Goal: Task Accomplishment & Management: Complete application form

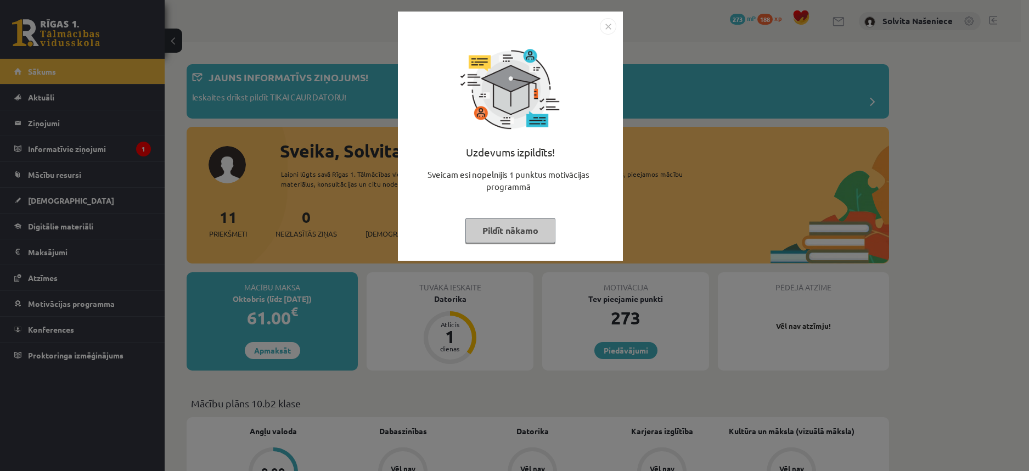
click at [608, 24] on img "Close" at bounding box center [608, 26] width 16 height 16
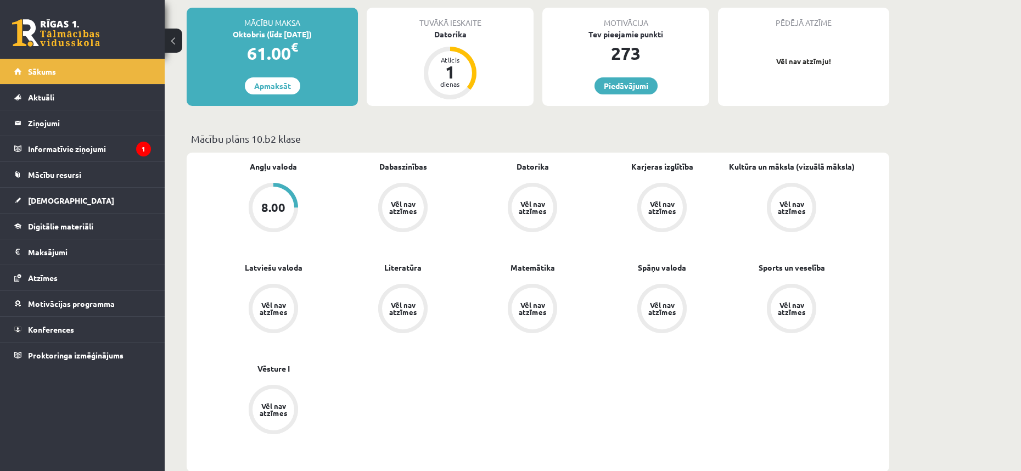
scroll to position [274, 0]
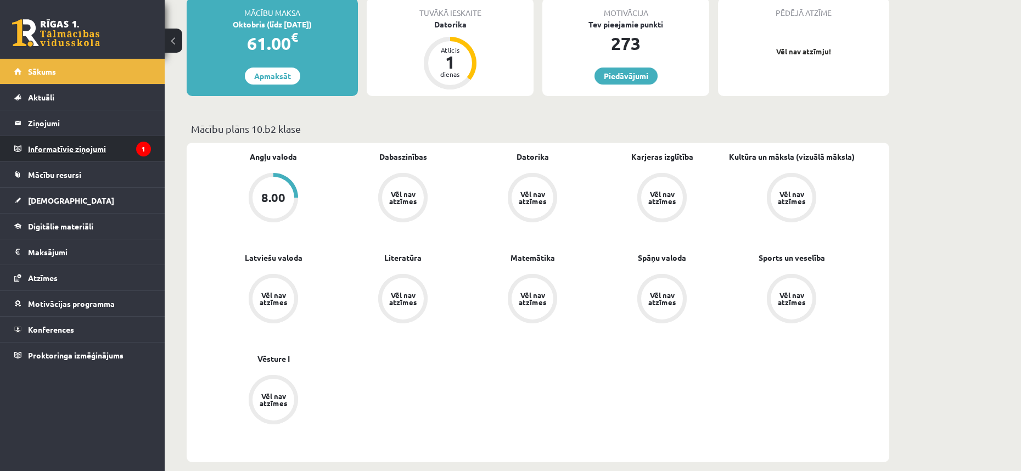
click at [96, 149] on legend "Informatīvie ziņojumi 1" at bounding box center [89, 148] width 123 height 25
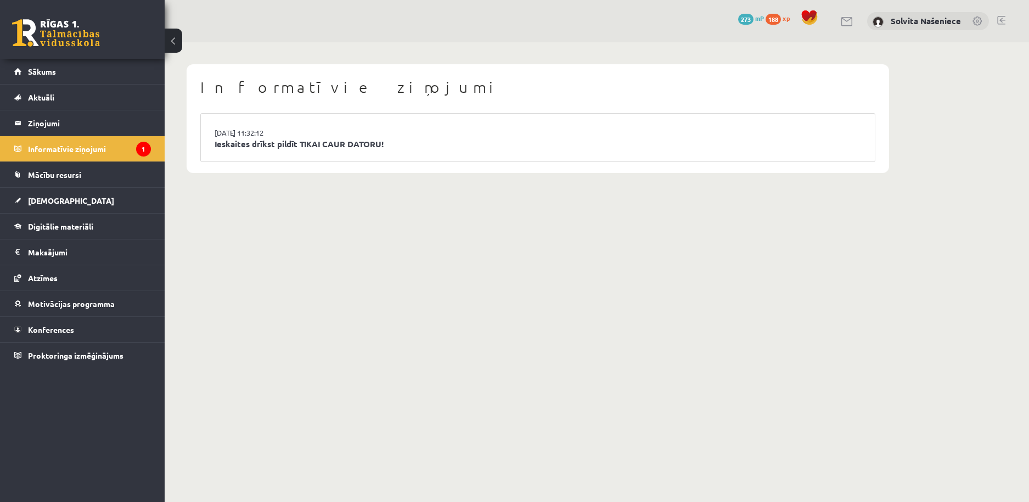
drag, startPoint x: 303, startPoint y: 172, endPoint x: 303, endPoint y: 178, distance: 6.0
click at [303, 178] on div "Informatīvie ziņojumi 15.09.2025 11:32:12 Ieskaites drīkst pildīt TIKAI CAUR DA…" at bounding box center [538, 118] width 746 height 153
click at [295, 144] on link "Ieskaites drīkst pildīt TIKAI CAUR DATORU!" at bounding box center [538, 144] width 646 height 13
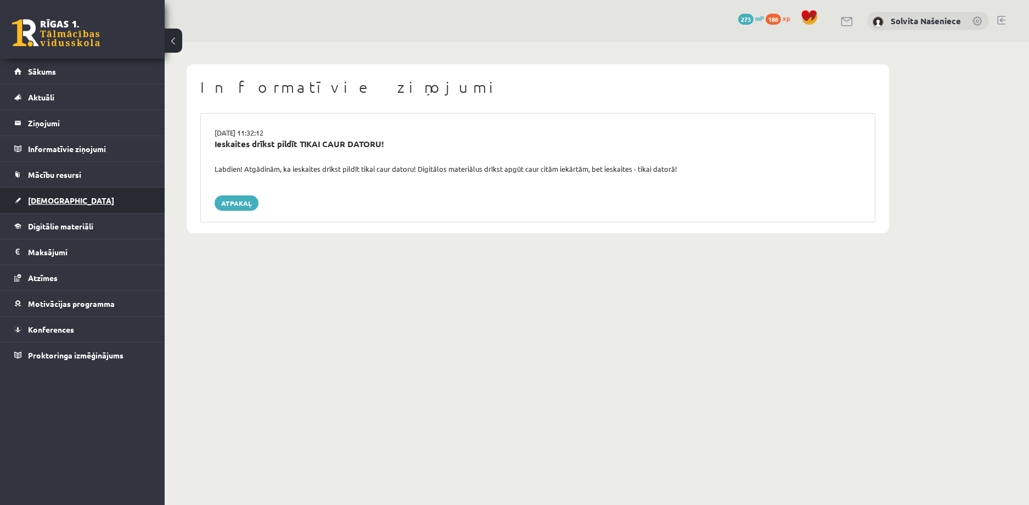
click at [54, 194] on link "[DEMOGRAPHIC_DATA]" at bounding box center [82, 200] width 137 height 25
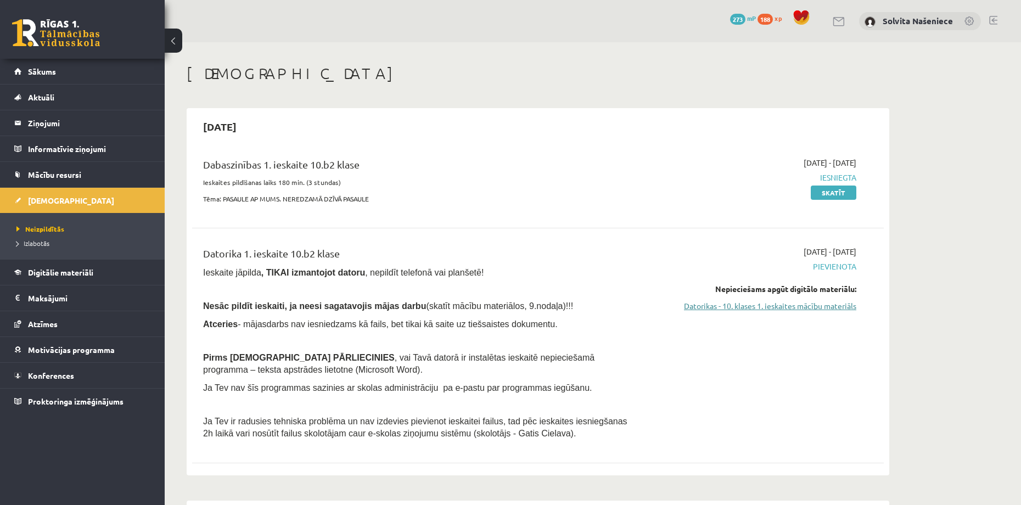
click at [789, 306] on link "Datorikas - 10. klases 1. ieskaites mācību materiāls" at bounding box center [752, 306] width 207 height 12
click at [778, 308] on link "Datorikas - 10. klases 1. ieskaites mācību materiāls" at bounding box center [752, 306] width 207 height 12
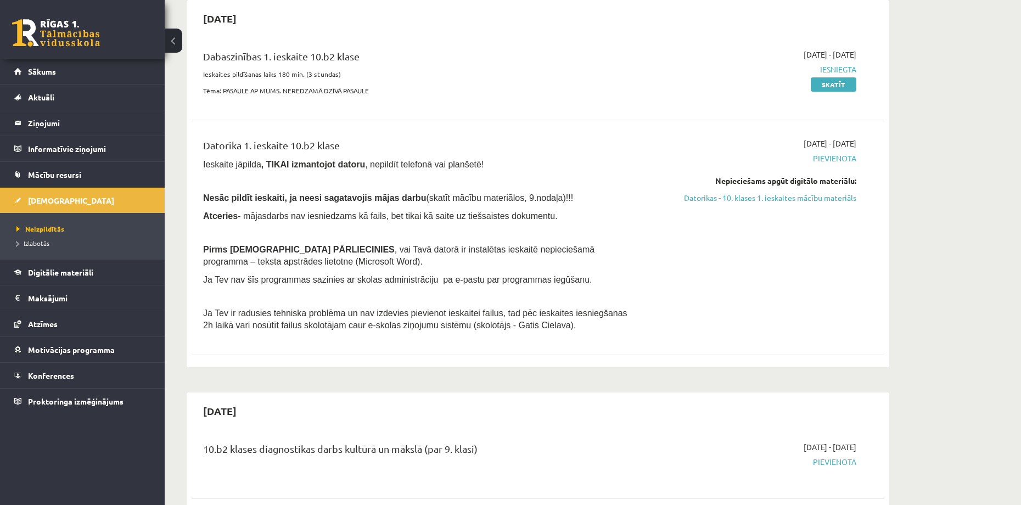
scroll to position [110, 0]
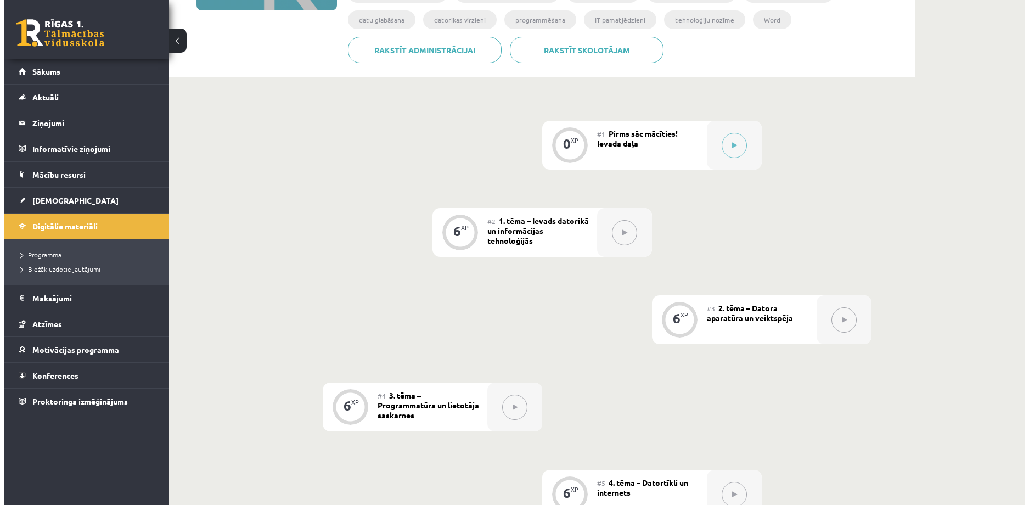
scroll to position [219, 0]
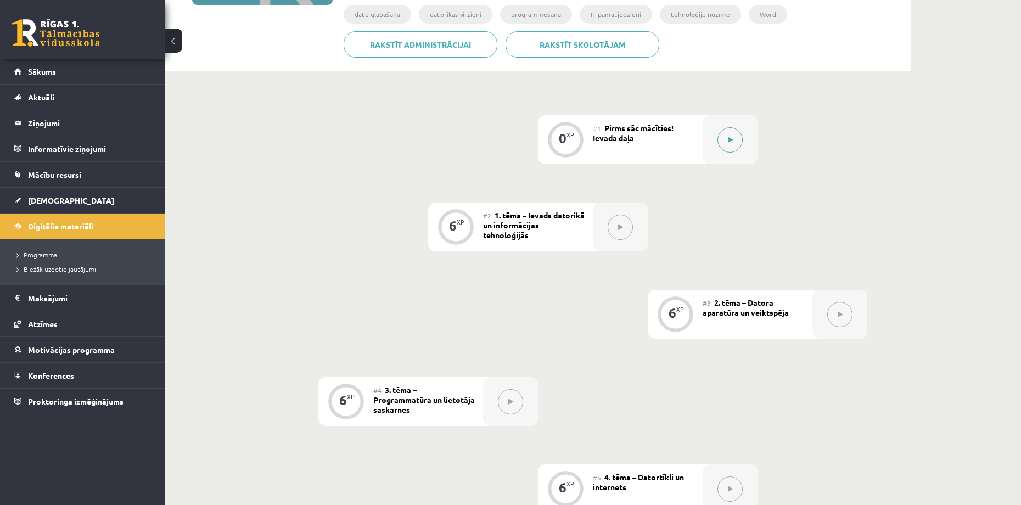
click at [729, 137] on icon at bounding box center [730, 140] width 5 height 7
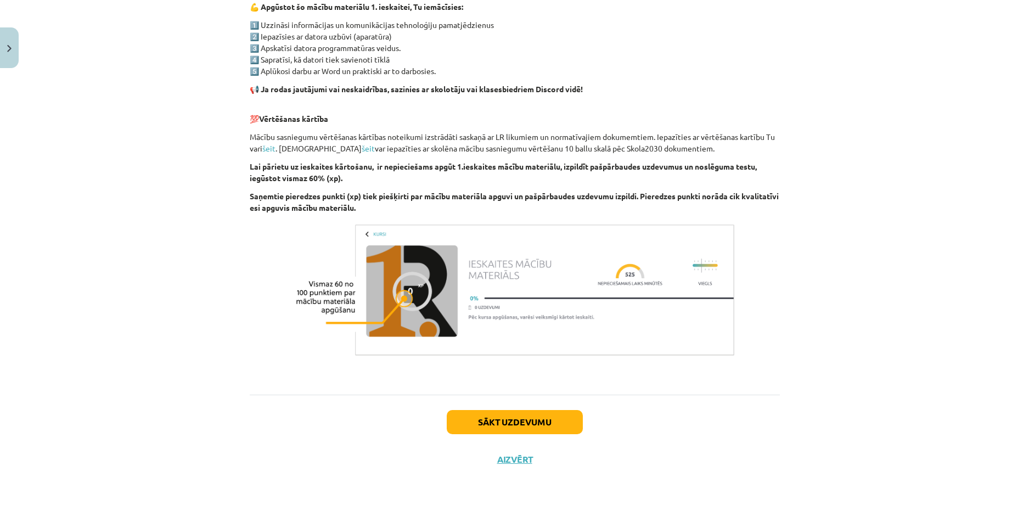
scroll to position [659, 0]
click at [540, 426] on button "Sākt uzdevumu" at bounding box center [515, 421] width 136 height 24
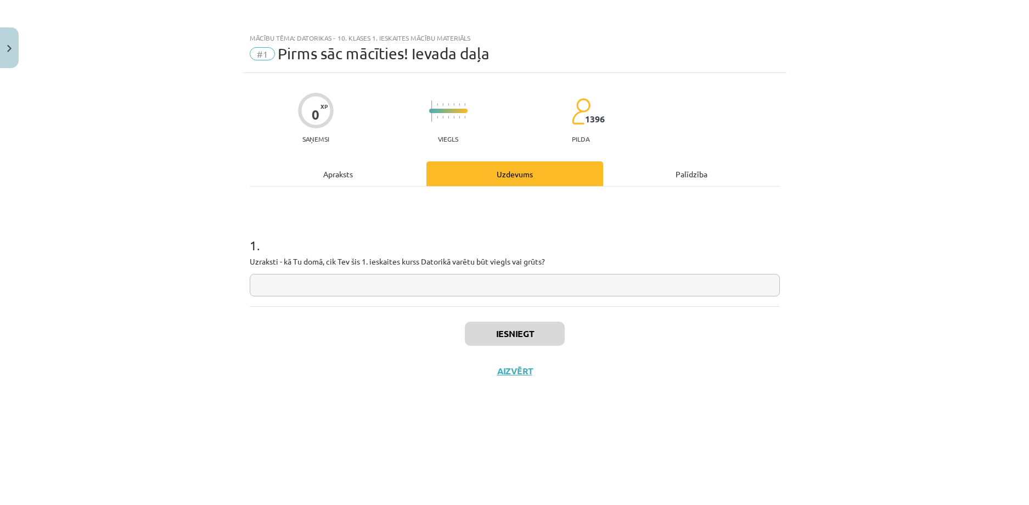
click at [308, 287] on input "text" at bounding box center [515, 285] width 530 height 22
type input "******"
click at [510, 334] on button "Iesniegt" at bounding box center [515, 334] width 100 height 24
click at [538, 379] on button "Nākamā nodarbība" at bounding box center [515, 377] width 108 height 25
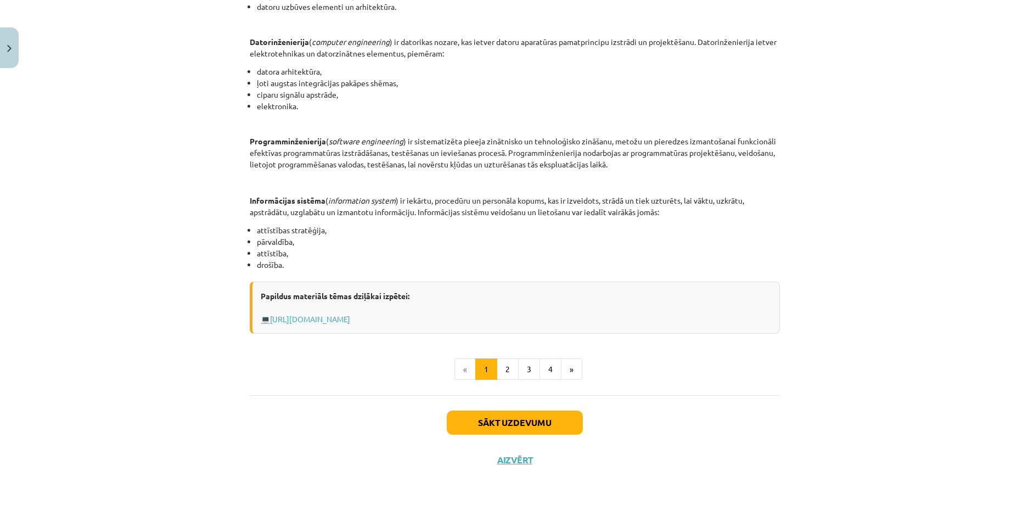
scroll to position [379, 0]
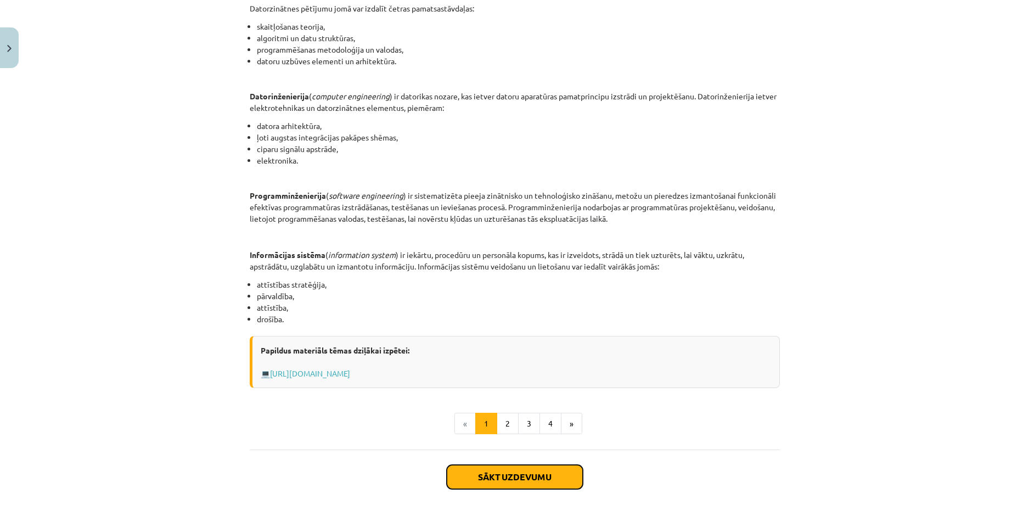
click at [514, 474] on button "Sākt uzdevumu" at bounding box center [515, 477] width 136 height 24
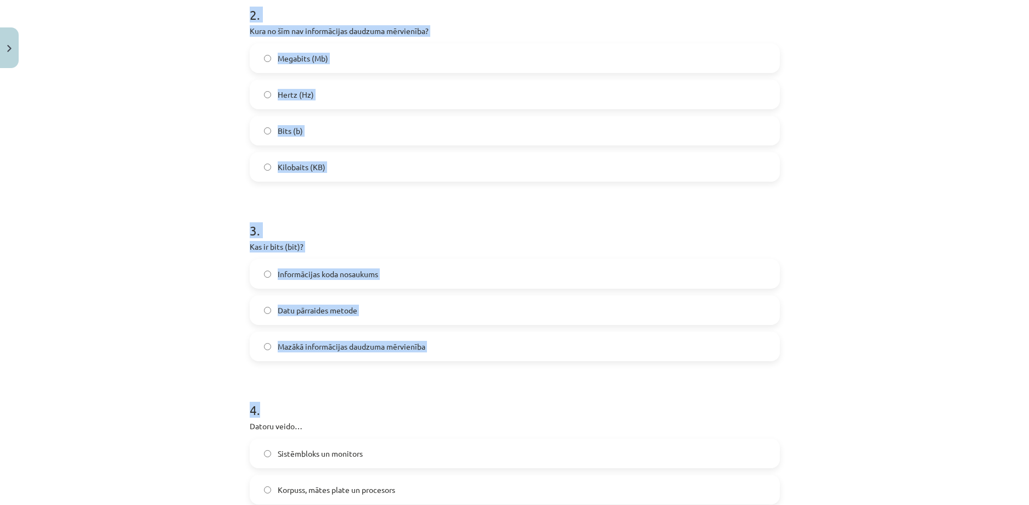
scroll to position [412, 0]
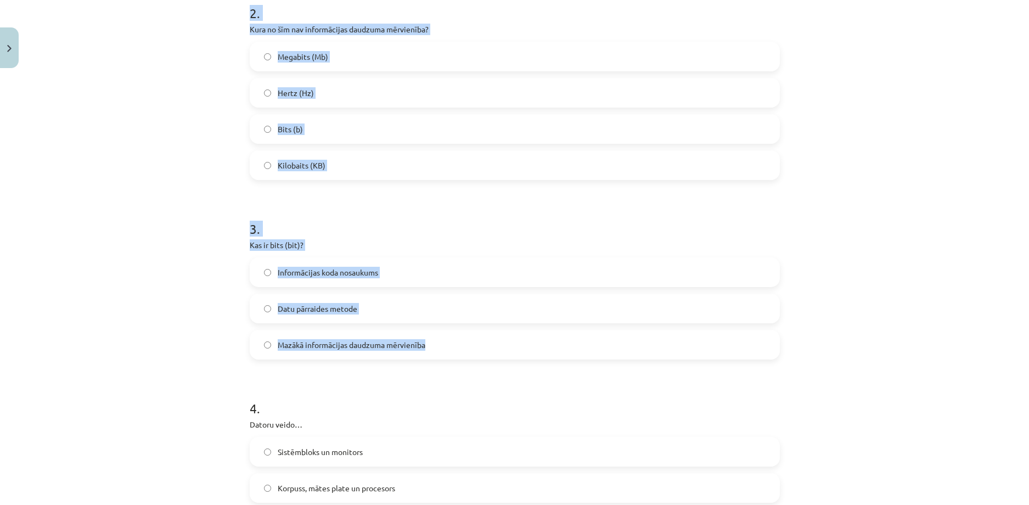
drag, startPoint x: 246, startPoint y: 232, endPoint x: 496, endPoint y: 345, distance: 274.8
click at [496, 345] on form "1 . Kas ir programma? Datu kopums, kas glabājas datu bāzē Algoritms, kas pierak…" at bounding box center [515, 370] width 530 height 1127
copy form "Kas ir programma? Datu kopums, kas glabājas datu bāzē Algoritms, kas pierakstīt…"
click at [164, 157] on div "Mācību tēma: Datorikas - 10. klases 1. ieskaites mācību materiāls #2 1. tēma – …" at bounding box center [514, 252] width 1029 height 505
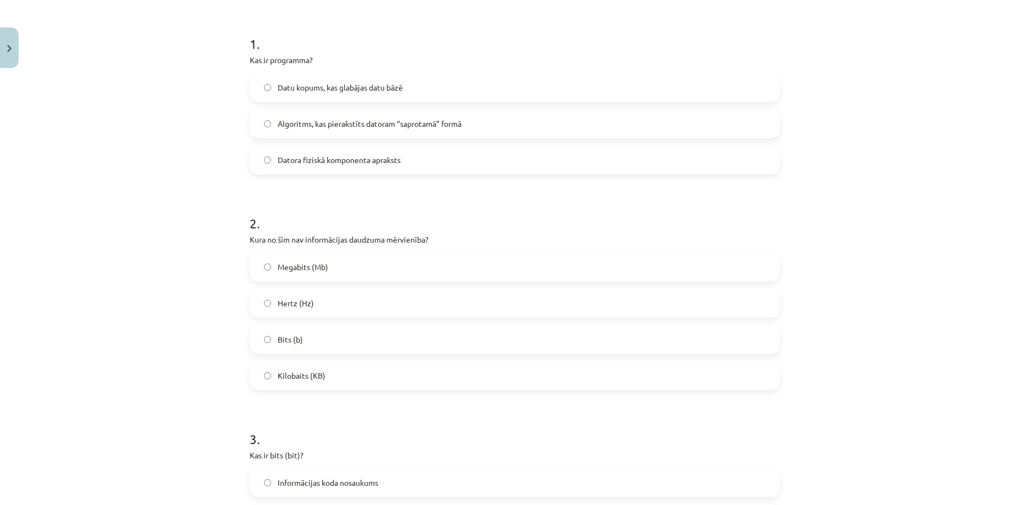
scroll to position [192, 0]
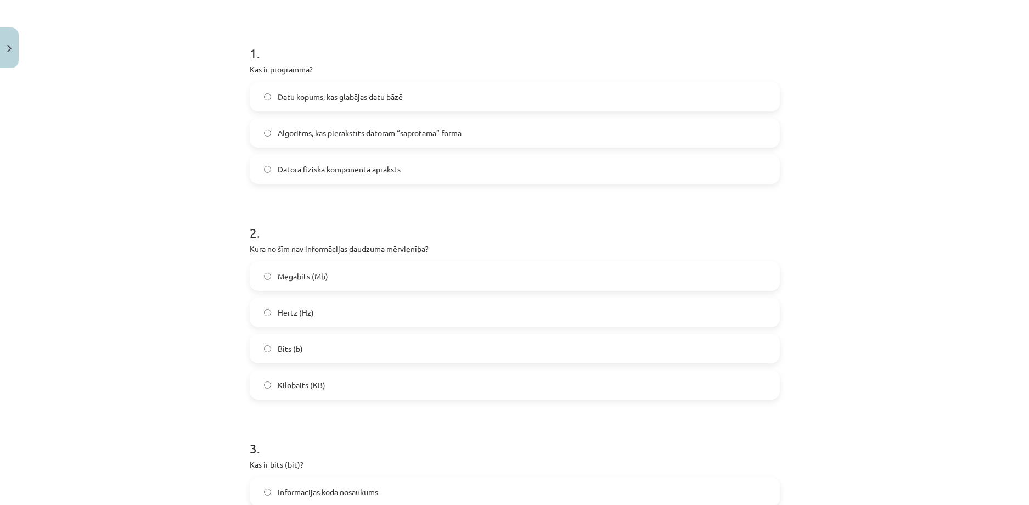
click at [262, 127] on label "Algoritms, kas pierakstīts datoram “saprotamā” formā" at bounding box center [515, 132] width 528 height 27
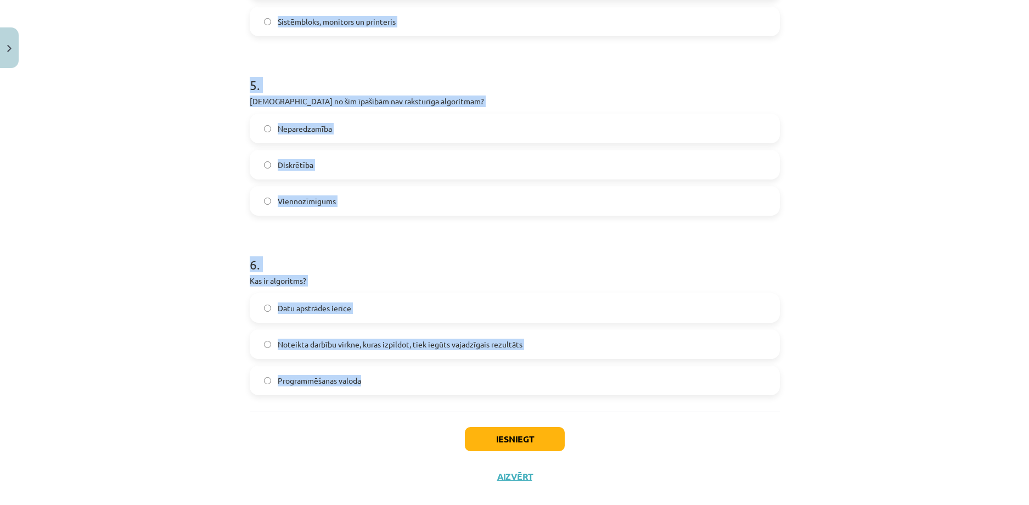
scroll to position [960, 0]
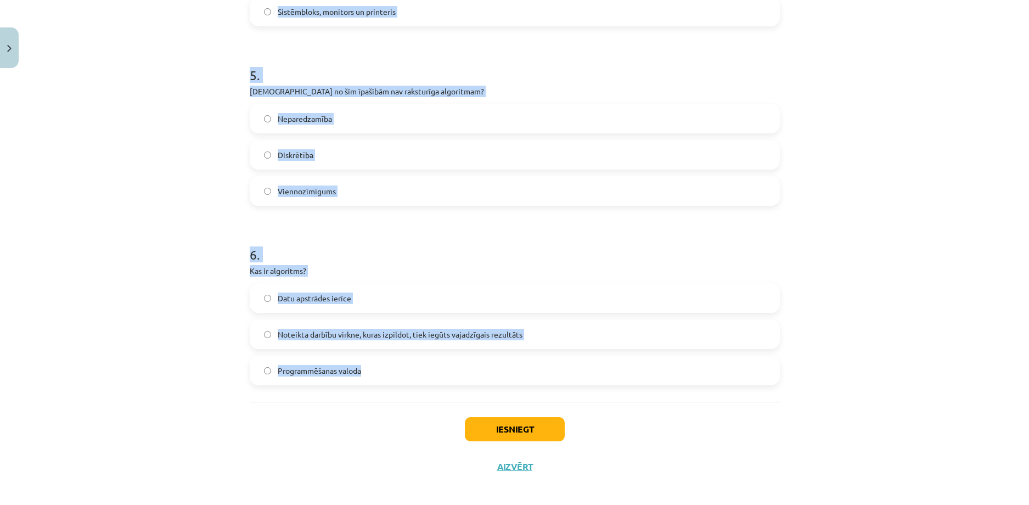
drag, startPoint x: 247, startPoint y: 202, endPoint x: 401, endPoint y: 371, distance: 228.4
copy form "Datoru veido… Sistēmbloks un monitors Korpuss, mātes plate un procesors Aparatū…"
click at [149, 204] on div "Mācību tēma: Datorikas - 10. klases 1. ieskaites mācību materiāls #2 1. tēma – …" at bounding box center [514, 252] width 1029 height 505
click at [150, 202] on div "Mācību tēma: Datorikas - 10. klases 1. ieskaites mācību materiāls #2 1. tēma – …" at bounding box center [514, 252] width 1029 height 505
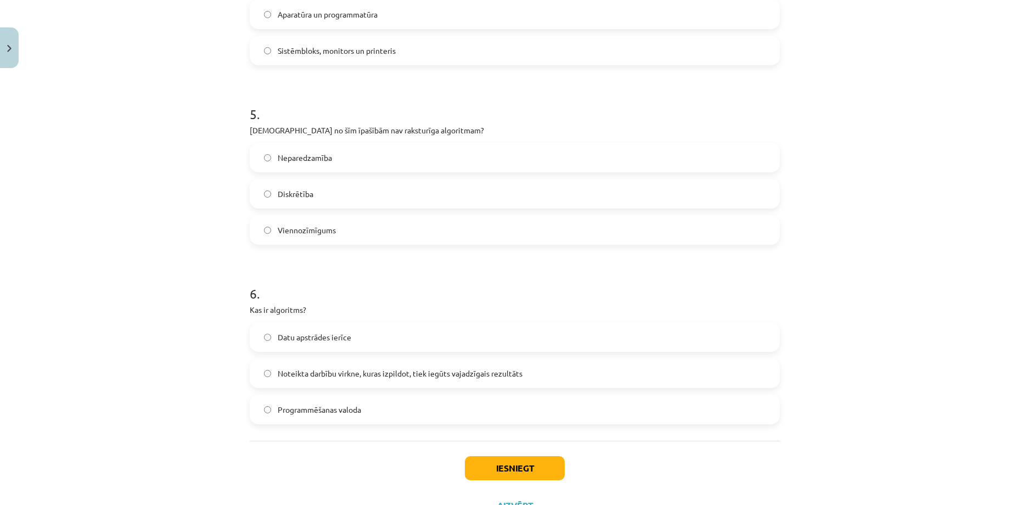
scroll to position [968, 0]
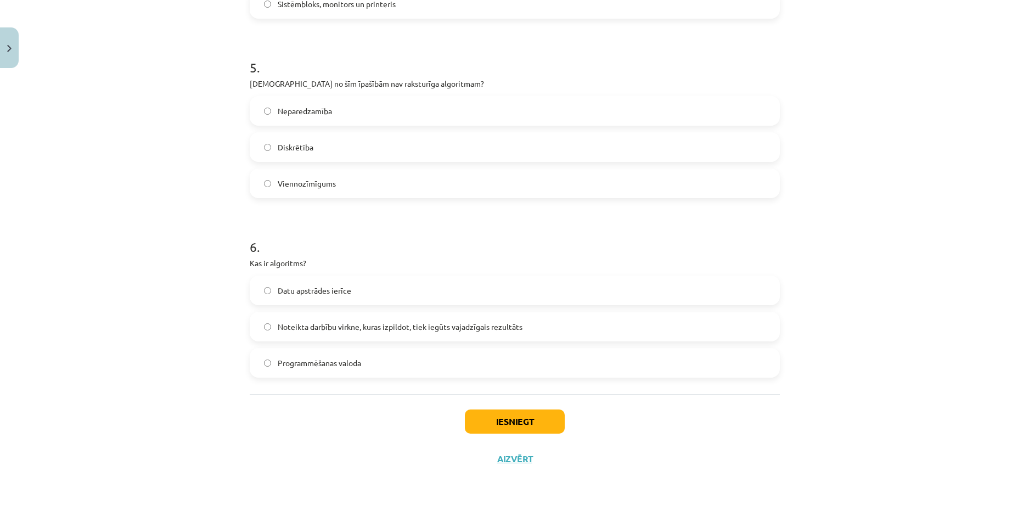
click at [260, 321] on label "Noteikta darbību virkne, kuras izpildot, tiek iegūts vajadzīgais rezultāts" at bounding box center [515, 326] width 528 height 27
click at [511, 425] on button "Iesniegt" at bounding box center [515, 421] width 100 height 24
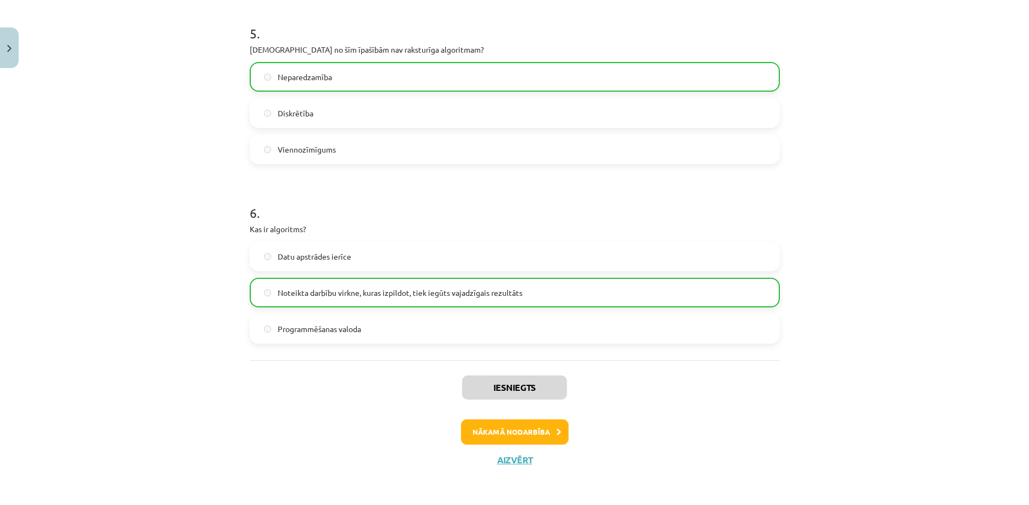
scroll to position [1003, 0]
click at [523, 431] on button "Nākamā nodarbība" at bounding box center [515, 430] width 108 height 25
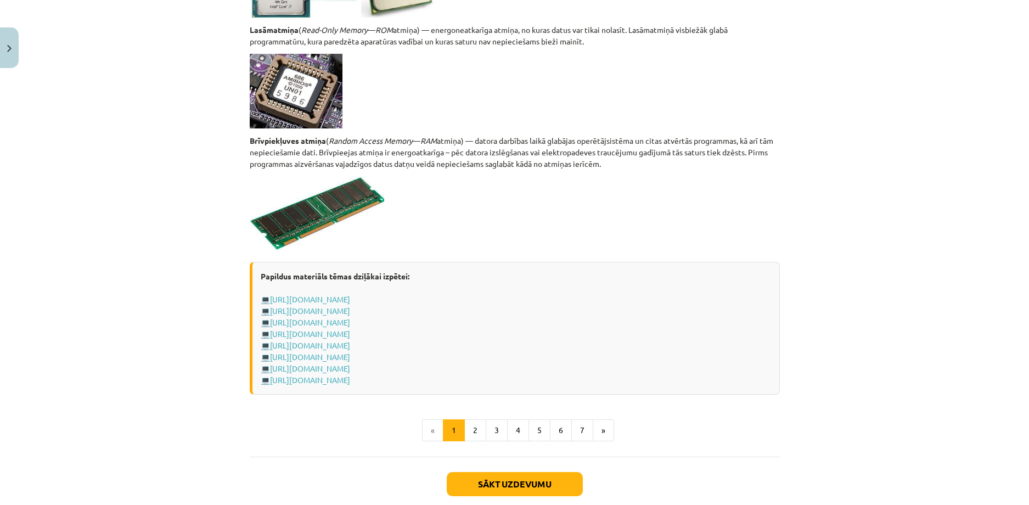
scroll to position [1838, 0]
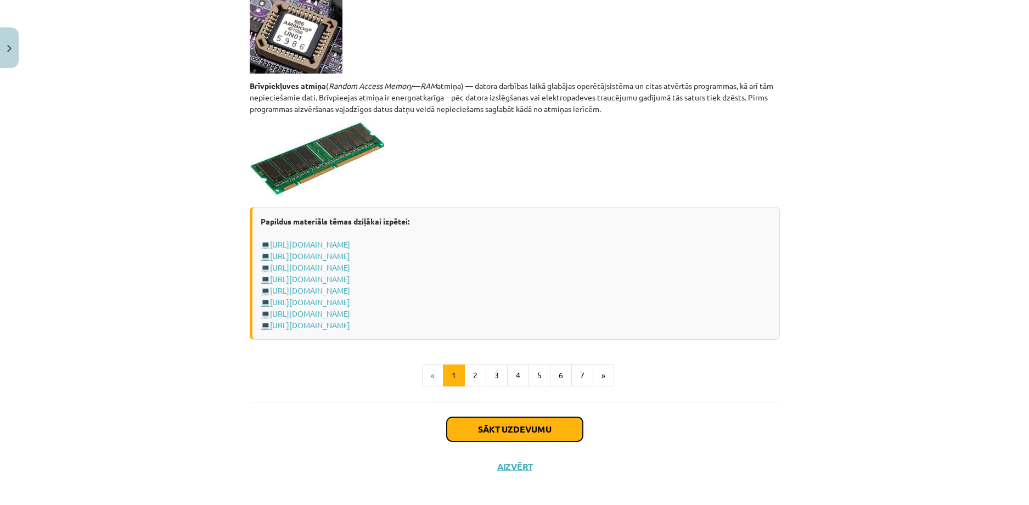
click at [490, 431] on button "Sākt uzdevumu" at bounding box center [515, 429] width 136 height 24
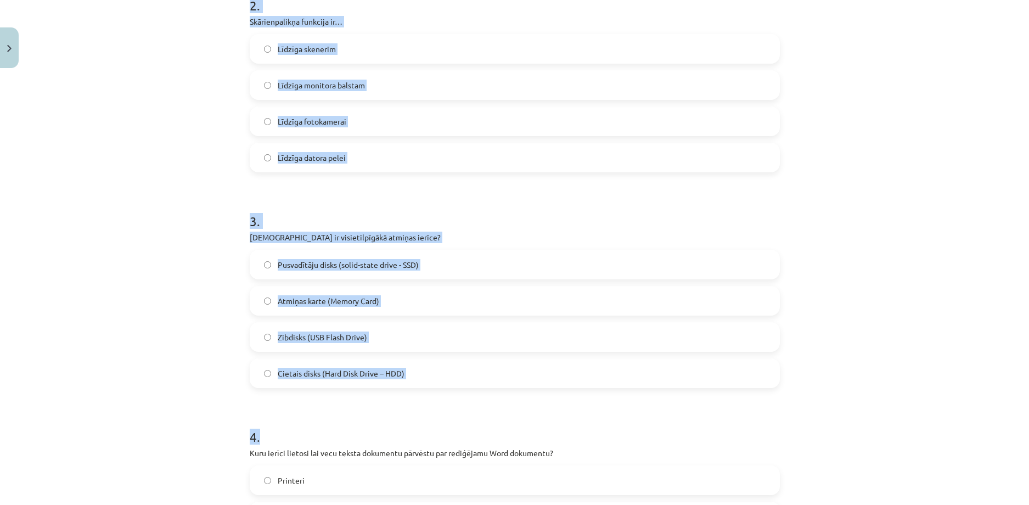
scroll to position [466, 0]
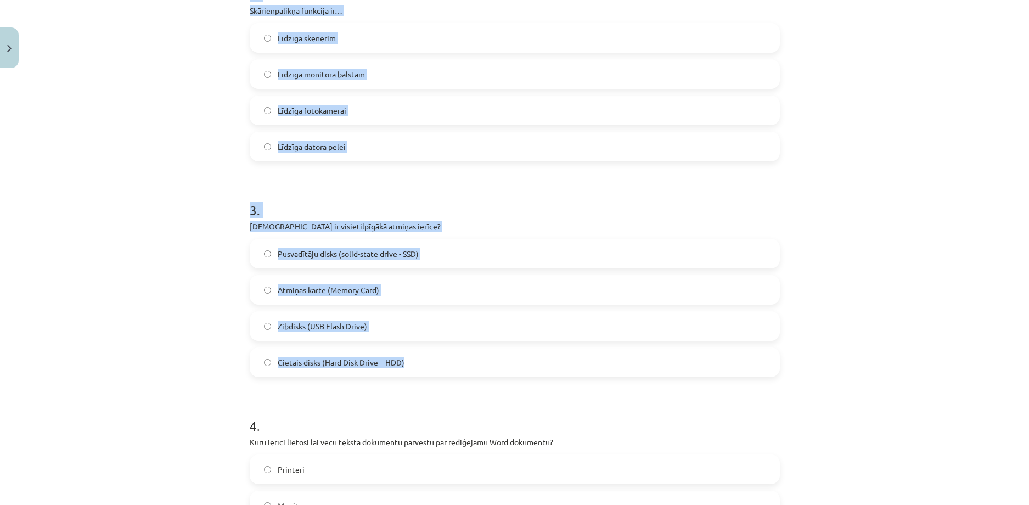
drag, startPoint x: 245, startPoint y: 123, endPoint x: 407, endPoint y: 361, distance: 286.7
click at [407, 361] on form "1 . Kura no minētajām nav datora sistēmblokā ievietojama ierīce? Barošanas blok…" at bounding box center [515, 388] width 530 height 1272
copy form "Kura no minētajām nav datora sistēmblokā ievietojama ierīce? Barošanas bloks Pa…"
click at [211, 230] on div "Mācību tēma: Datorikas - 10. klases 1. ieskaites mācību materiāls #3 2. tēma – …" at bounding box center [514, 252] width 1029 height 505
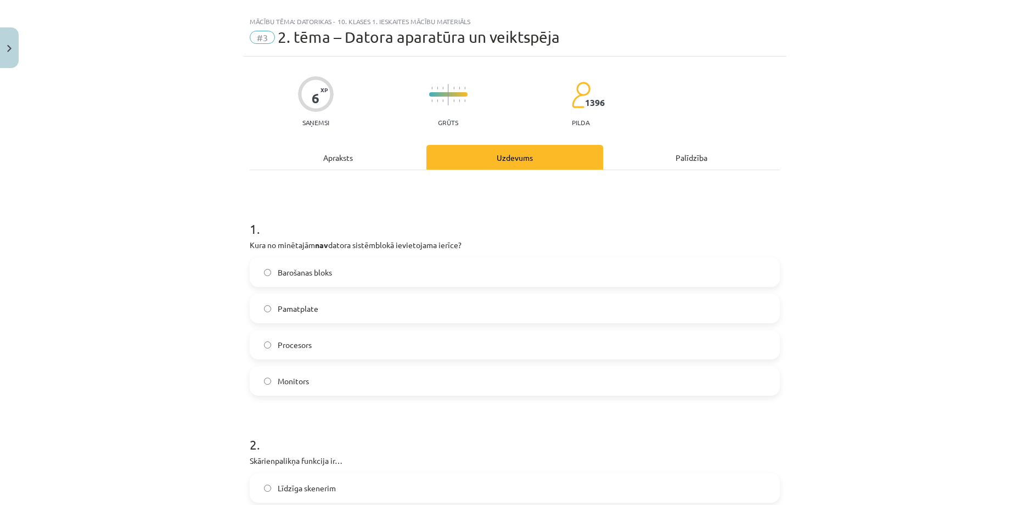
scroll to position [0, 0]
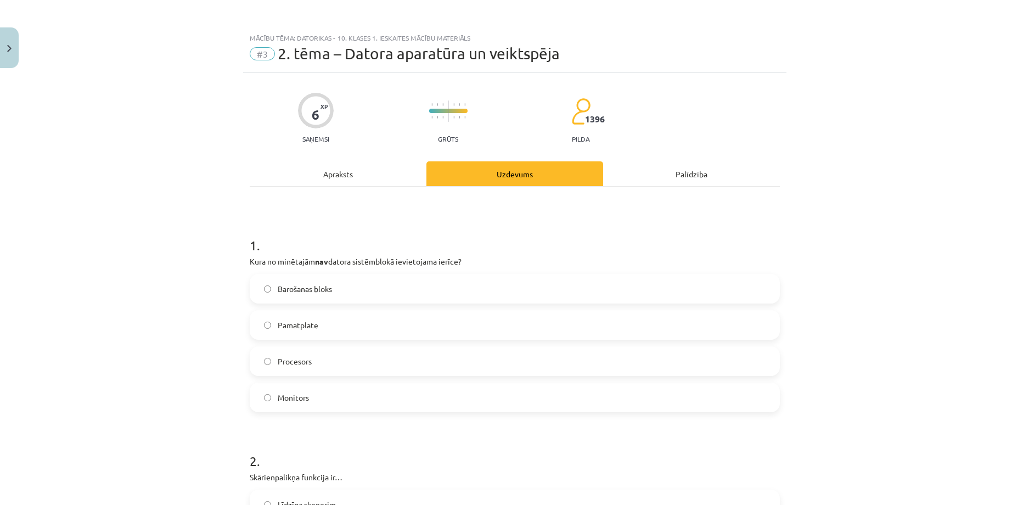
click at [268, 395] on label "Monitors" at bounding box center [515, 397] width 528 height 27
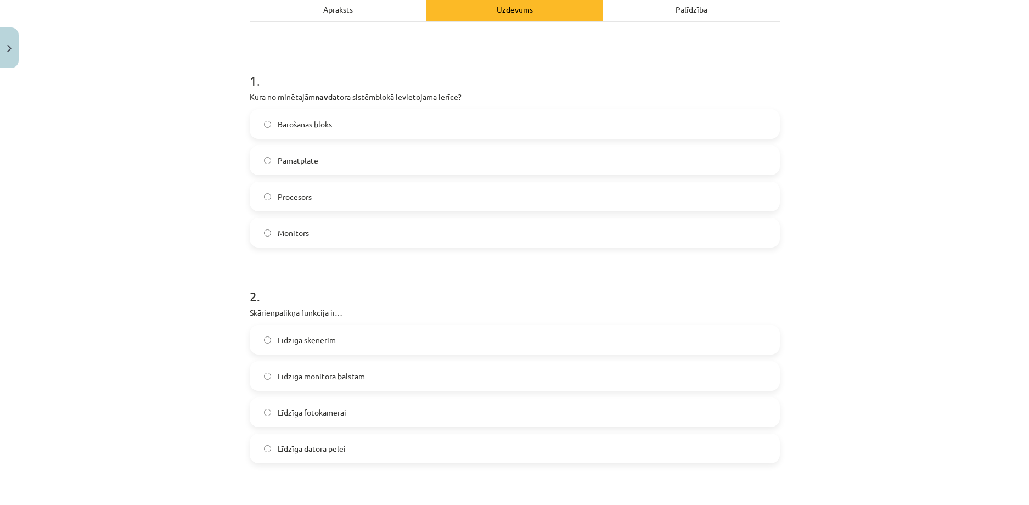
scroll to position [274, 0]
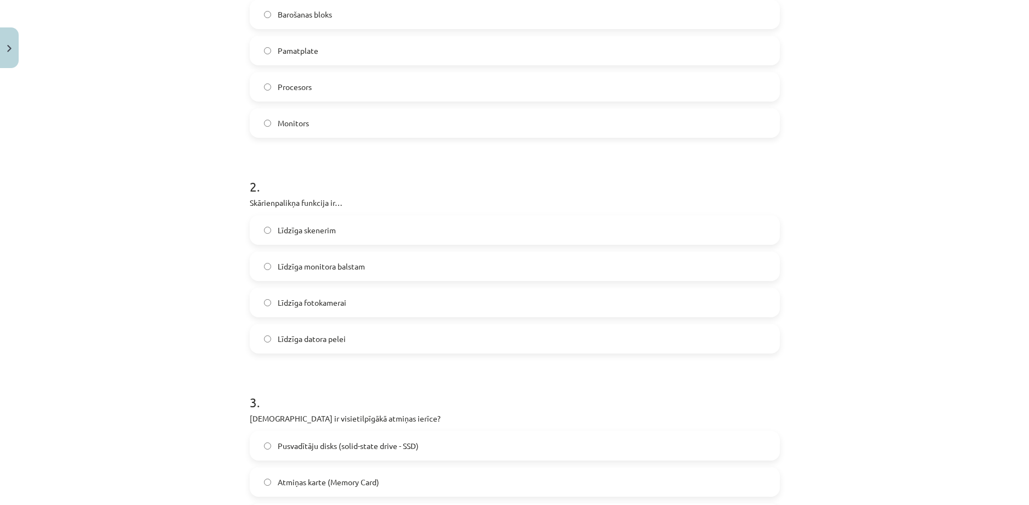
click at [258, 337] on label "Līdzīga datora pelei" at bounding box center [515, 338] width 528 height 27
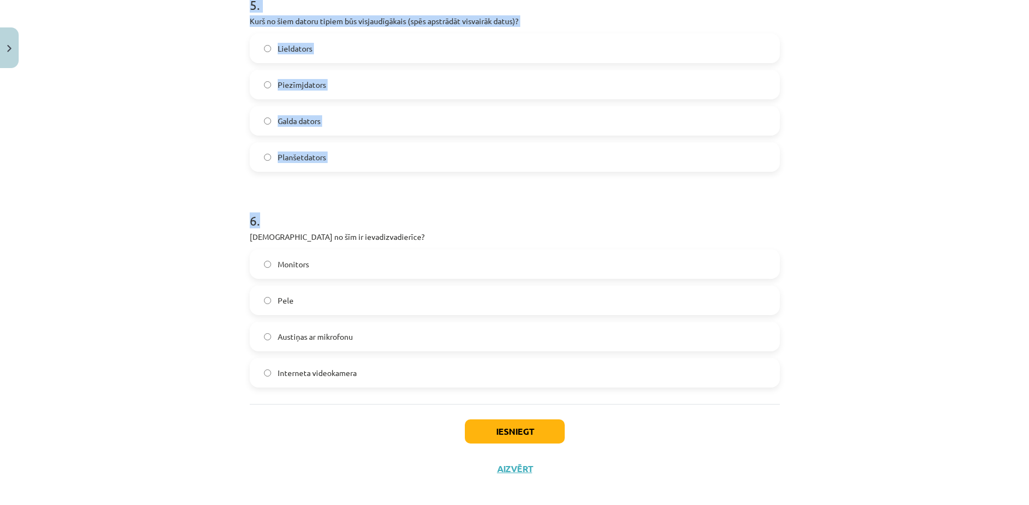
scroll to position [1113, 0]
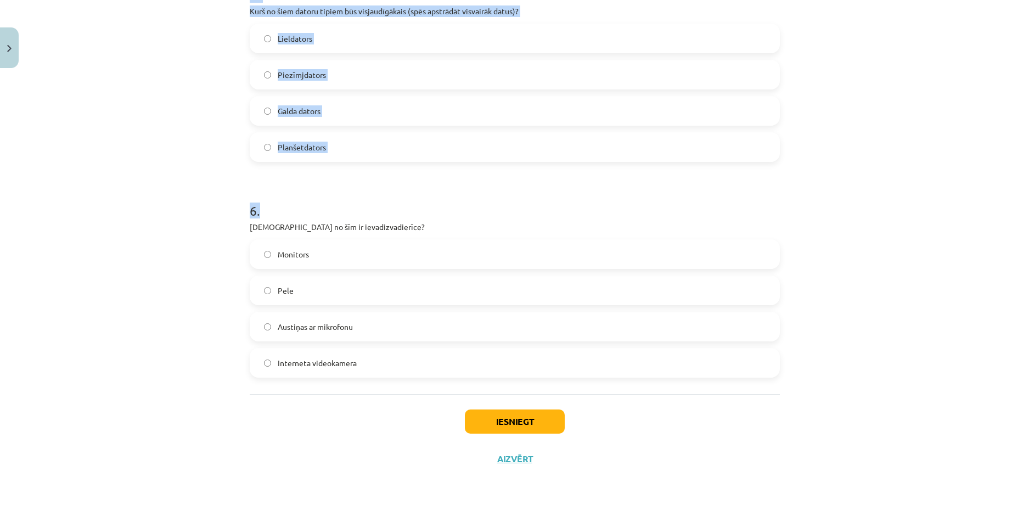
drag, startPoint x: 246, startPoint y: 29, endPoint x: 353, endPoint y: 357, distance: 344.5
copy form "Kuru ierīci lietosi lai vecu teksta dokumentu pārvēstu par rediģējamu Word doku…"
click at [199, 210] on div "Mācību tēma: Datorikas - 10. klases 1. ieskaites mācību materiāls #3 2. tēma – …" at bounding box center [514, 252] width 1029 height 505
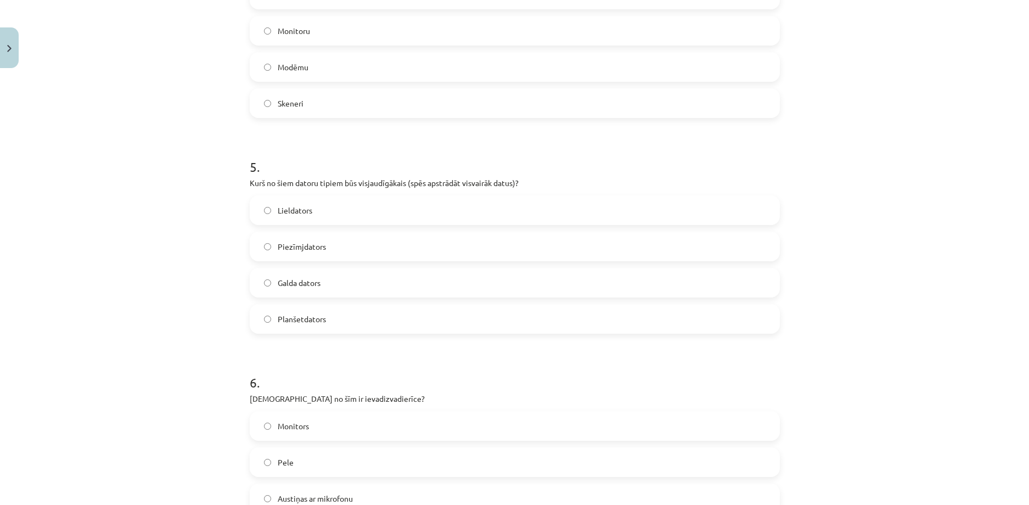
scroll to position [948, 0]
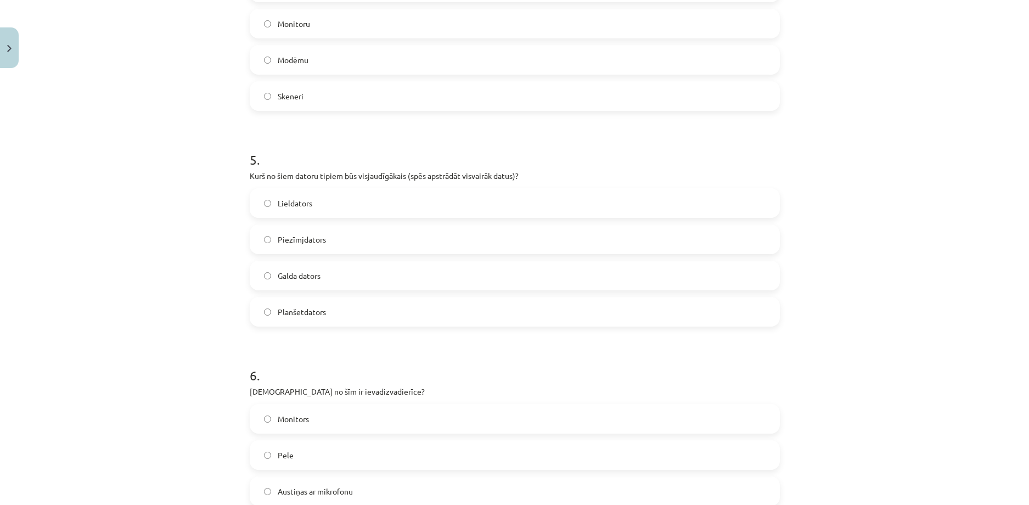
click at [258, 201] on label "Lieldators" at bounding box center [515, 202] width 528 height 27
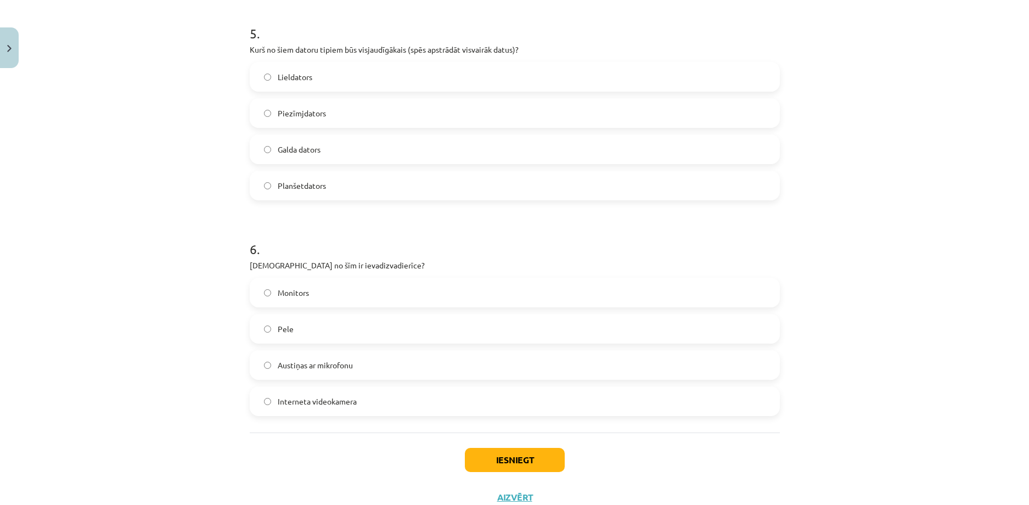
scroll to position [1113, 0]
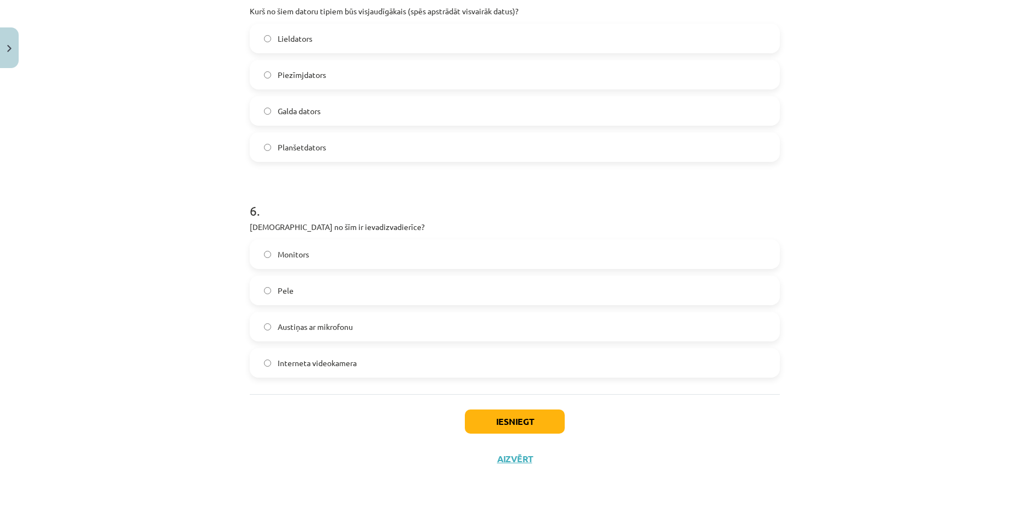
click at [267, 331] on label "Austiņas ar mikrofonu" at bounding box center [515, 326] width 528 height 27
click at [508, 421] on button "Iesniegt" at bounding box center [515, 421] width 100 height 24
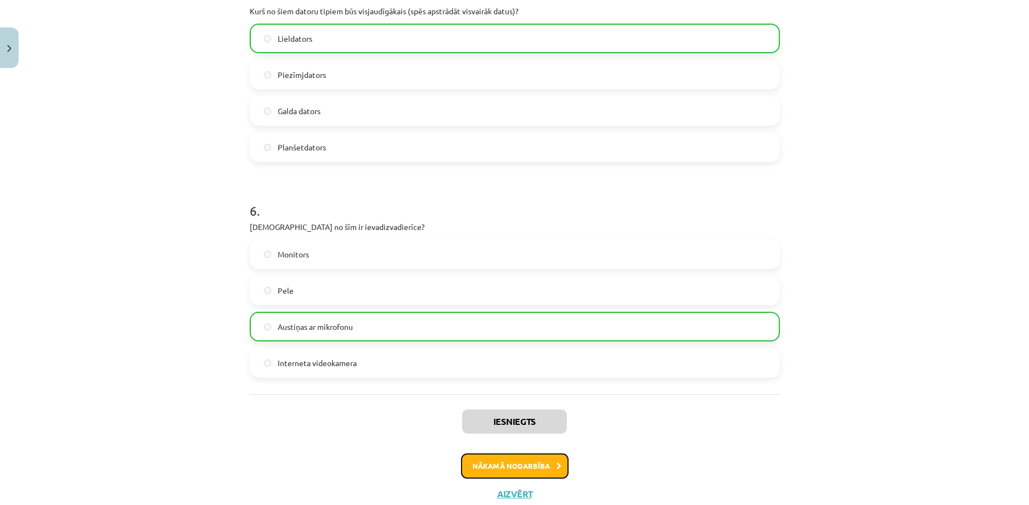
click at [522, 461] on button "Nākamā nodarbība" at bounding box center [515, 465] width 108 height 25
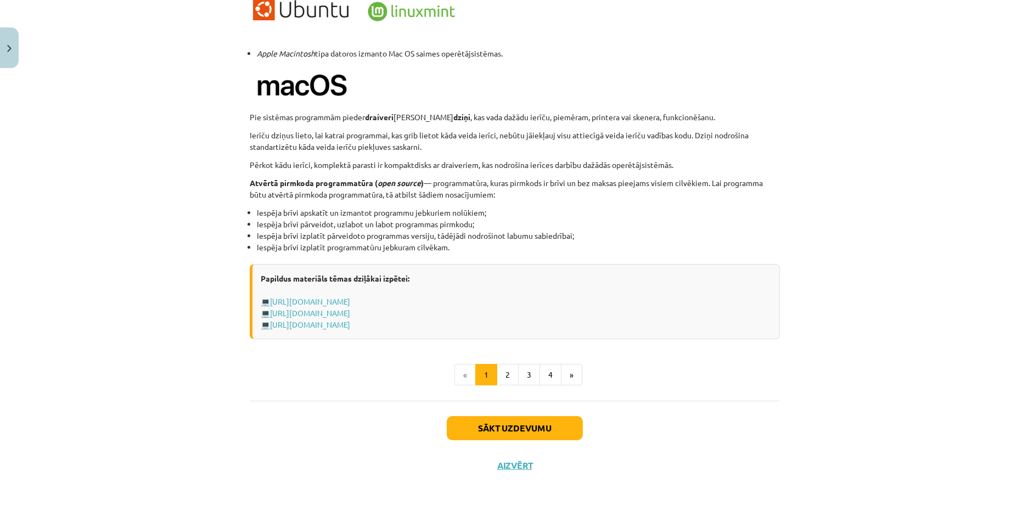
scroll to position [1049, 0]
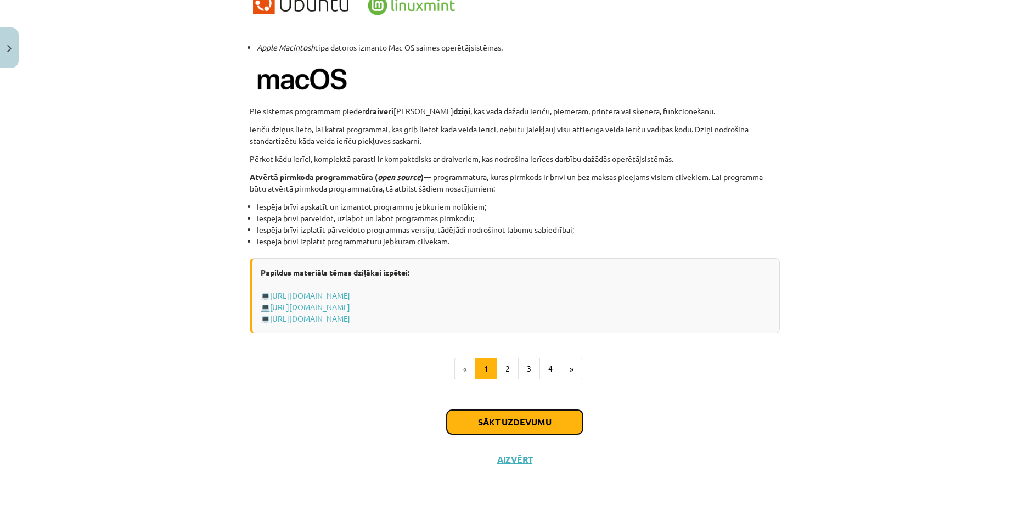
click at [509, 423] on button "Sākt uzdevumu" at bounding box center [515, 422] width 136 height 24
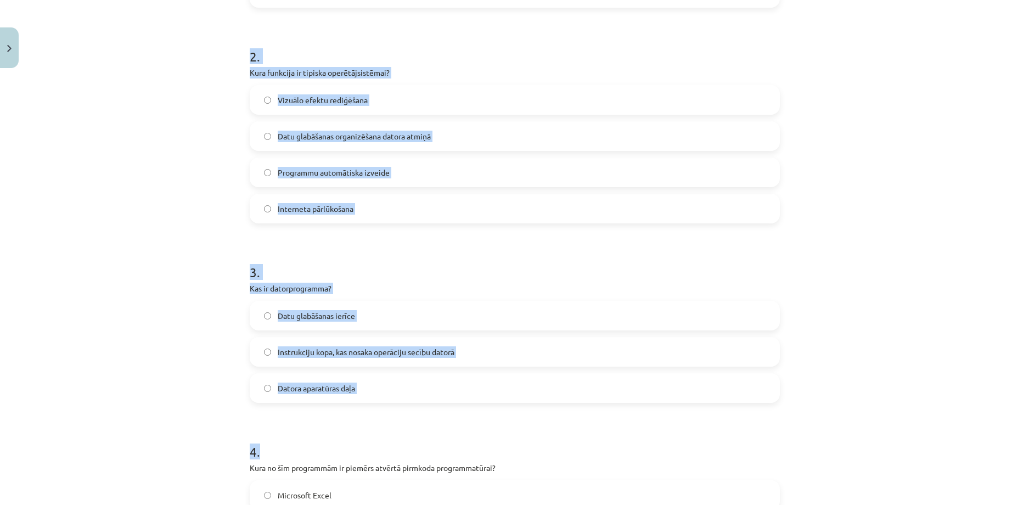
scroll to position [412, 0]
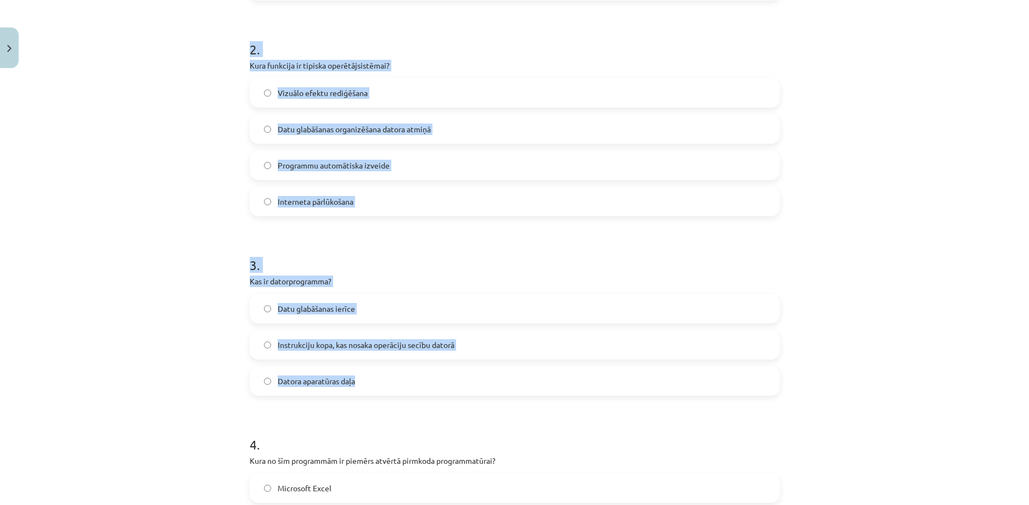
drag, startPoint x: 246, startPoint y: 232, endPoint x: 355, endPoint y: 376, distance: 180.6
click at [355, 376] on form "1 . Kas raksturo atvērtā pirmkoda programmatūru? Iespēja brīvi izmantot, pārvei…" at bounding box center [515, 407] width 530 height 1200
copy form "Kas raksturo atvērtā pirmkoda programmatūru? Iespēja brīvi izmantot, pārveidot …"
click at [132, 226] on div "Mācību tēma: Datorikas - 10. klases 1. ieskaites mācību materiāls #4 3. tēma – …" at bounding box center [514, 252] width 1029 height 505
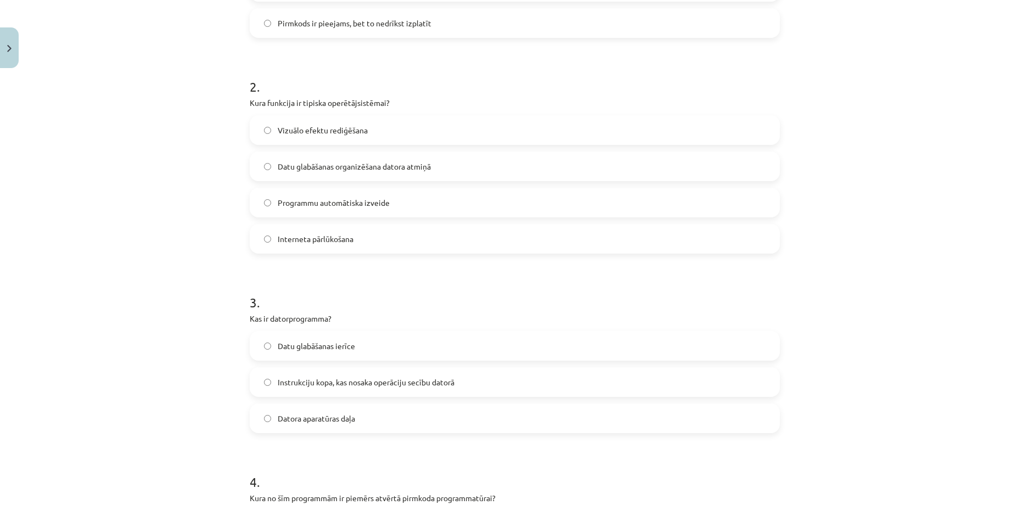
scroll to position [192, 0]
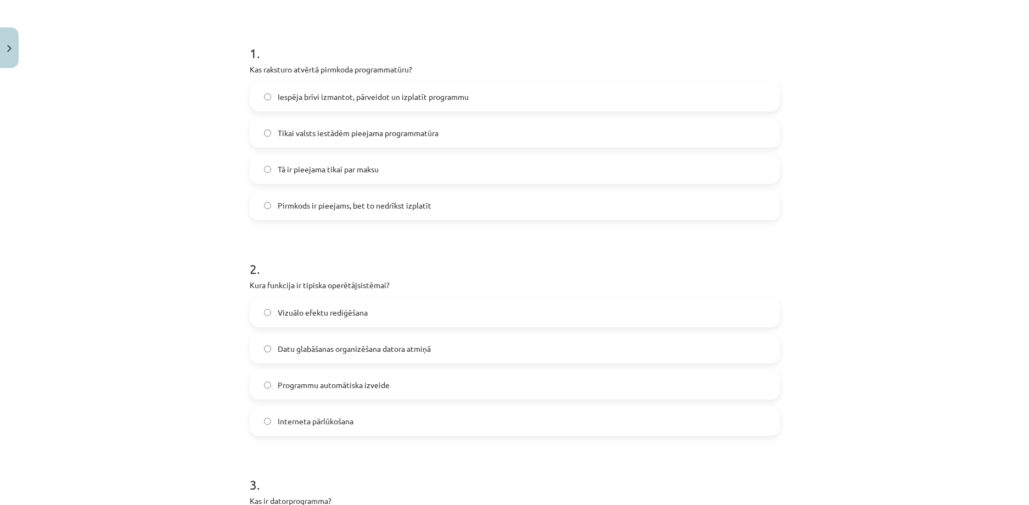
click at [282, 344] on span "Datu glabāšanas organizēšana datora atmiņā" at bounding box center [354, 349] width 153 height 12
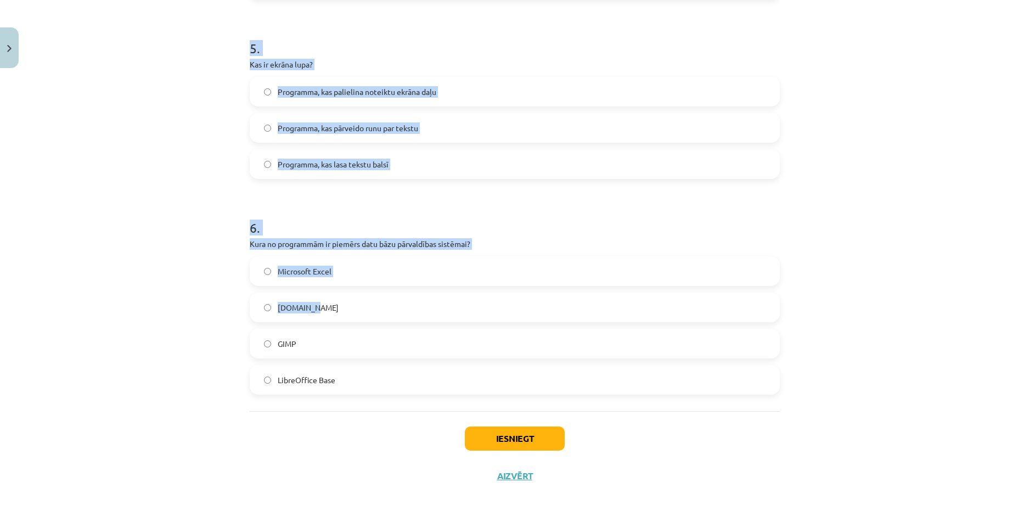
scroll to position [1040, 0]
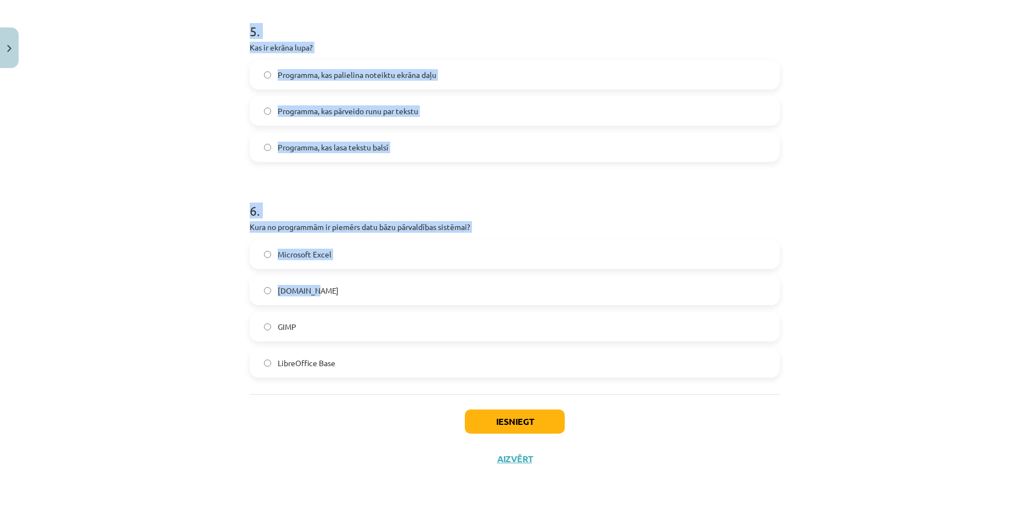
drag, startPoint x: 247, startPoint y: 75, endPoint x: 341, endPoint y: 367, distance: 306.8
copy form "Kura no šīm programmām ir piemērs atvērtā pirmkoda programmatūrai? Microsoft Ex…"
click at [153, 192] on div "Mācību tēma: Datorikas - 10. klases 1. ieskaites mācību materiāls #4 3. tēma – …" at bounding box center [514, 252] width 1029 height 505
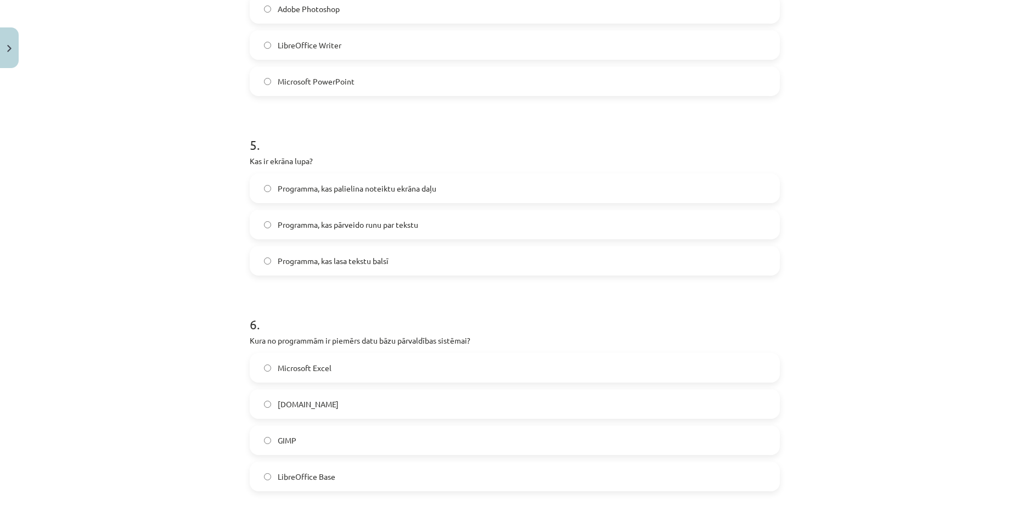
scroll to position [931, 0]
click at [278, 181] on span "Programma, kas palielina noteiktu ekrāna daļu" at bounding box center [357, 185] width 159 height 12
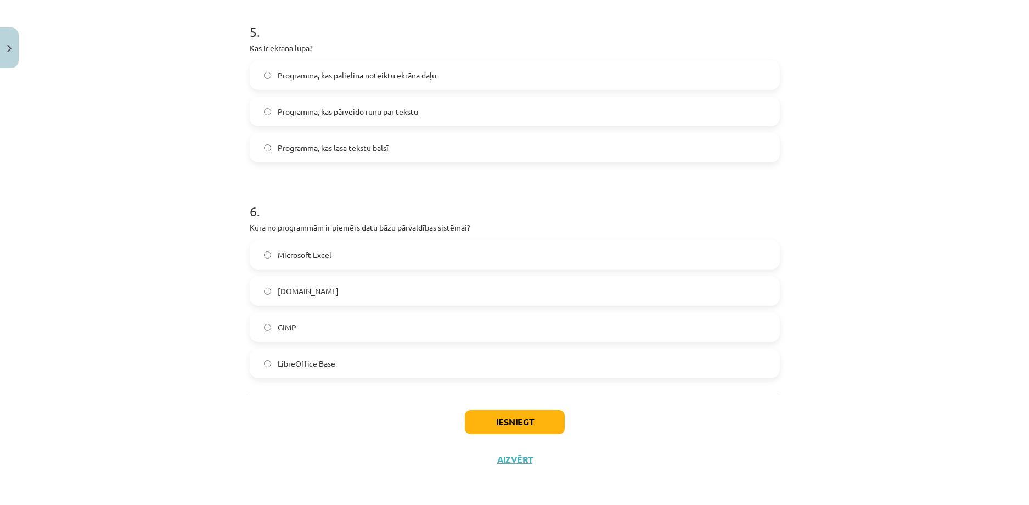
scroll to position [1040, 0]
click at [343, 365] on label "LibreOffice Base" at bounding box center [515, 362] width 528 height 27
click at [495, 421] on button "Iesniegt" at bounding box center [515, 421] width 100 height 24
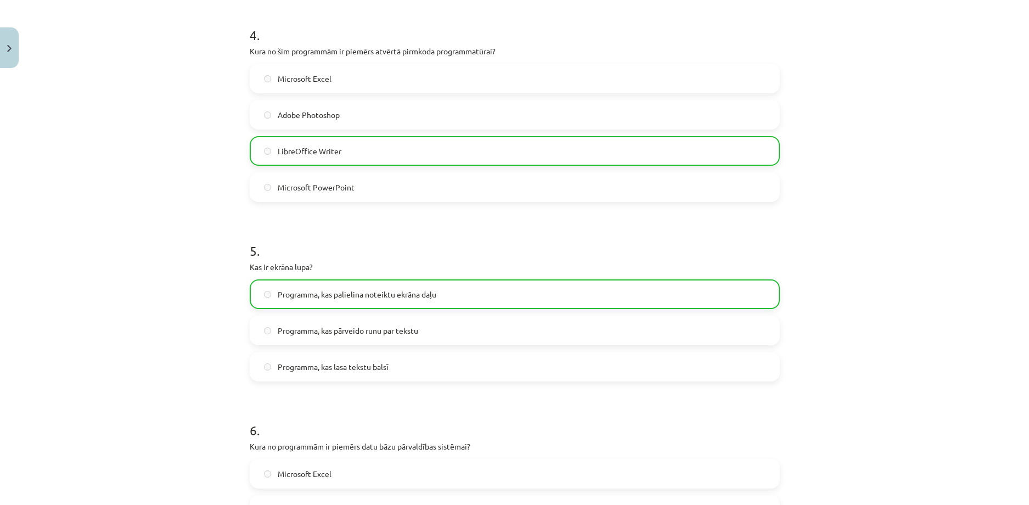
scroll to position [1076, 0]
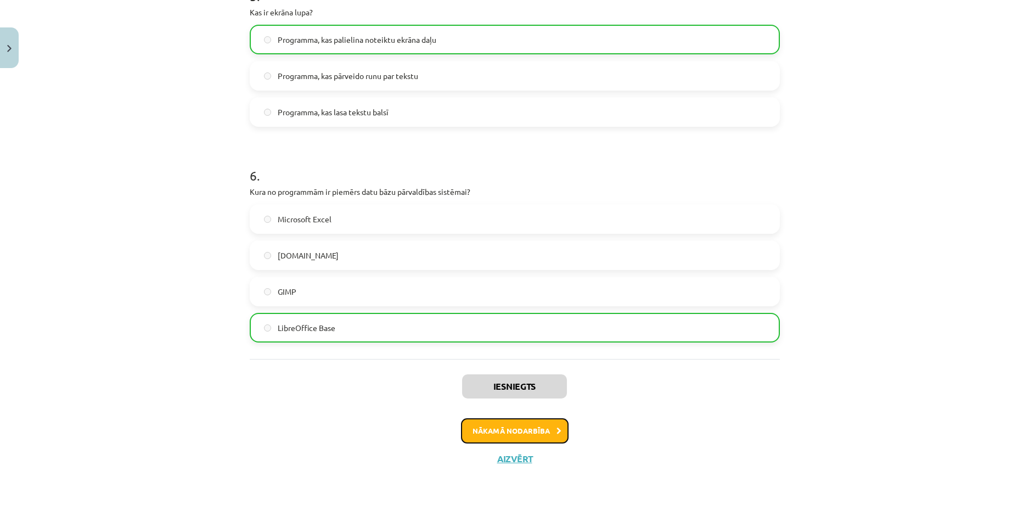
click at [523, 435] on button "Nākamā nodarbība" at bounding box center [515, 430] width 108 height 25
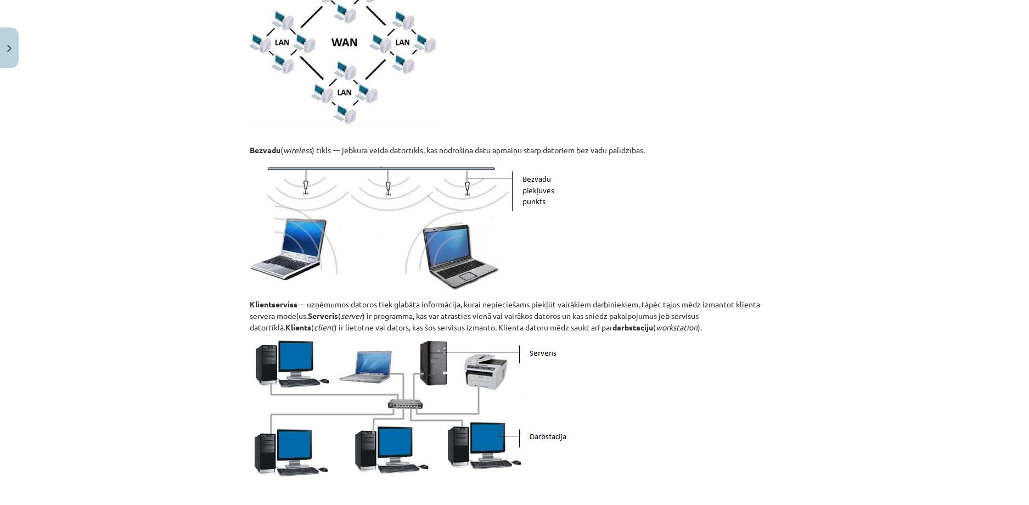
scroll to position [851, 0]
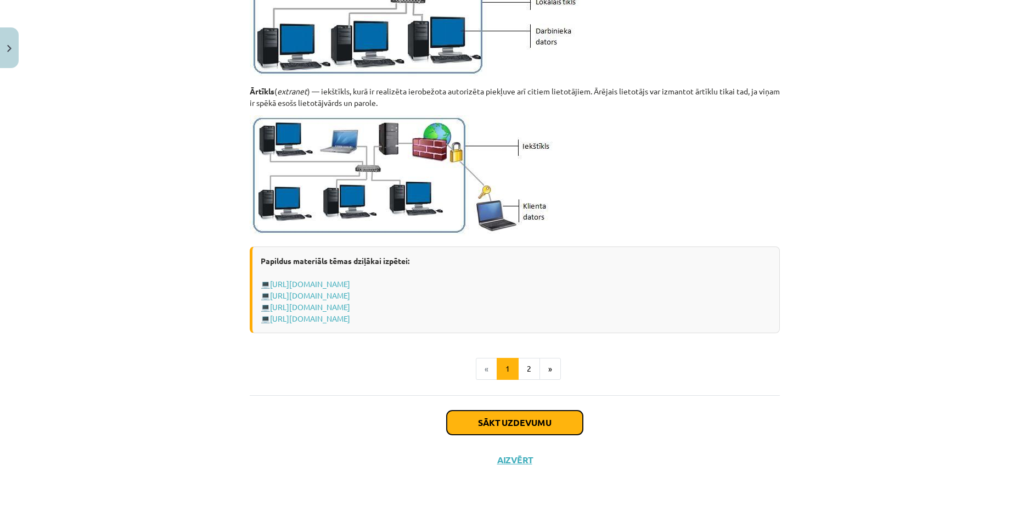
click at [556, 420] on button "Sākt uzdevumu" at bounding box center [515, 422] width 136 height 24
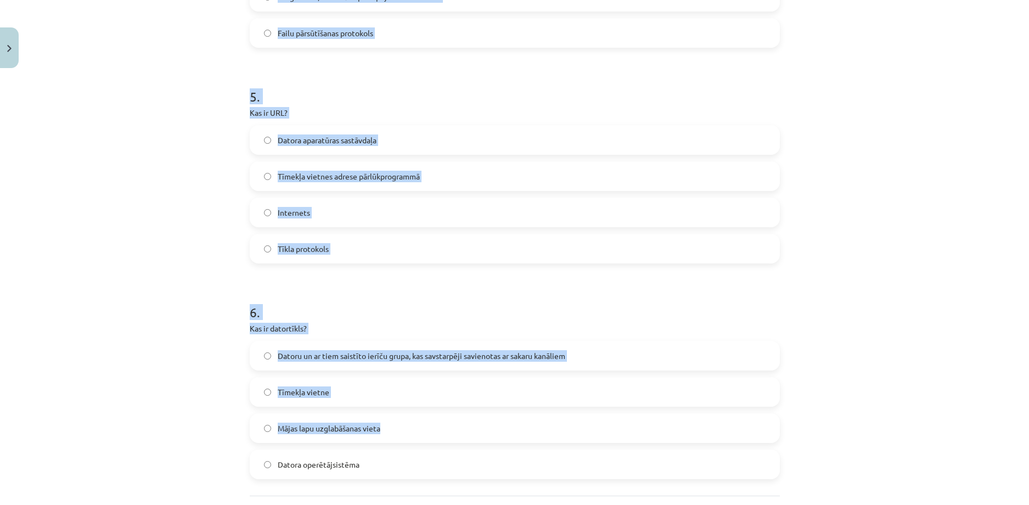
scroll to position [1113, 0]
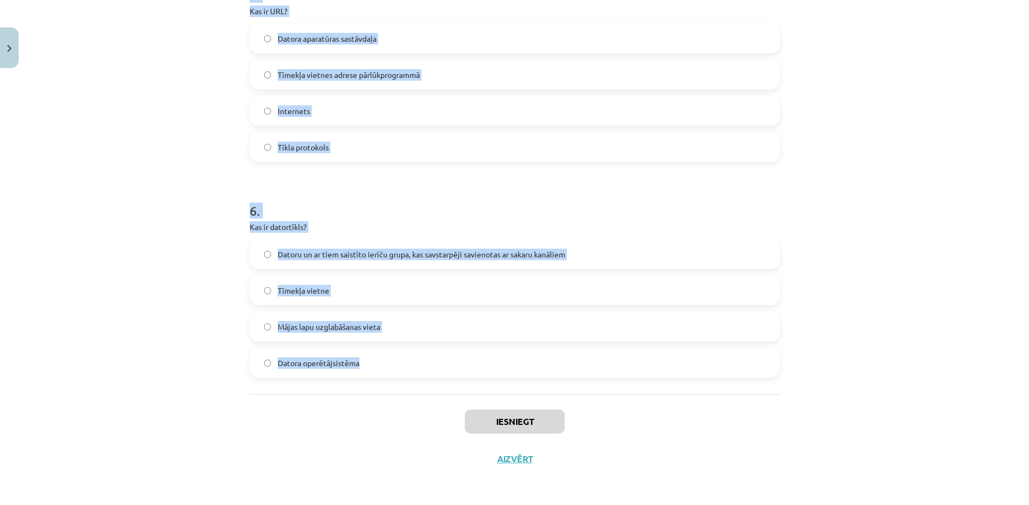
drag, startPoint x: 246, startPoint y: 235, endPoint x: 354, endPoint y: 362, distance: 166.6
copy form "Kas ir lokālais tīkls (LAN)? Interneta paveids Tīkls, kas aptver visu pasauli T…"
click at [279, 232] on p "Kas ir datortīkls?" at bounding box center [515, 227] width 530 height 12
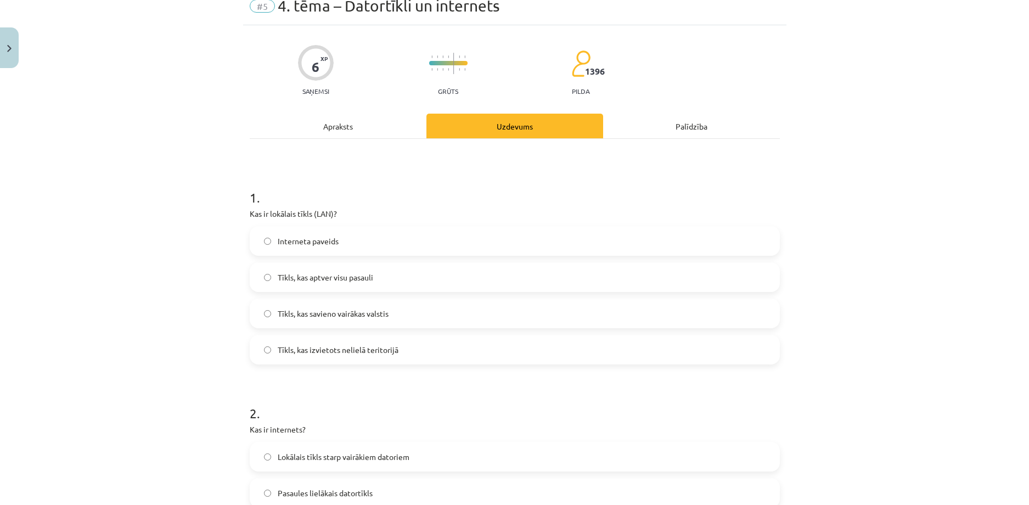
scroll to position [0, 0]
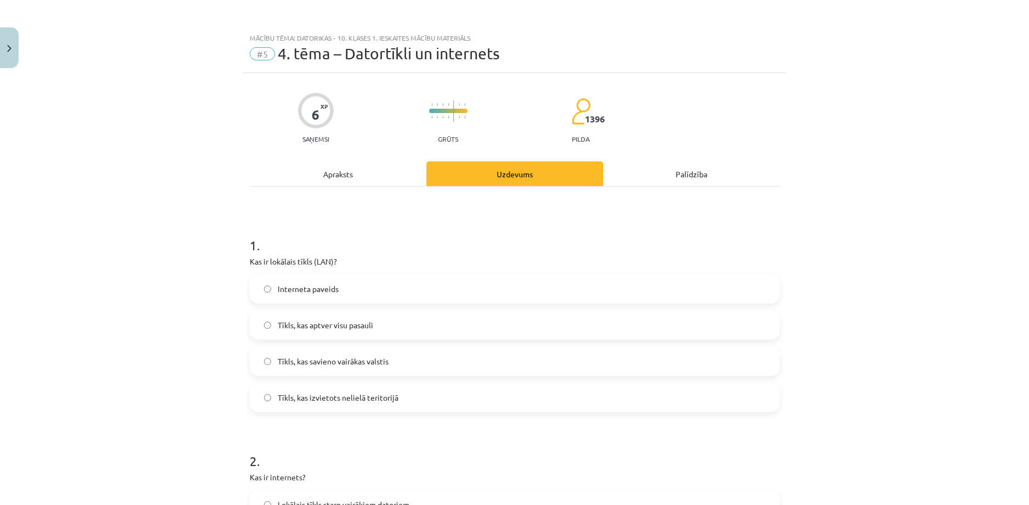
click at [294, 399] on span "Tīkls, kas izvietots nelielā teritorijā" at bounding box center [338, 398] width 121 height 12
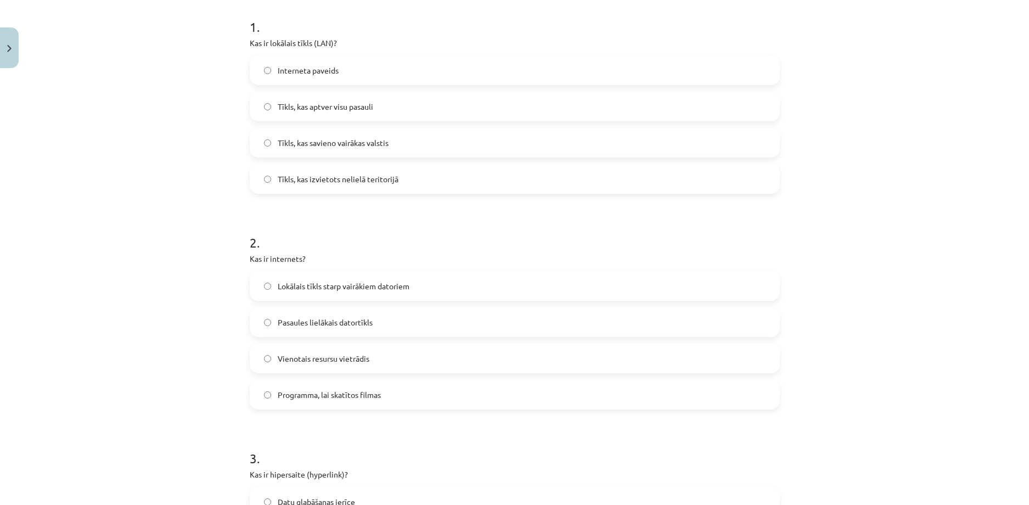
scroll to position [219, 0]
click at [302, 314] on label "Pasaules lielākais datortīkls" at bounding box center [515, 320] width 528 height 27
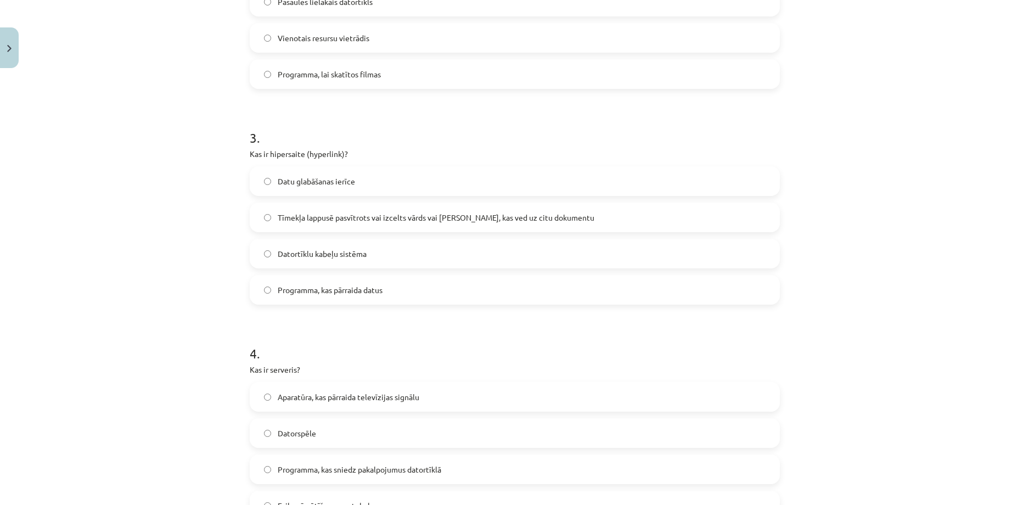
scroll to position [549, 0]
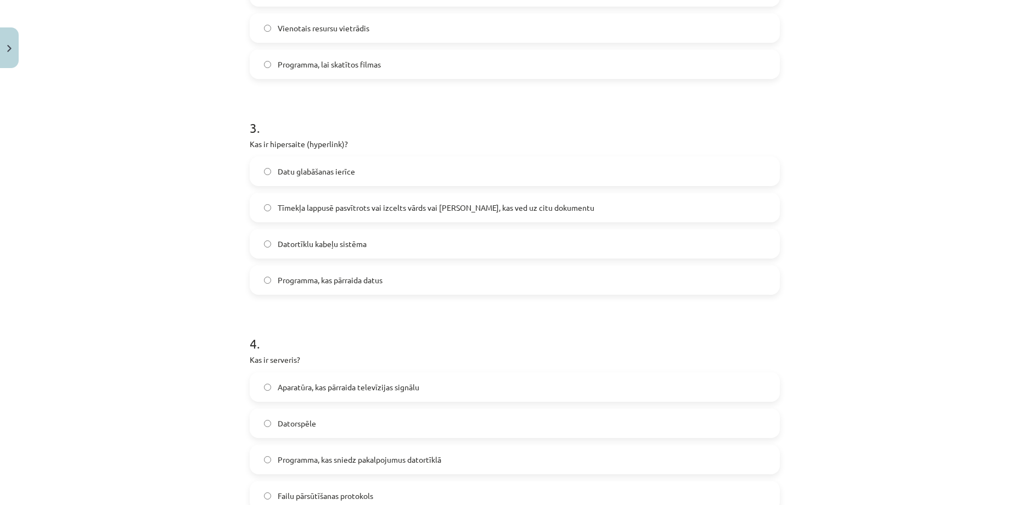
click at [334, 207] on span "Tīmekļa lappusē pasvītrots vai izcelts vārds vai frāze, kas ved uz citu dokumen…" at bounding box center [436, 208] width 317 height 12
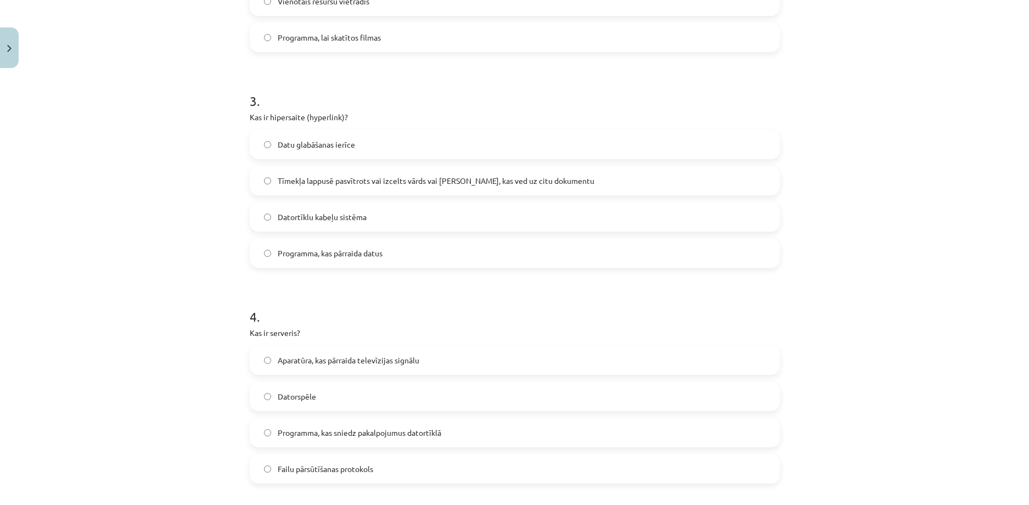
scroll to position [768, 0]
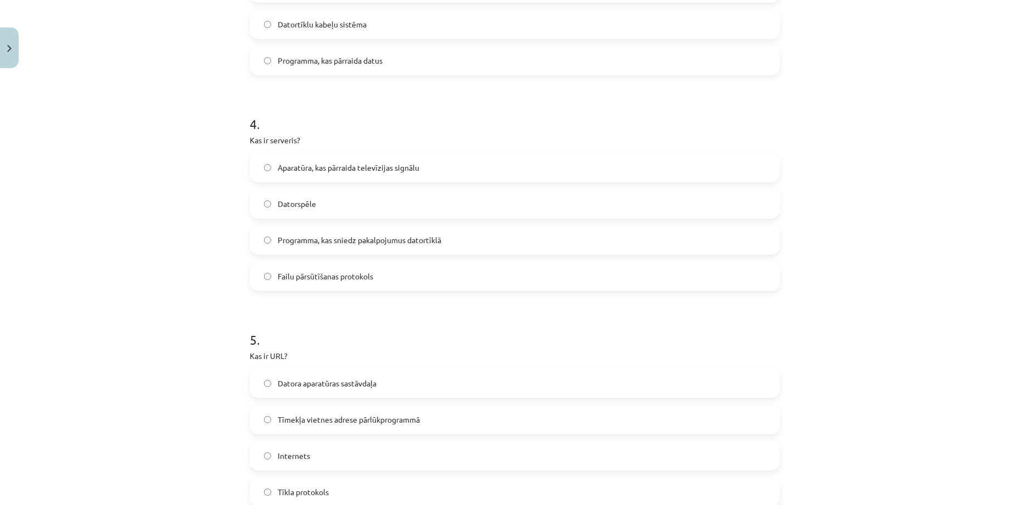
click at [319, 235] on span "Programma, kas sniedz pakalpojumus datortīklā" at bounding box center [360, 240] width 164 height 12
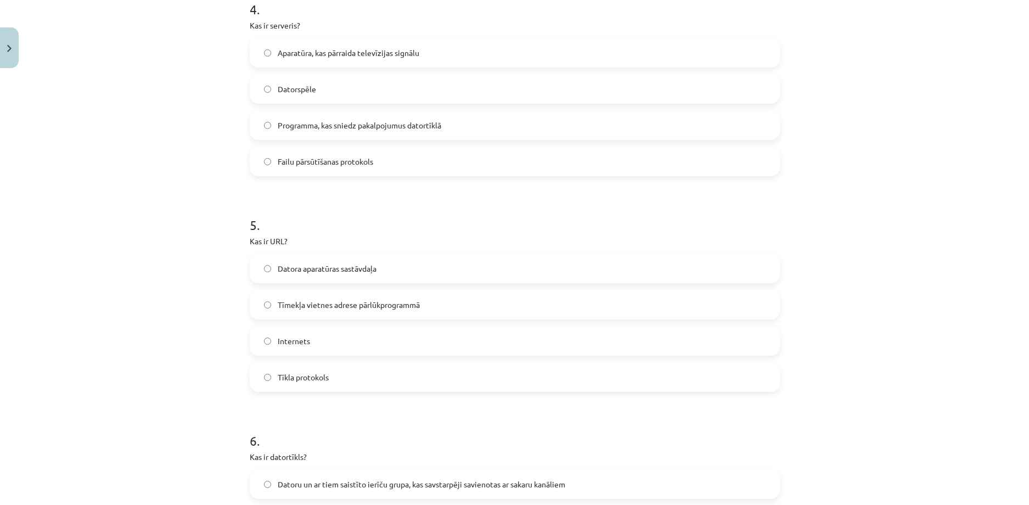
scroll to position [933, 0]
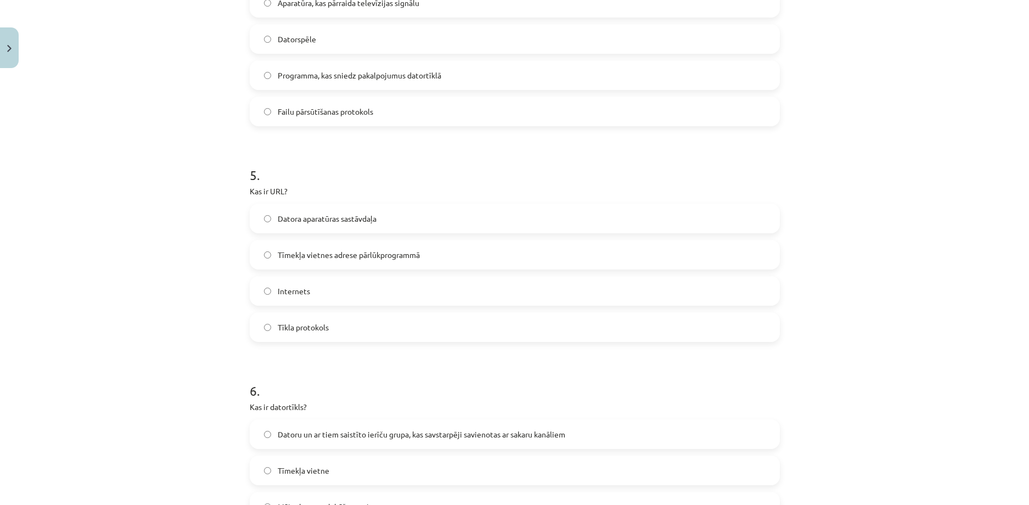
click at [320, 256] on span "Tīmekļa vietnes adrese pārlūkprogrammā" at bounding box center [349, 255] width 142 height 12
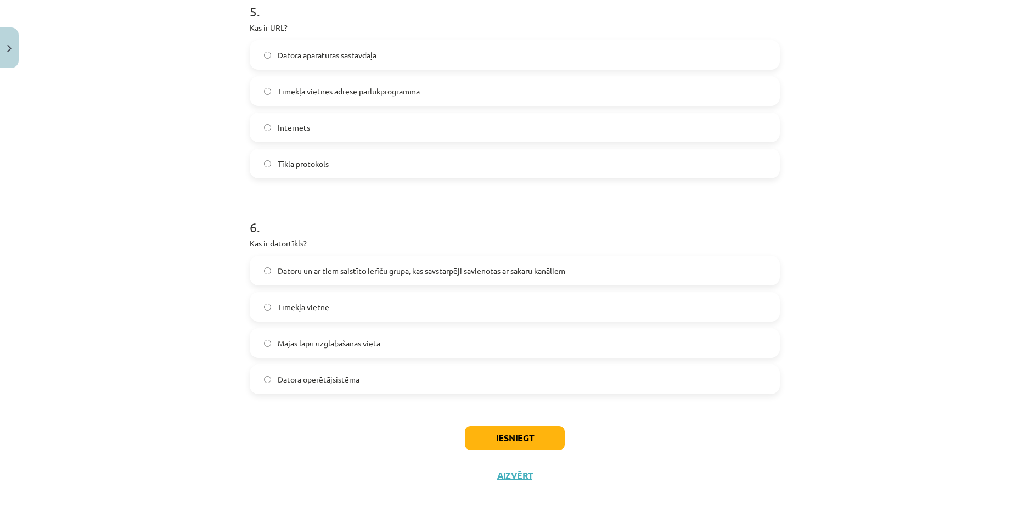
scroll to position [1097, 0]
click at [334, 270] on span "Datoru un ar tiem saistīto ierīču grupa, kas savstarpēji savienotas ar sakaru k…" at bounding box center [422, 270] width 288 height 12
click at [484, 442] on button "Iesniegt" at bounding box center [515, 437] width 100 height 24
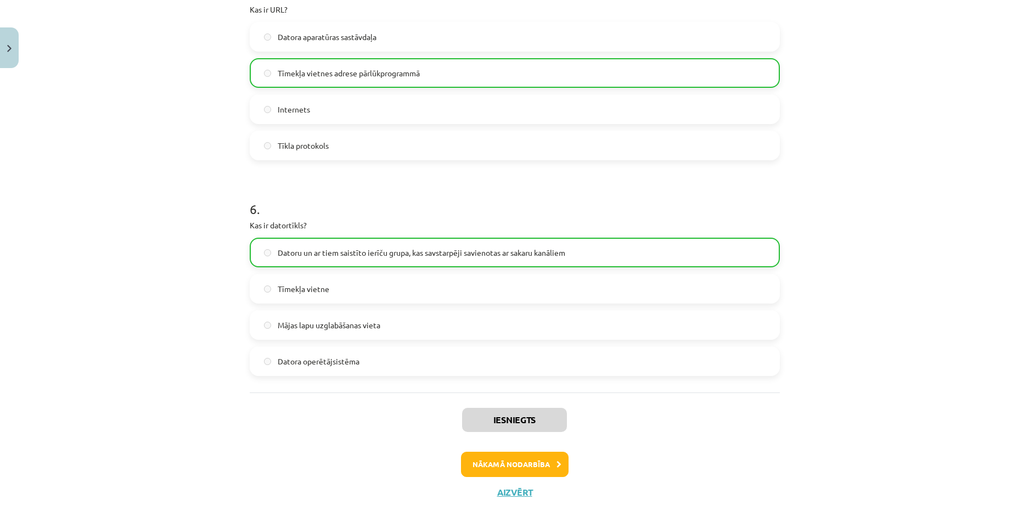
scroll to position [1148, 0]
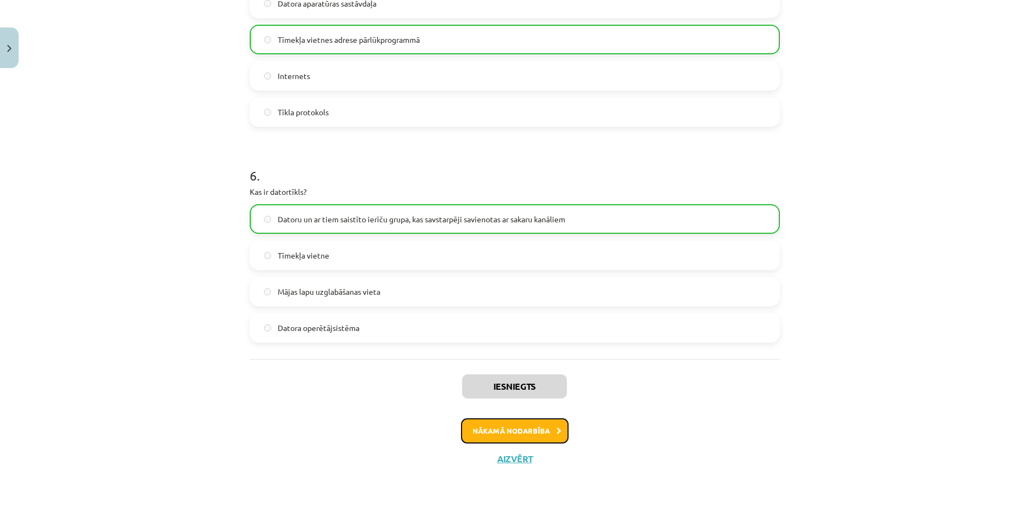
click at [537, 428] on button "Nākamā nodarbība" at bounding box center [515, 430] width 108 height 25
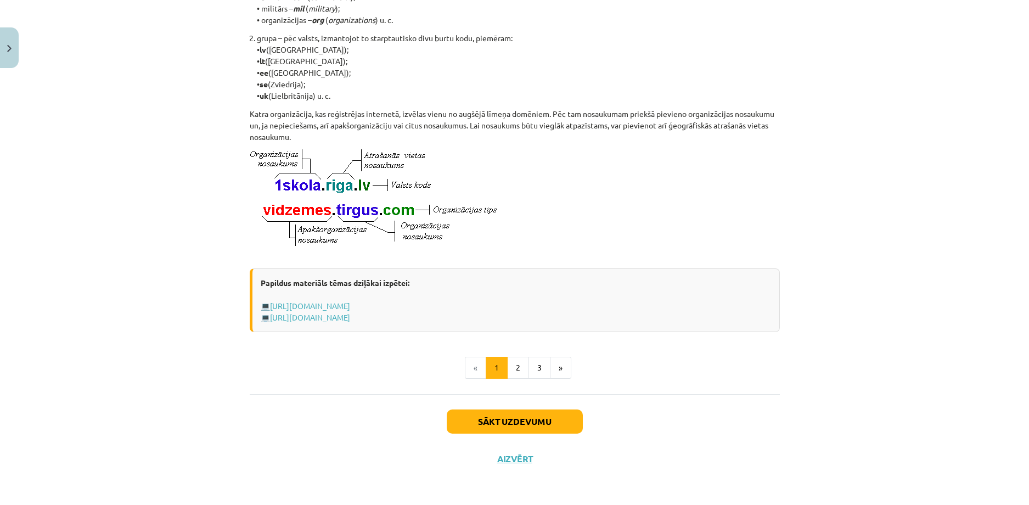
scroll to position [515, 0]
click at [543, 419] on button "Sākt uzdevumu" at bounding box center [515, 421] width 136 height 24
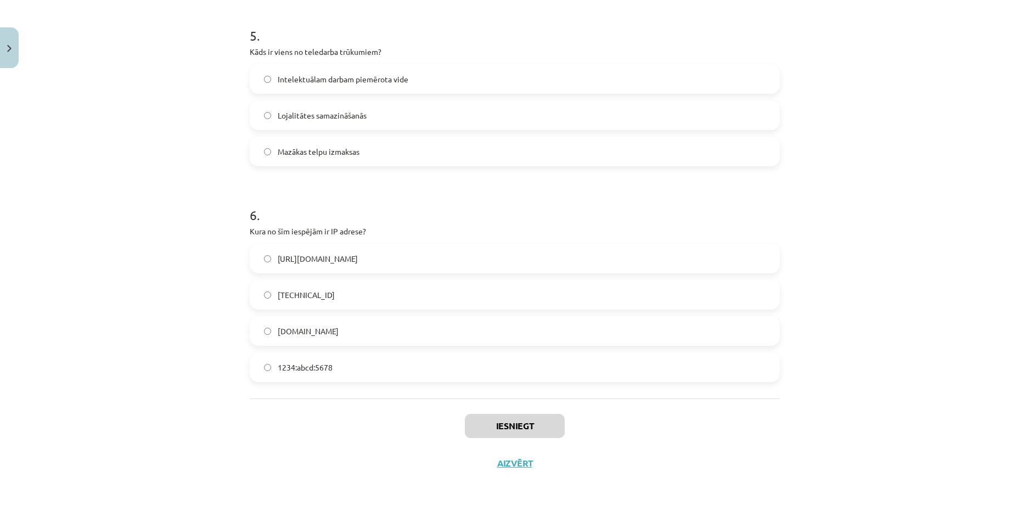
scroll to position [1040, 0]
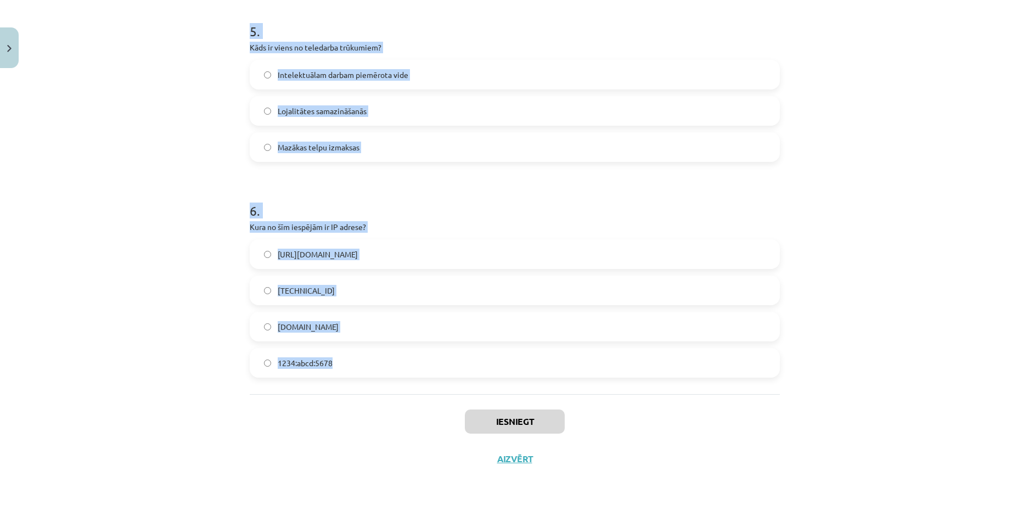
drag, startPoint x: 246, startPoint y: 233, endPoint x: 338, endPoint y: 357, distance: 155.0
copy form "Kura no šīm iespējām ir e-komercijas piemērs? Interneta forumu izmantošana E-ve…"
click at [174, 240] on div "Mācību tēma: Datorikas - 10. klases 1. ieskaites mācību materiāls #6 5. tēma – …" at bounding box center [514, 252] width 1029 height 505
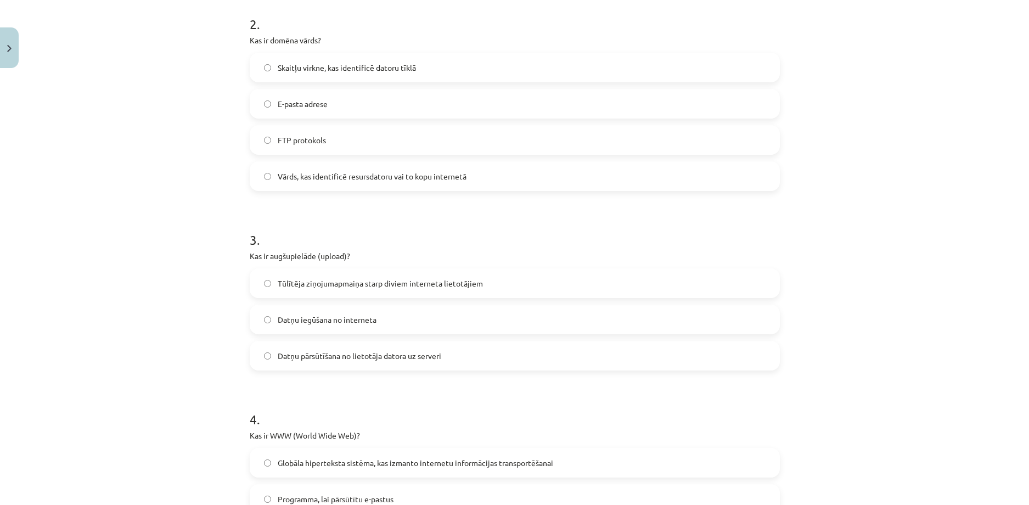
scroll to position [162, 0]
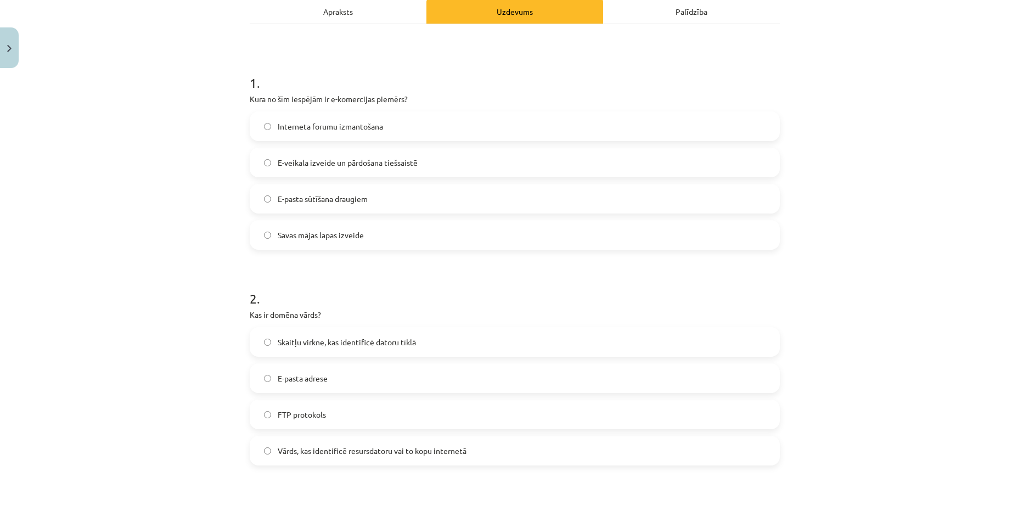
click at [305, 166] on span "E-veikala izveide un pārdošana tiešsaistē" at bounding box center [348, 163] width 140 height 12
click at [312, 452] on span "Vārds, kas identificē resursdatoru vai to kopu internetā" at bounding box center [372, 451] width 189 height 12
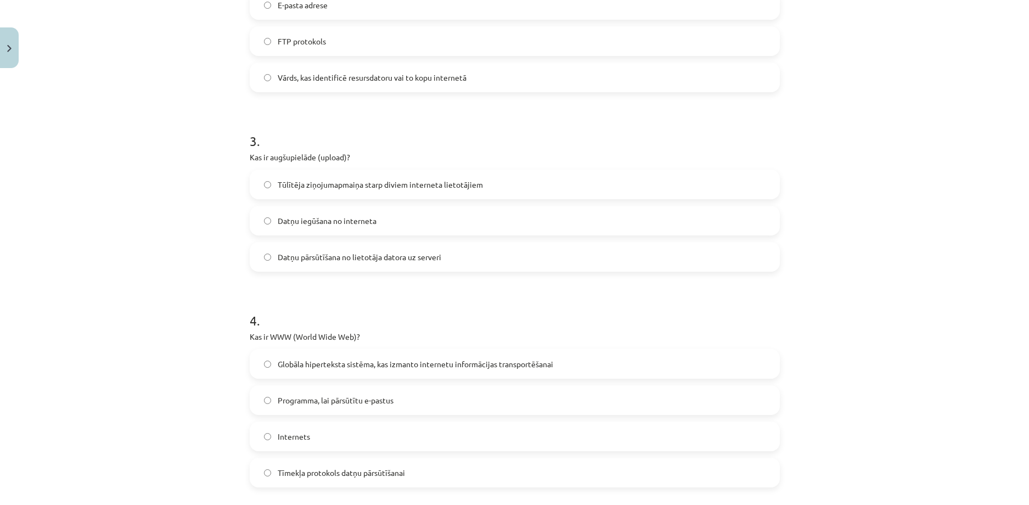
scroll to position [547, 0]
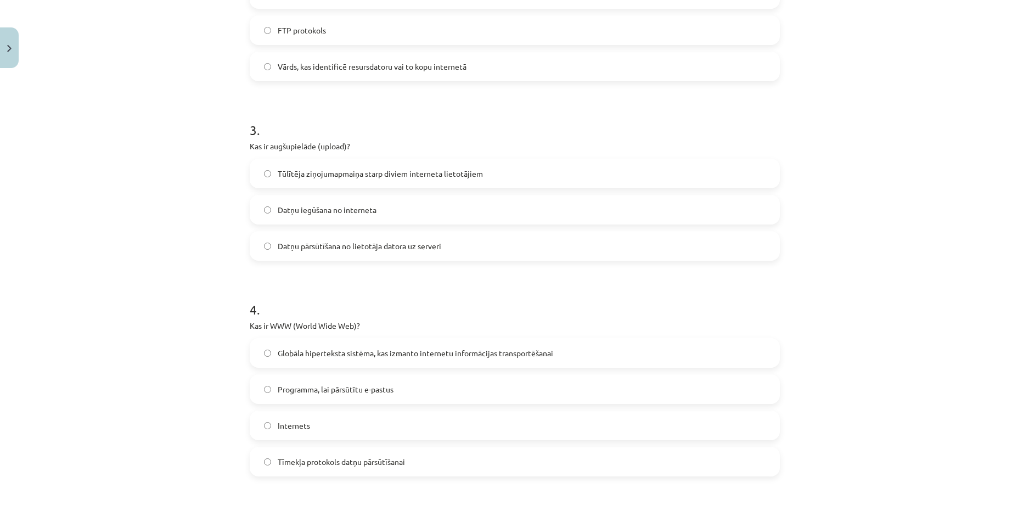
click at [300, 247] on span "Datņu pārsūtīšana no lietotāja datora uz serveri" at bounding box center [360, 246] width 164 height 12
click at [308, 351] on span "Globāla hiperteksta sistēma, kas izmanto internetu informācijas transportēšanai" at bounding box center [415, 353] width 275 height 12
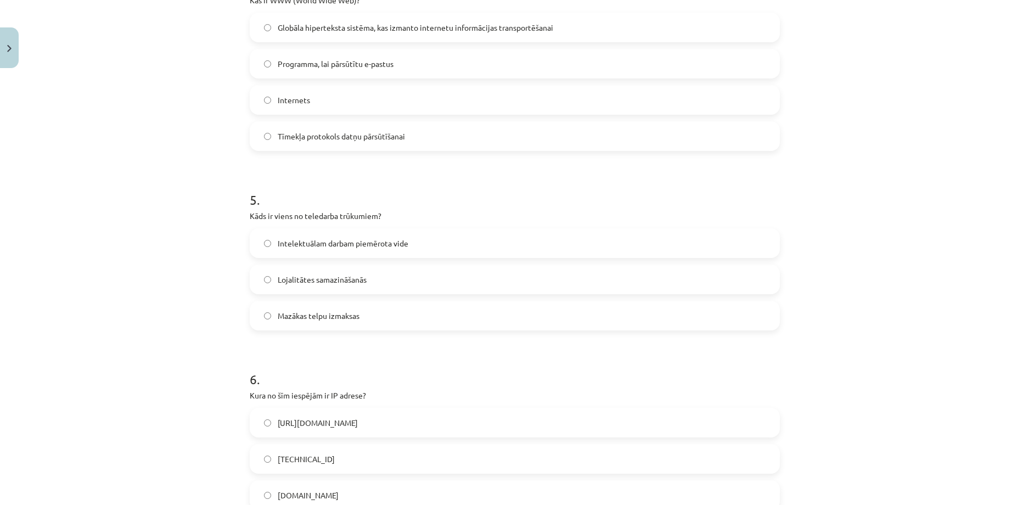
scroll to position [876, 0]
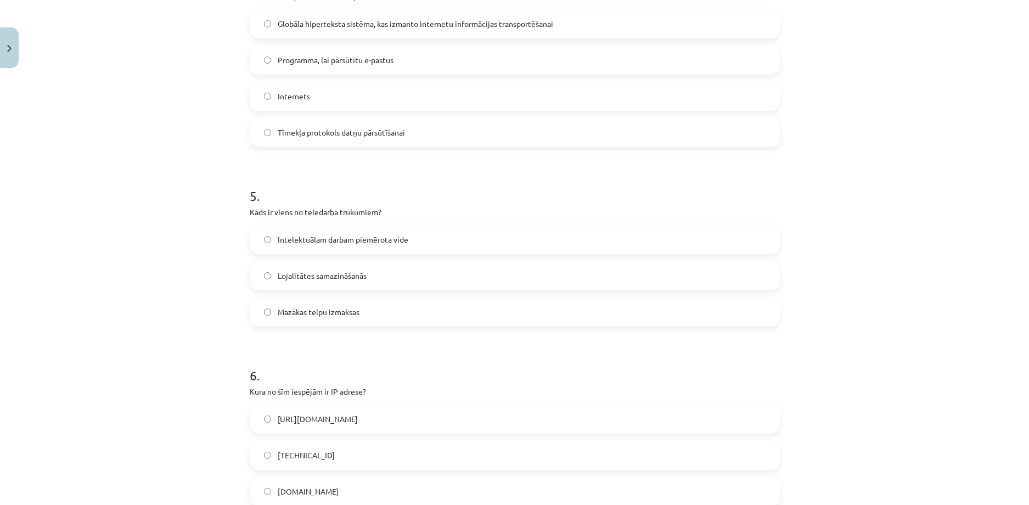
click at [313, 279] on span "Lojalitātes samazināšanās" at bounding box center [322, 276] width 89 height 12
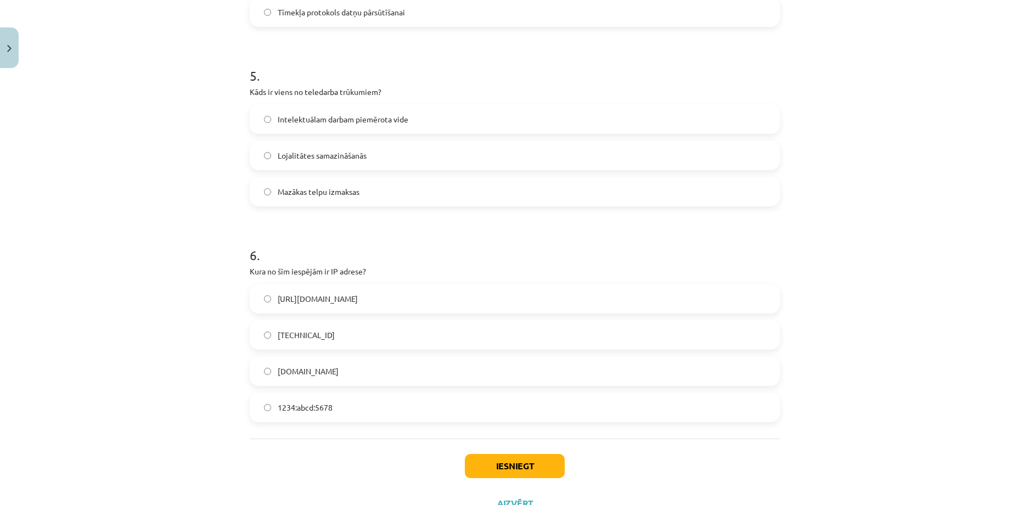
scroll to position [1040, 0]
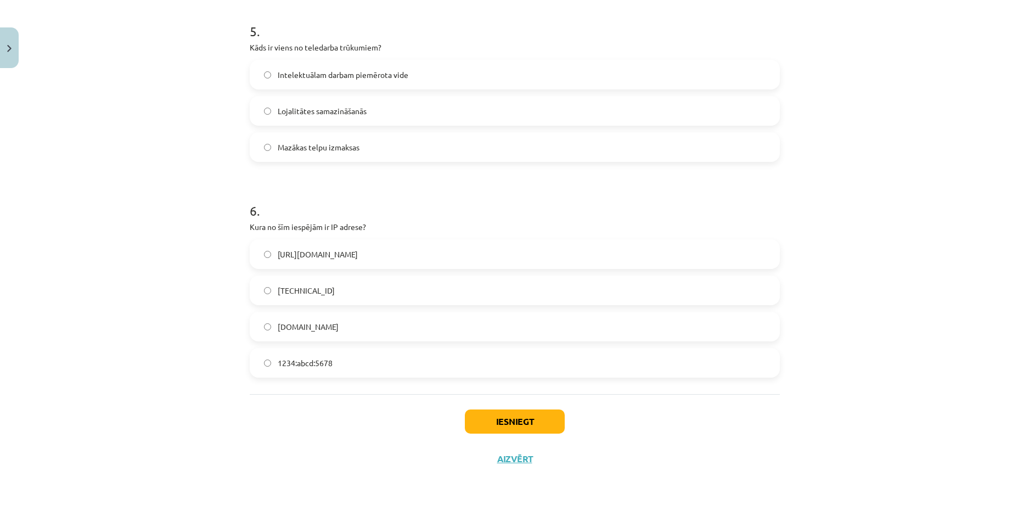
click at [310, 288] on span "192.100.81.101" at bounding box center [306, 291] width 57 height 12
click at [516, 424] on button "Iesniegt" at bounding box center [515, 421] width 100 height 24
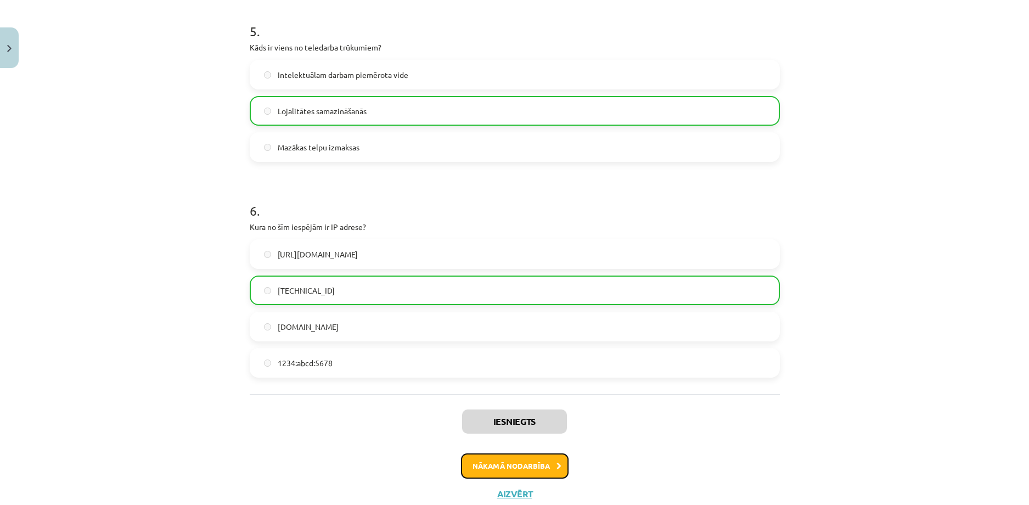
click at [516, 465] on button "Nākamā nodarbība" at bounding box center [515, 465] width 108 height 25
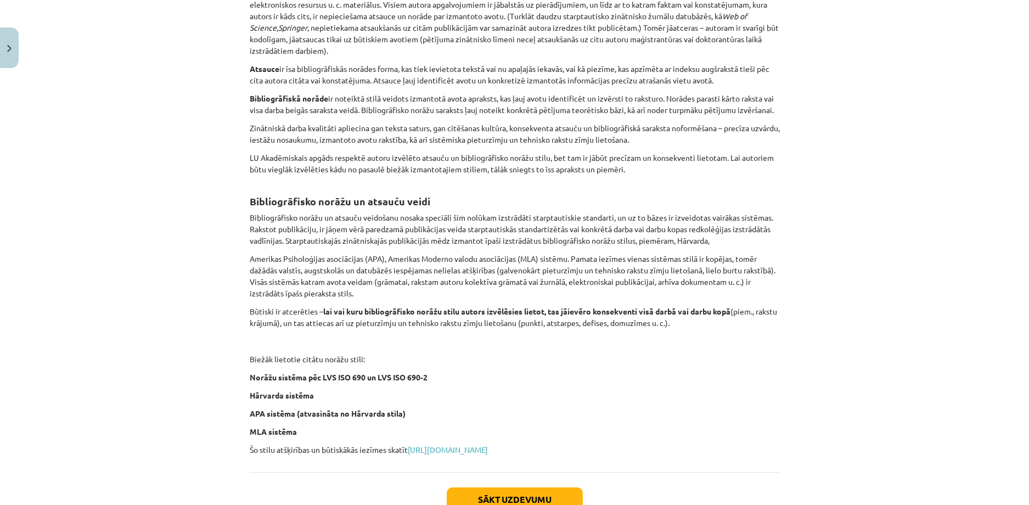
scroll to position [336, 0]
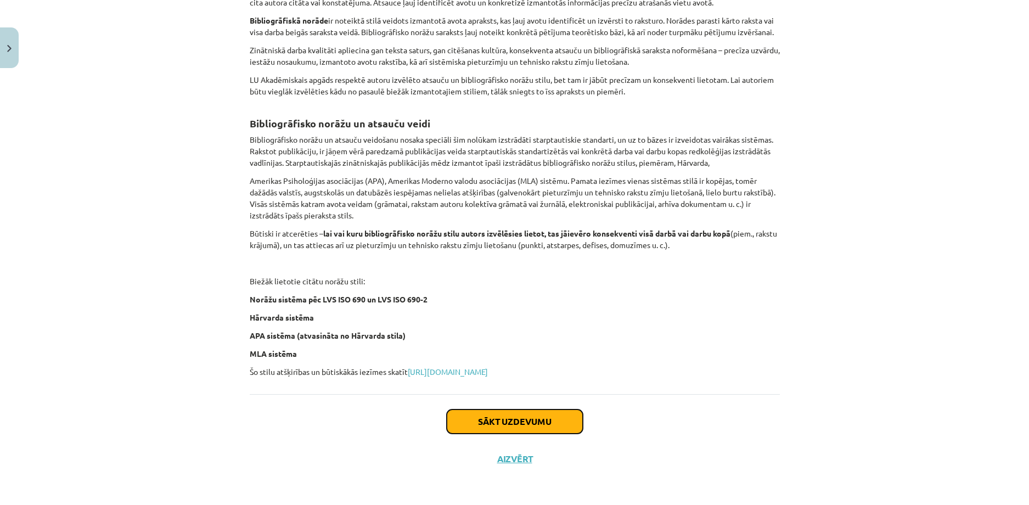
click at [487, 420] on button "Sākt uzdevumu" at bounding box center [515, 421] width 136 height 24
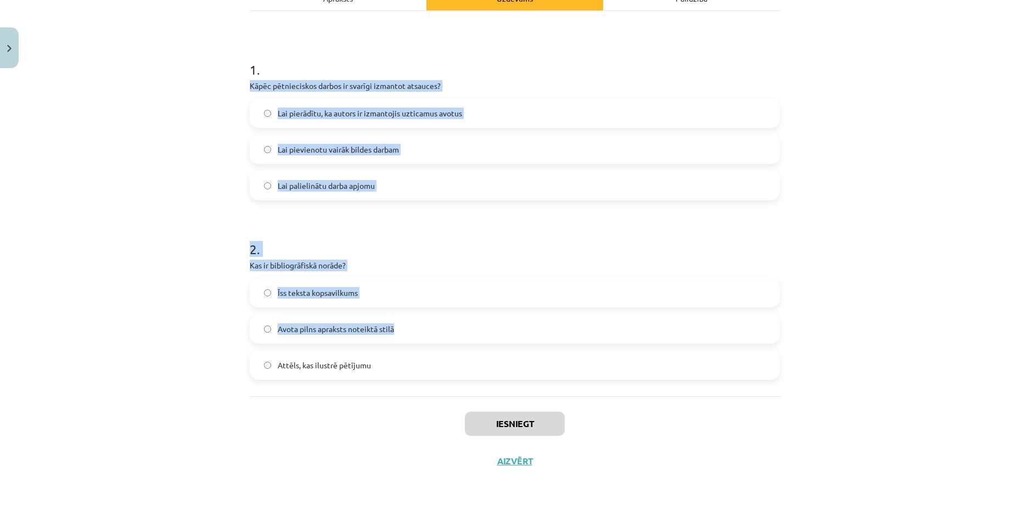
scroll to position [178, 0]
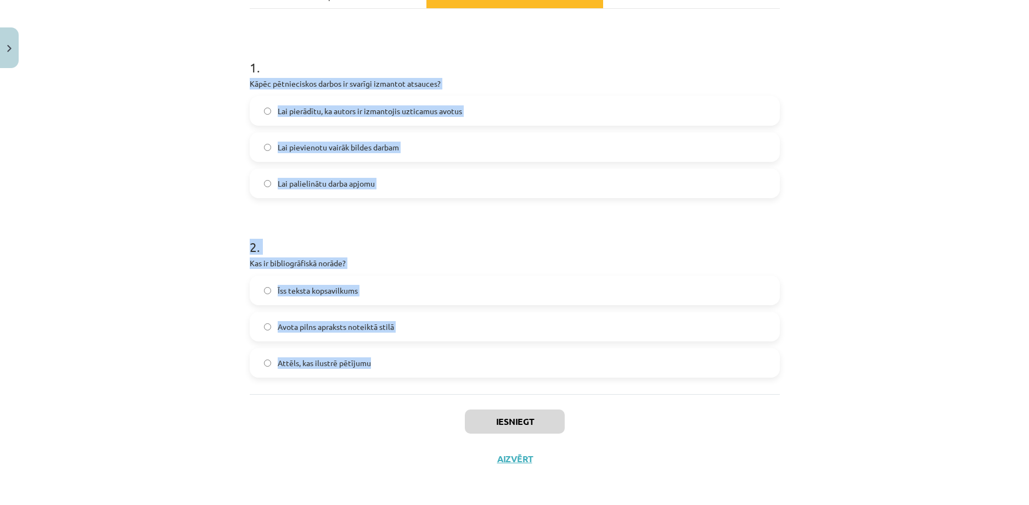
drag, startPoint x: 246, startPoint y: 234, endPoint x: 365, endPoint y: 366, distance: 178.3
click at [365, 366] on form "1 . Kāpēc pētnieciskos darbos ir svarīgi izmantot atsauces? Lai pierādītu, ka a…" at bounding box center [515, 209] width 530 height 337
copy form "Kāpēc pētnieciskos darbos ir svarīgi izmantot atsauces? Lai pierādītu, ka autor…"
click at [157, 215] on div "Mācību tēma: Datorikas - 10. klases 1. ieskaites mācību materiāls #7 6. tēma – …" at bounding box center [514, 252] width 1029 height 505
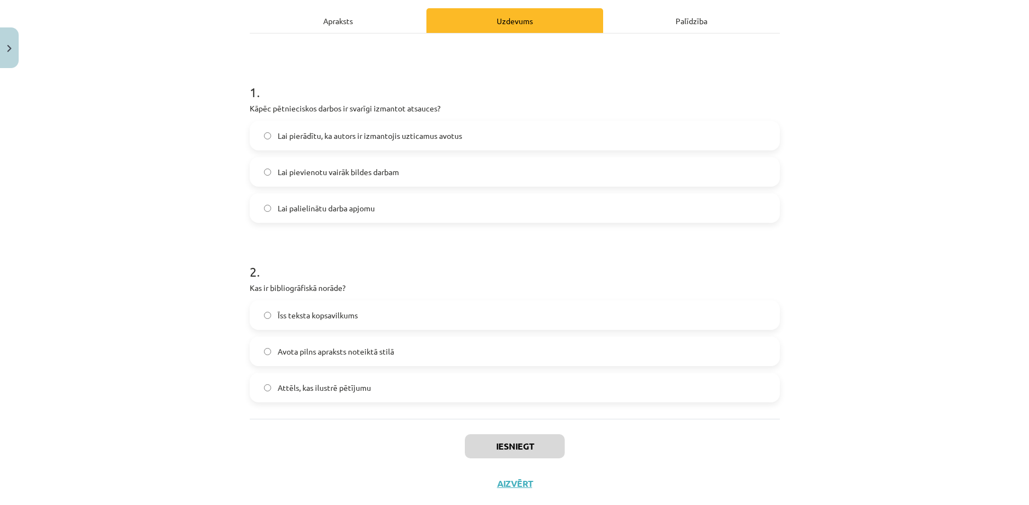
scroll to position [0, 0]
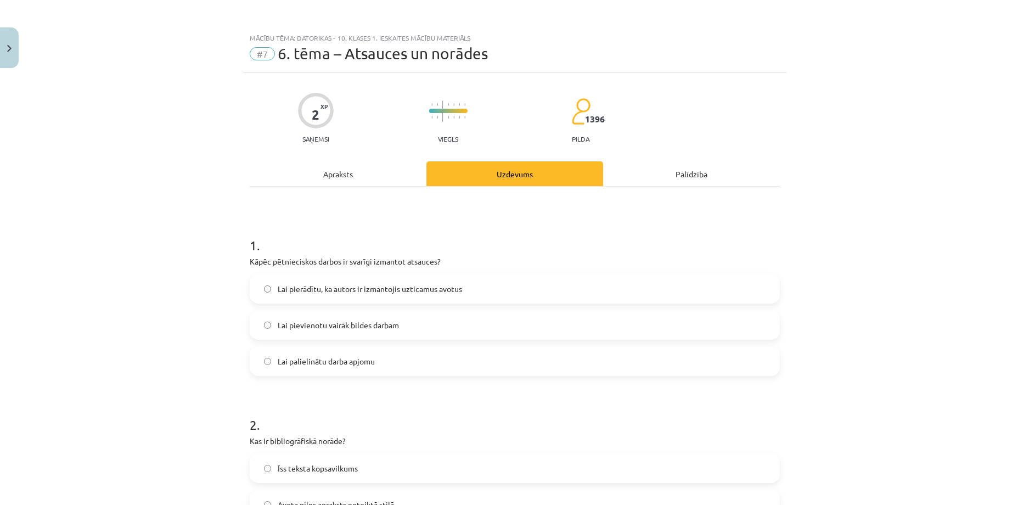
click at [319, 292] on span "Lai pierādītu, ka autors ir izmantojis uzticamus avotus" at bounding box center [370, 289] width 184 height 12
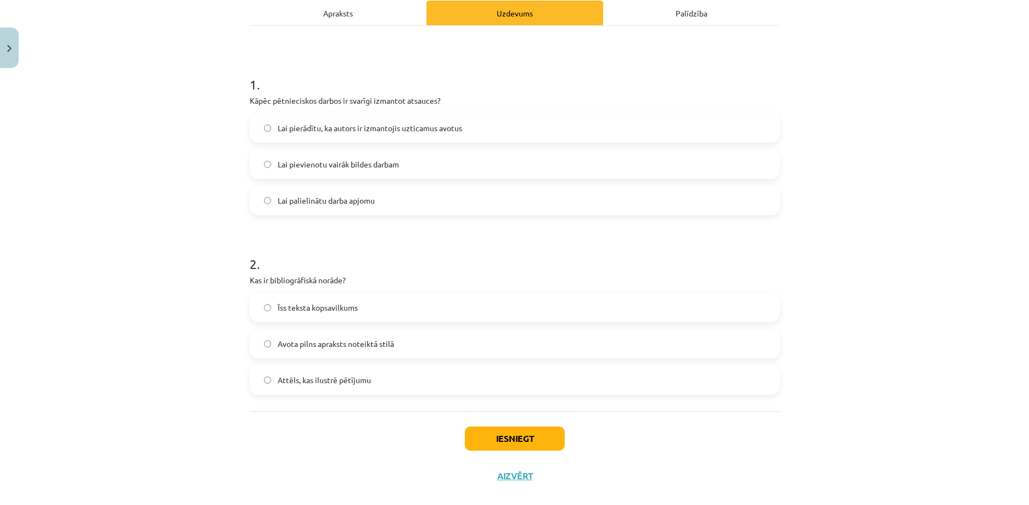
scroll to position [165, 0]
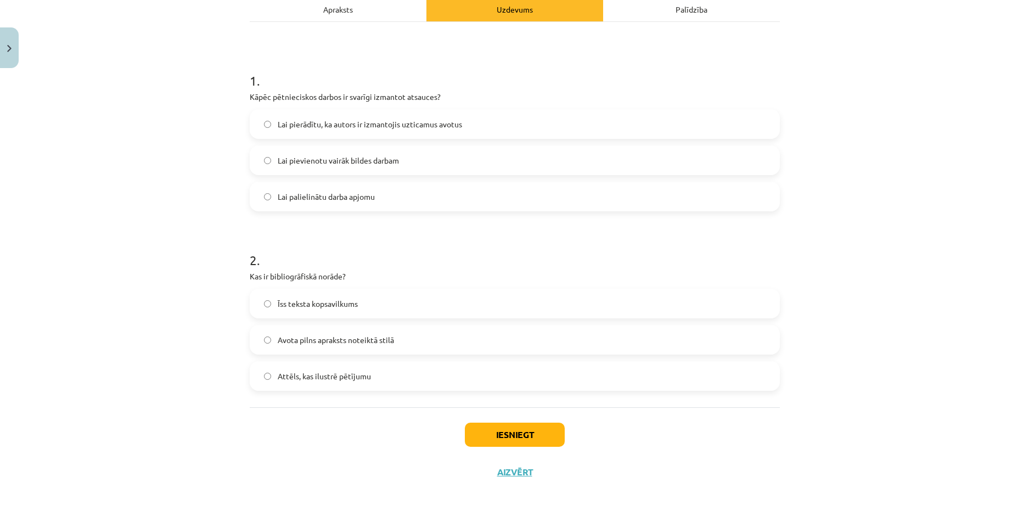
click at [271, 344] on label "Avota pilns apraksts noteiktā stilā" at bounding box center [515, 339] width 528 height 27
click at [474, 435] on button "Iesniegt" at bounding box center [515, 435] width 100 height 24
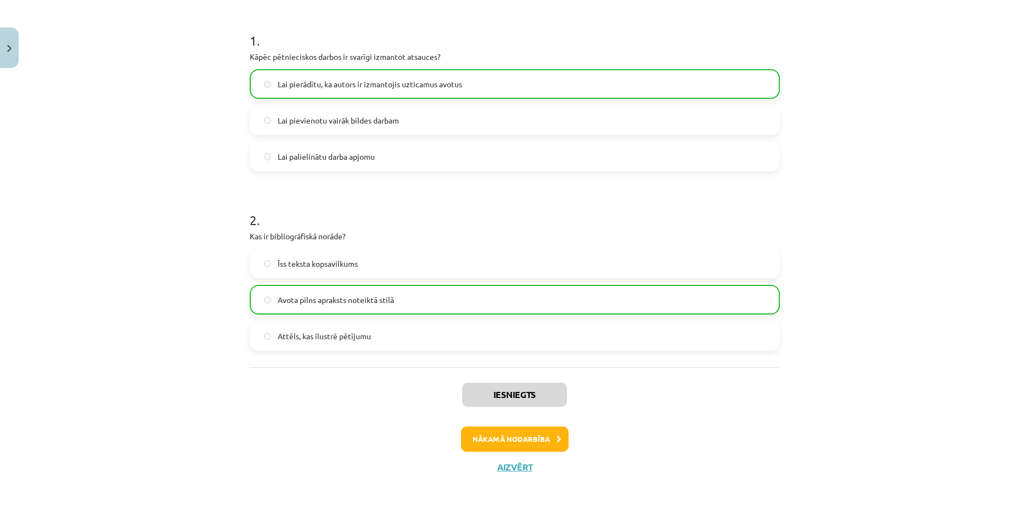
scroll to position [213, 0]
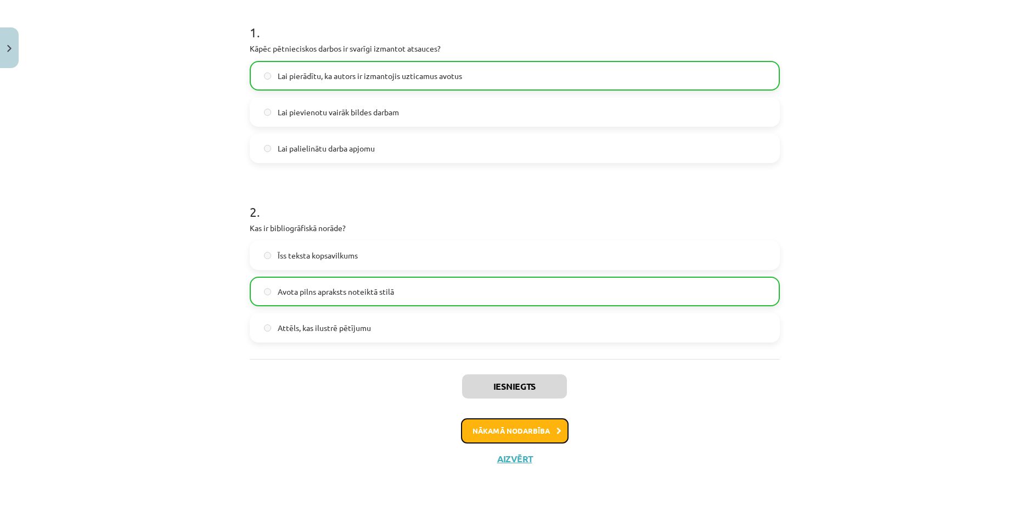
click at [536, 436] on button "Nākamā nodarbība" at bounding box center [515, 430] width 108 height 25
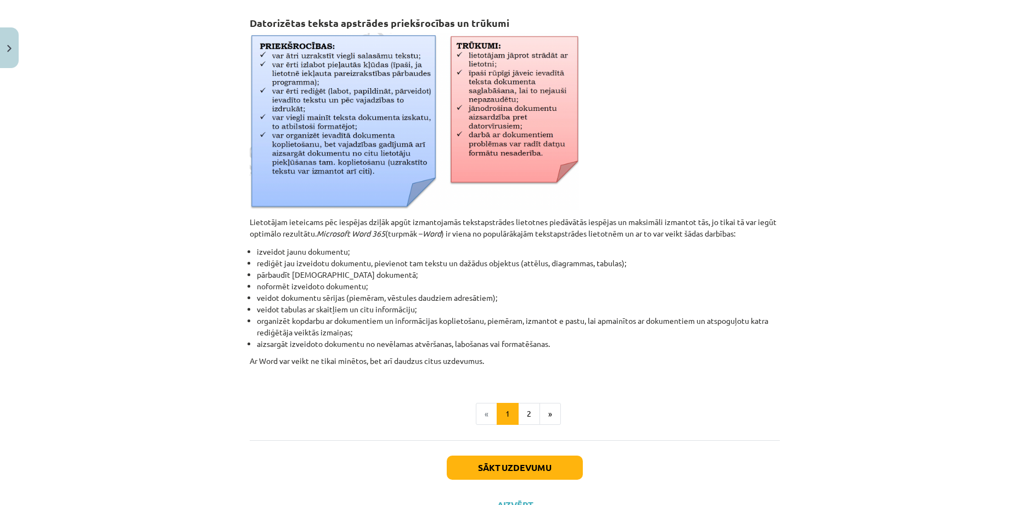
scroll to position [408, 0]
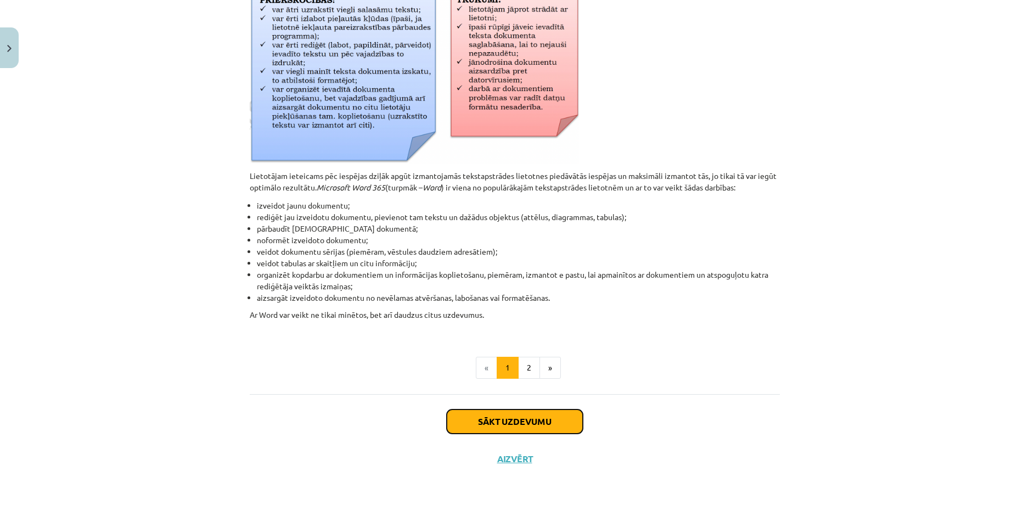
click at [519, 420] on button "Sākt uzdevumu" at bounding box center [515, 421] width 136 height 24
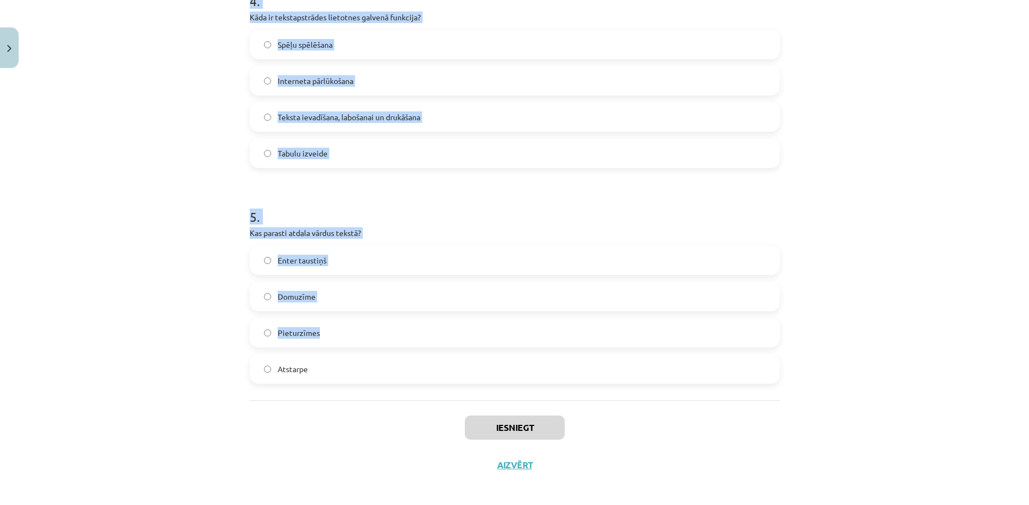
scroll to position [861, 0]
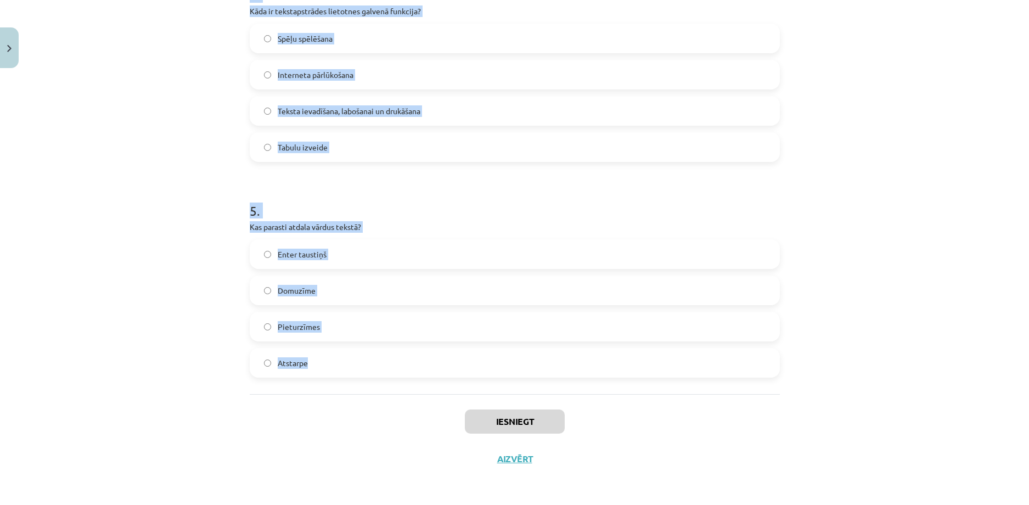
drag, startPoint x: 246, startPoint y: 234, endPoint x: 317, endPoint y: 359, distance: 144.0
copy form "Ko tekstapstrādes lietotnes parasti piedāvā papildus teksta ievadei? Teksta for…"
click at [159, 199] on div "Mācību tēma: Datorikas - 10. klases 1. ieskaites mācību materiāls #8 7. tema – …" at bounding box center [514, 252] width 1029 height 505
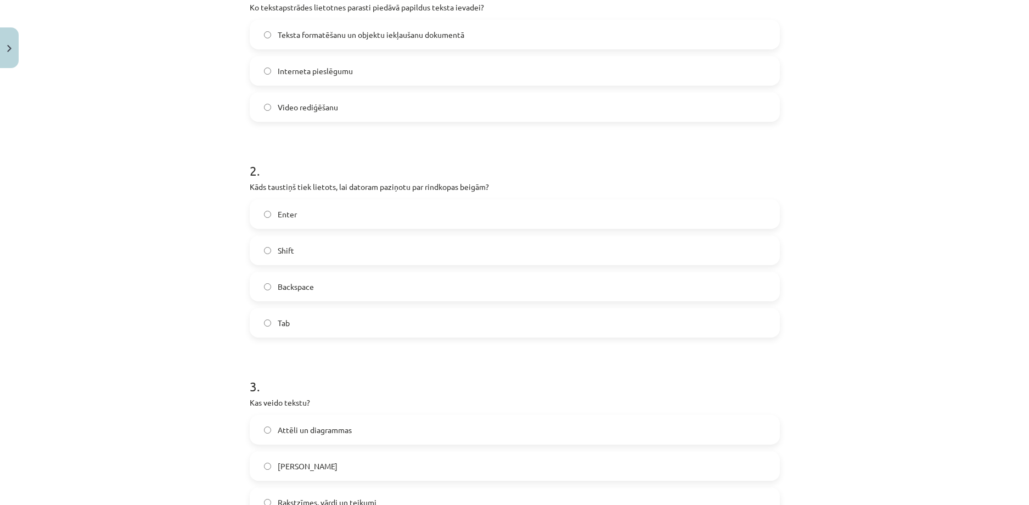
scroll to position [148, 0]
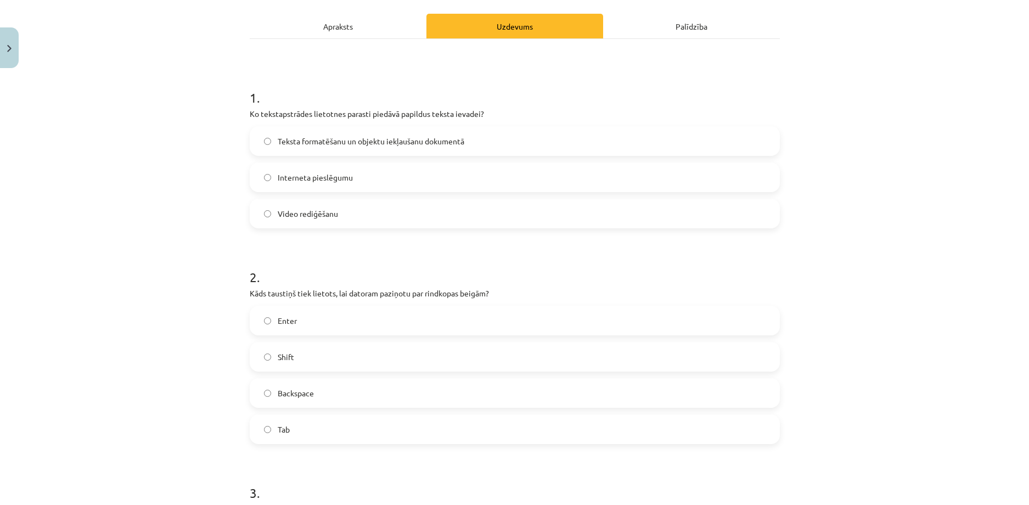
click at [273, 144] on label "Teksta formatēšanu un objektu iekļaušanu dokumentā" at bounding box center [515, 140] width 528 height 27
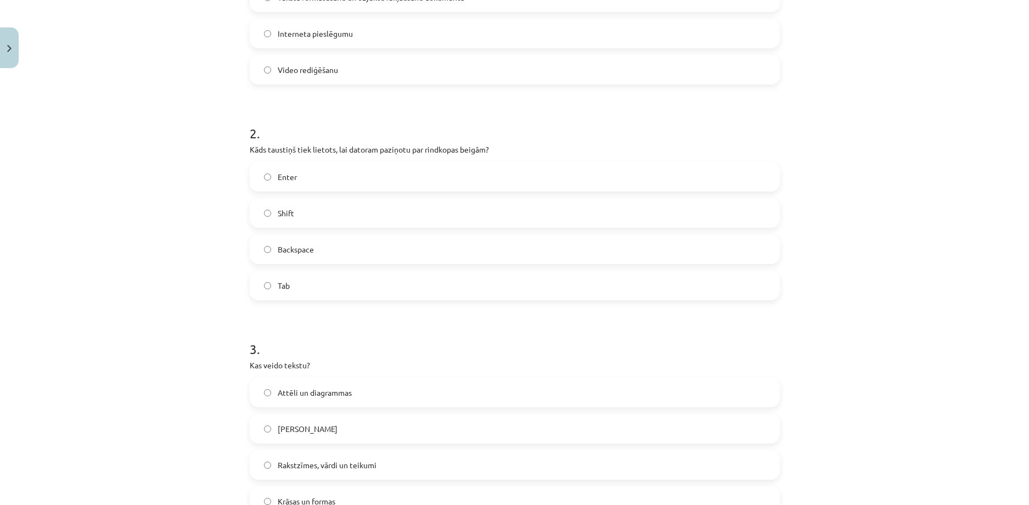
scroll to position [367, 0]
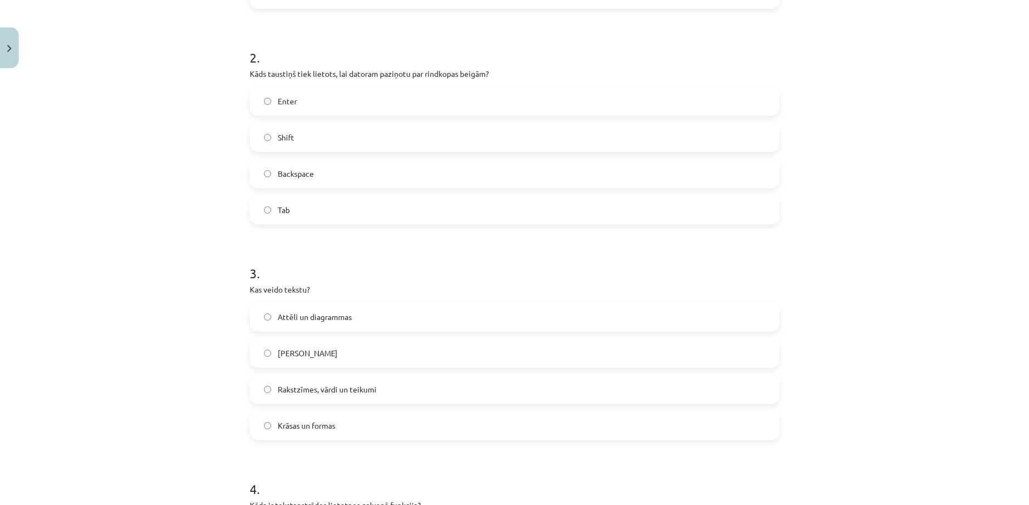
click at [285, 105] on span "Enter" at bounding box center [287, 101] width 19 height 12
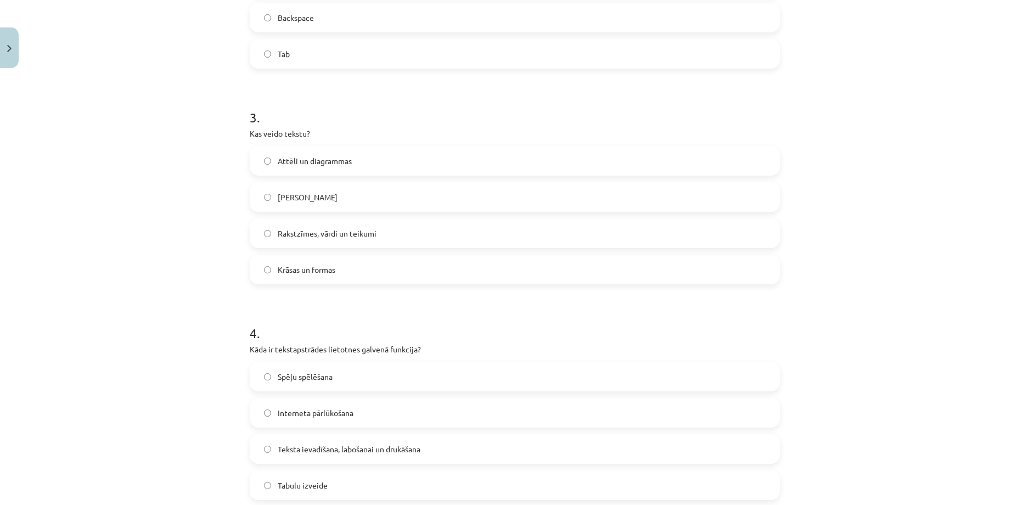
scroll to position [587, 0]
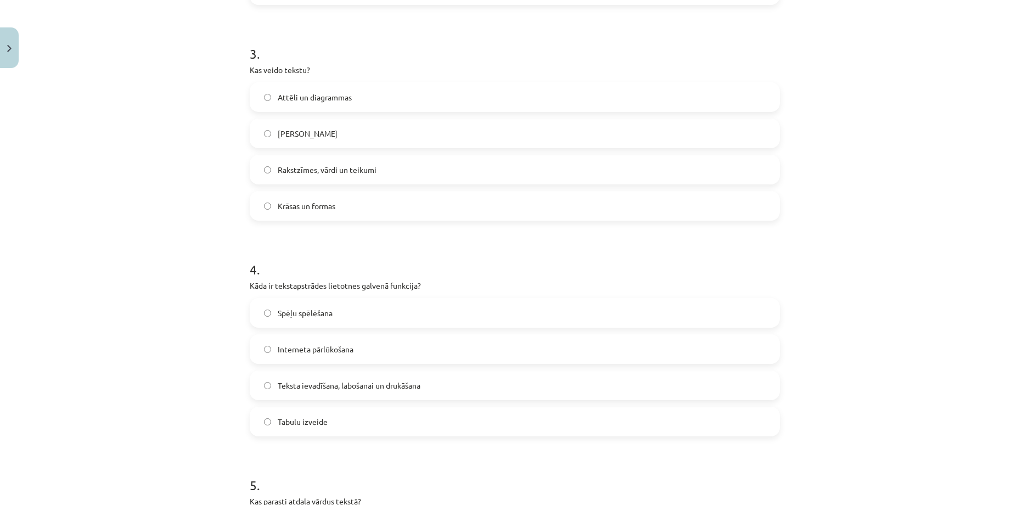
click at [321, 170] on span "Rakstzīmes, vārdi un teikumi" at bounding box center [327, 170] width 99 height 12
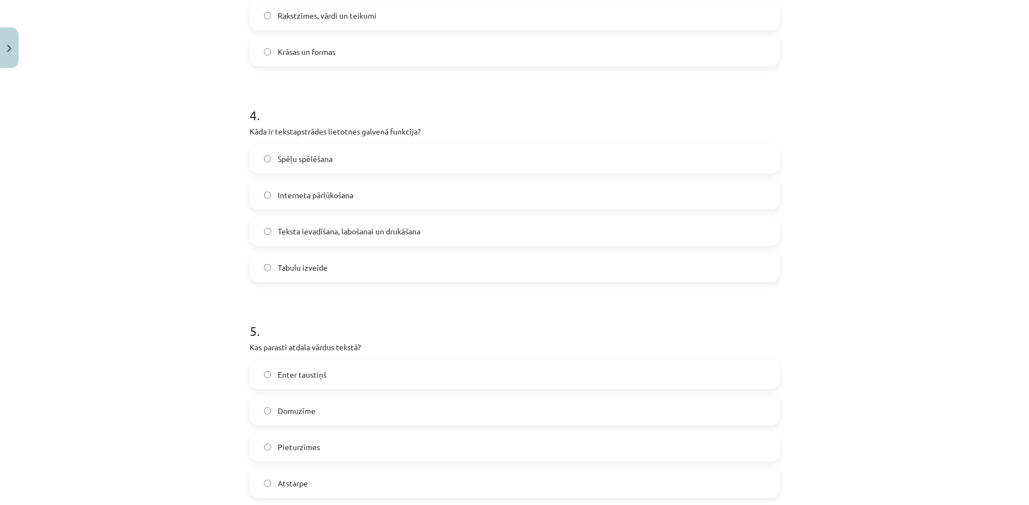
scroll to position [806, 0]
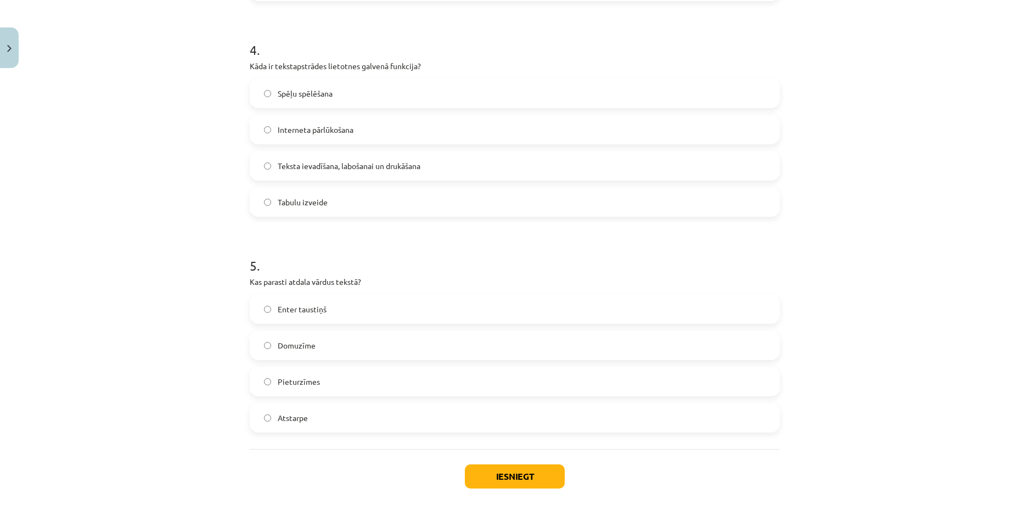
click at [291, 167] on span "Teksta ievadīšana, labošanai un drukāšana" at bounding box center [349, 166] width 143 height 12
click at [290, 420] on span "Atstarpe" at bounding box center [293, 418] width 30 height 12
click at [496, 476] on button "Iesniegt" at bounding box center [515, 476] width 100 height 24
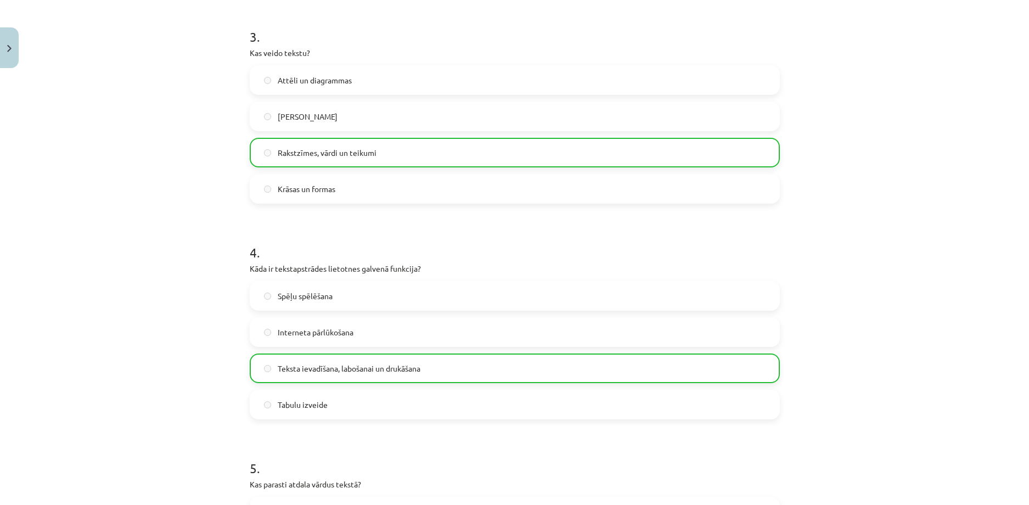
scroll to position [896, 0]
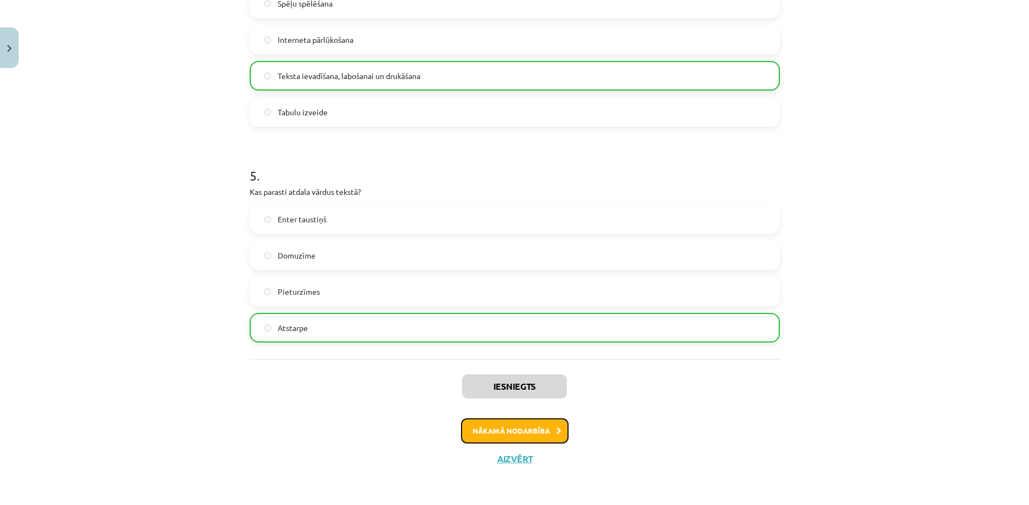
click at [518, 427] on button "Nākamā nodarbība" at bounding box center [515, 430] width 108 height 25
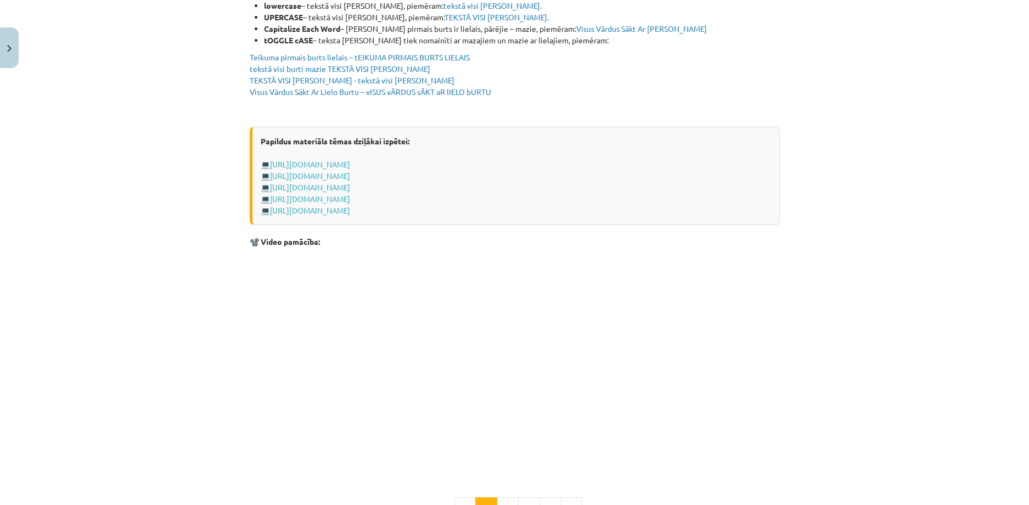
scroll to position [2094, 0]
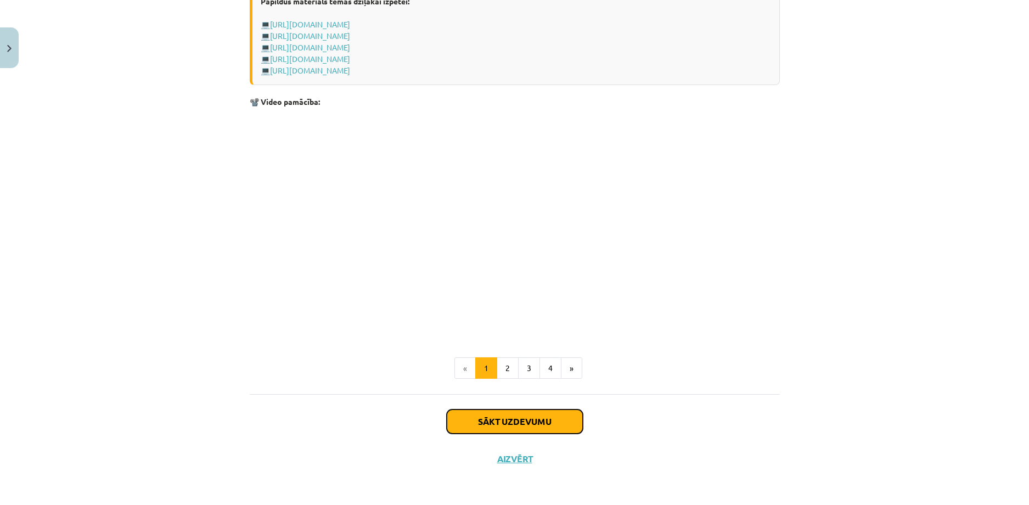
click at [498, 414] on button "Sākt uzdevumu" at bounding box center [515, 421] width 136 height 24
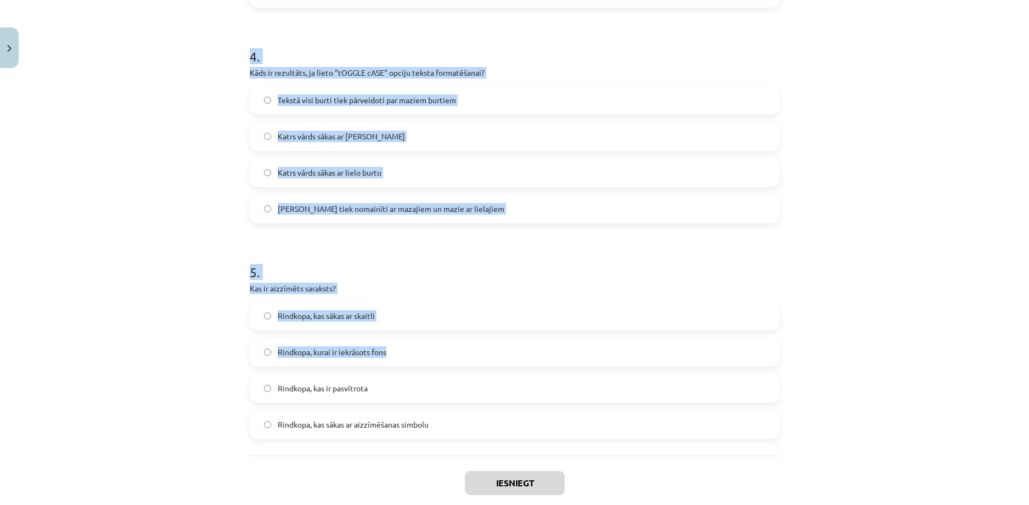
scroll to position [908, 0]
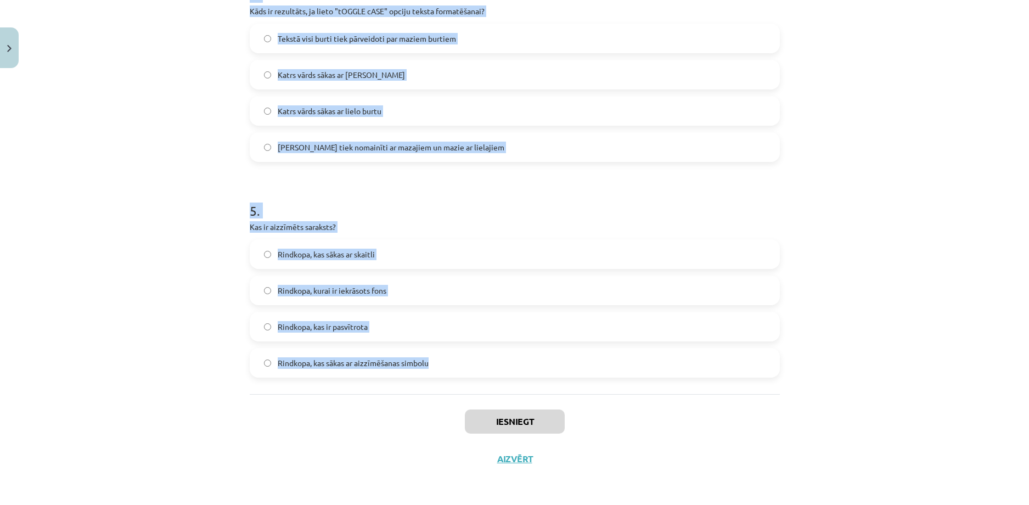
drag, startPoint x: 246, startPoint y: 230, endPoint x: 431, endPoint y: 353, distance: 222.0
click at [168, 200] on div "Mācību tēma: Datorikas - 10. klases 1. ieskaites mācību materiāls #9 8. tēma – …" at bounding box center [514, 252] width 1029 height 505
click at [170, 200] on div "Mācību tēma: Datorikas - 10. klases 1. ieskaites mācību materiāls #9 8. tēma – …" at bounding box center [514, 252] width 1029 height 505
click at [195, 200] on div "Mācību tēma: Datorikas - 10. klases 1. ieskaites mācību materiāls #9 8. tēma – …" at bounding box center [514, 252] width 1029 height 505
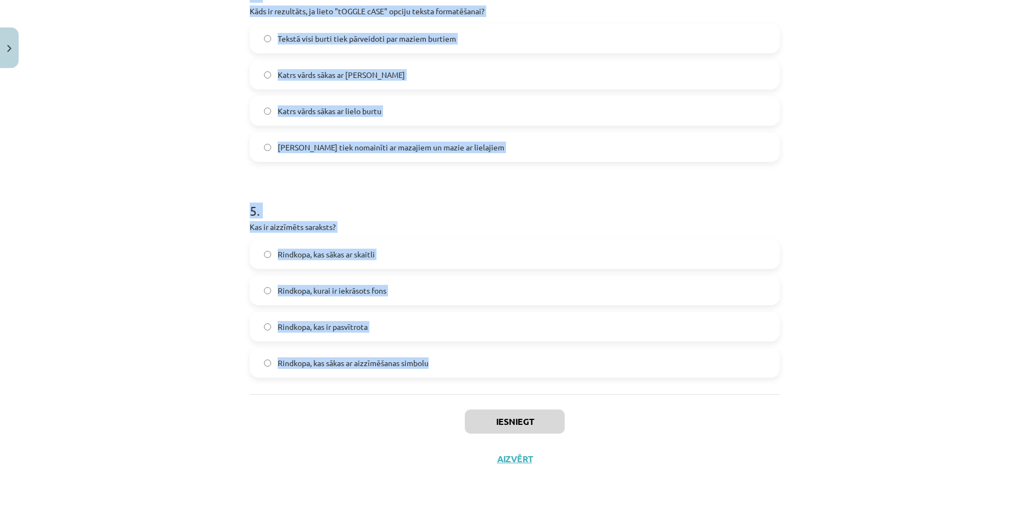
click at [228, 200] on div "Mācību tēma: Datorikas - 10. klases 1. ieskaites mācību materiāls #9 8. tēma – …" at bounding box center [514, 252] width 1029 height 505
click at [160, 239] on div "Mācību tēma: Datorikas - 10. klases 1. ieskaites mācību materiāls #9 8. tēma – …" at bounding box center [514, 252] width 1029 height 505
click at [263, 217] on h1 "5 ." at bounding box center [515, 201] width 530 height 34
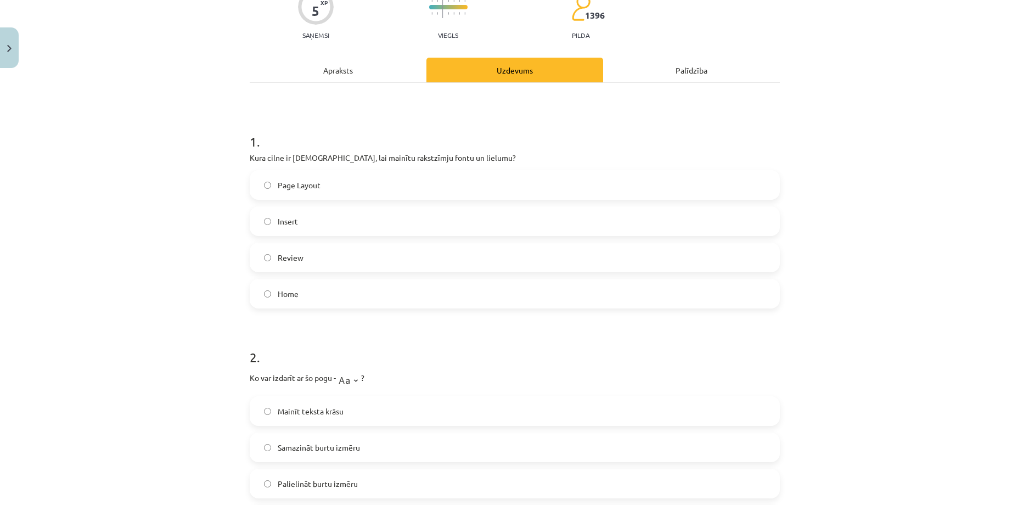
scroll to position [85, 0]
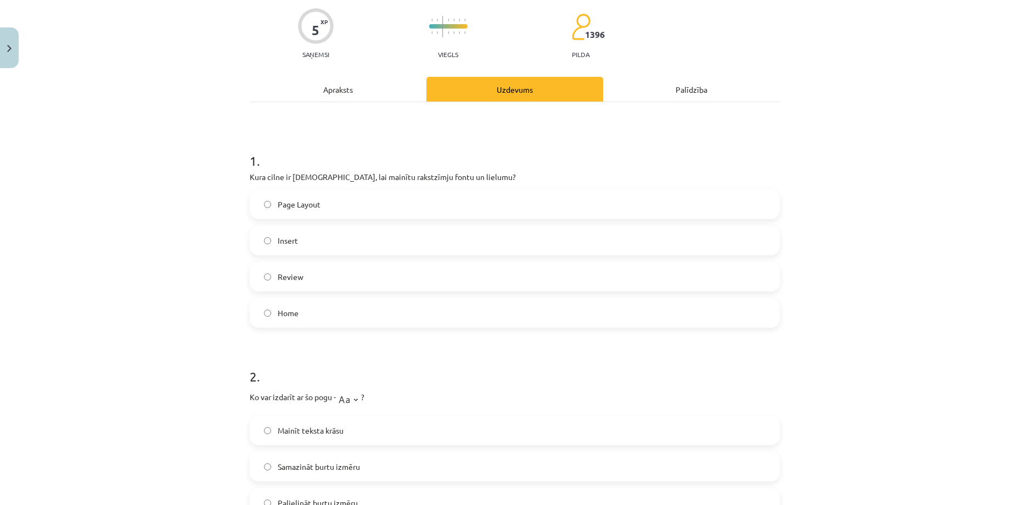
click at [296, 319] on label "Home" at bounding box center [515, 312] width 528 height 27
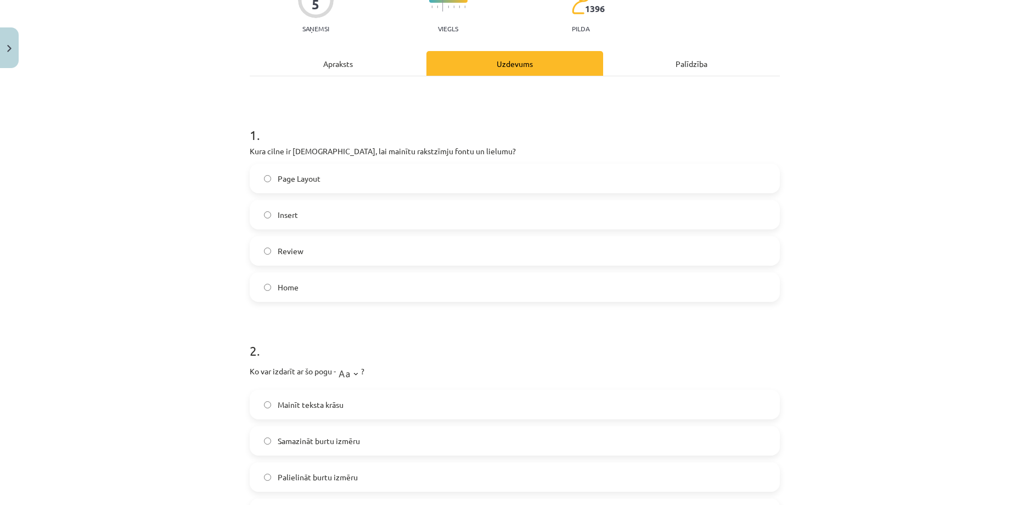
scroll to position [249, 0]
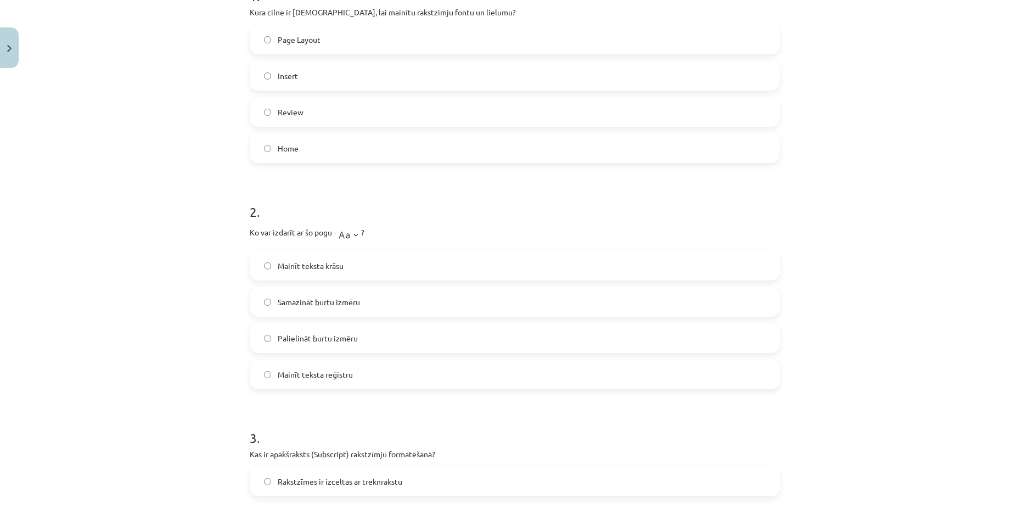
click at [311, 340] on span "Palielināt burtu izmēru" at bounding box center [318, 339] width 80 height 12
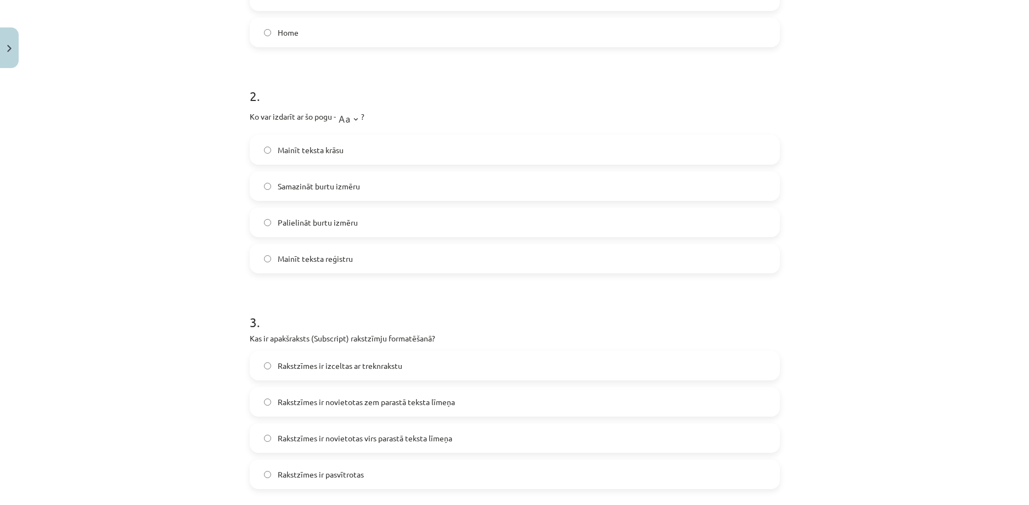
scroll to position [469, 0]
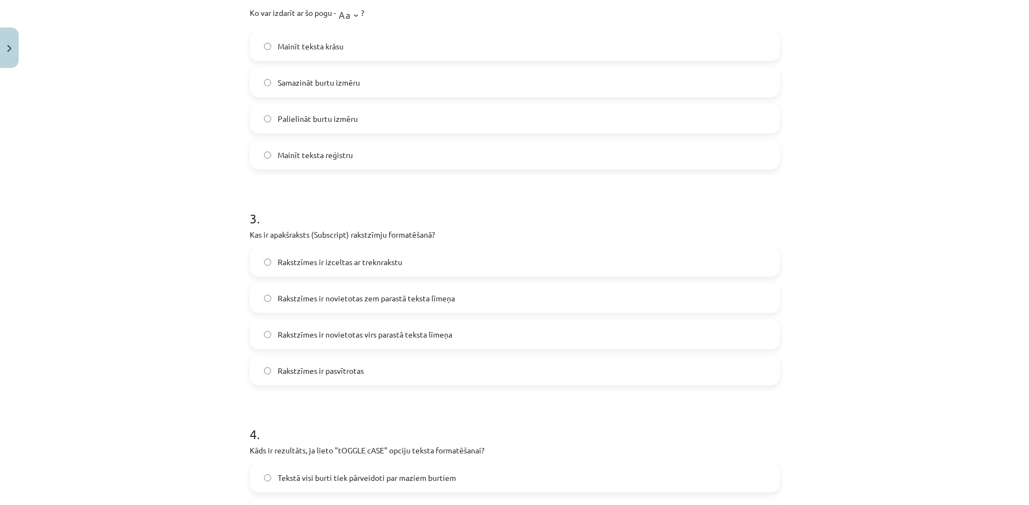
click at [320, 303] on span "Rakstzīmes ir novietotas zem parastā teksta līmeņa" at bounding box center [366, 298] width 177 height 12
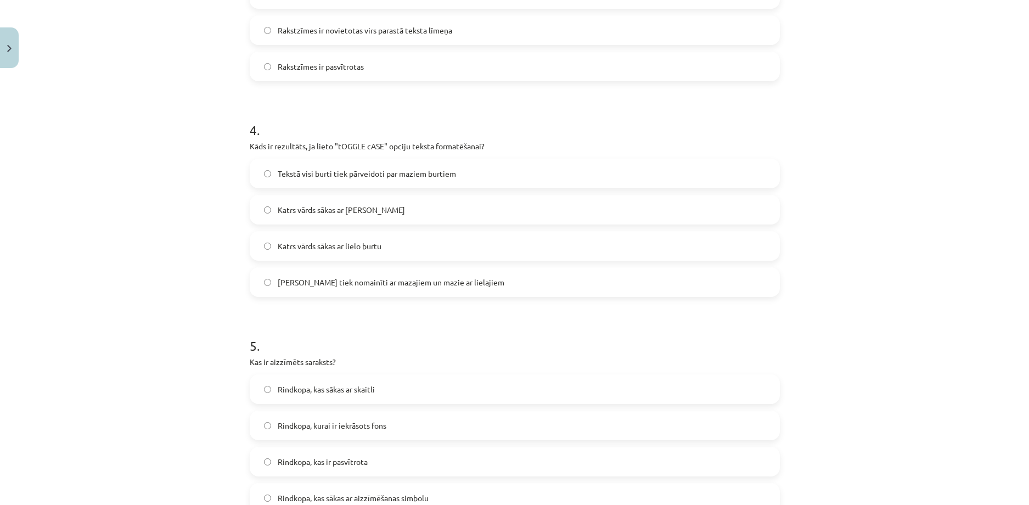
scroll to position [798, 0]
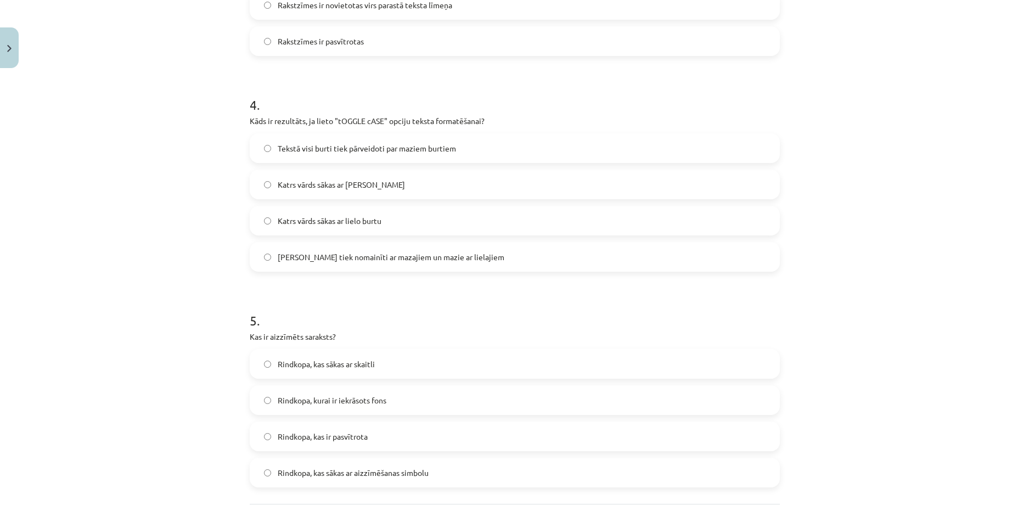
click at [285, 258] on span "Lielie burti tiek nomainīti ar mazajiem un mazie ar lielajiem" at bounding box center [391, 257] width 227 height 12
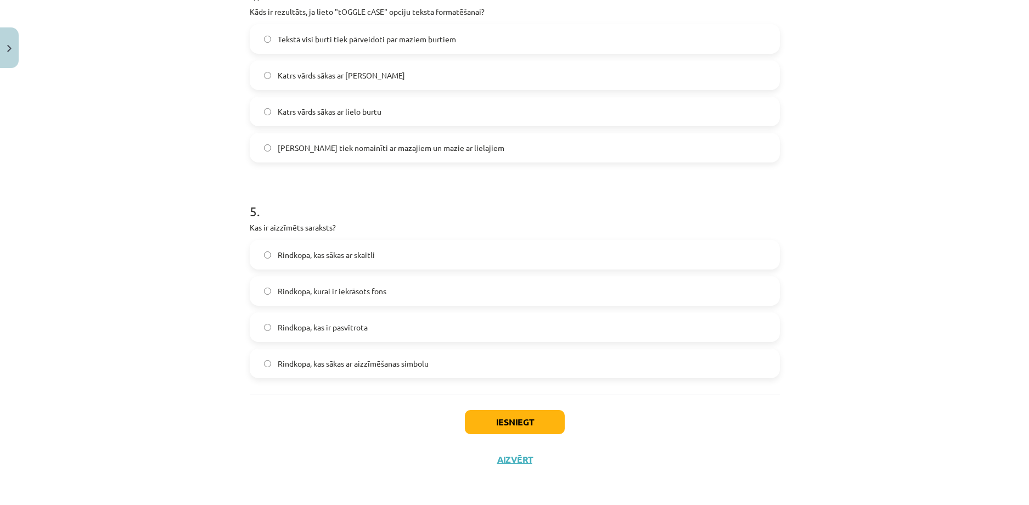
scroll to position [908, 0]
click at [315, 288] on span "Rindkopa, kurai ir iekrāsots fons" at bounding box center [332, 291] width 109 height 12
click at [335, 356] on label "Rindkopa, kas sākas ar aizzīmēšanas simbolu" at bounding box center [515, 362] width 528 height 27
click at [502, 421] on button "Iesniegt" at bounding box center [515, 421] width 100 height 24
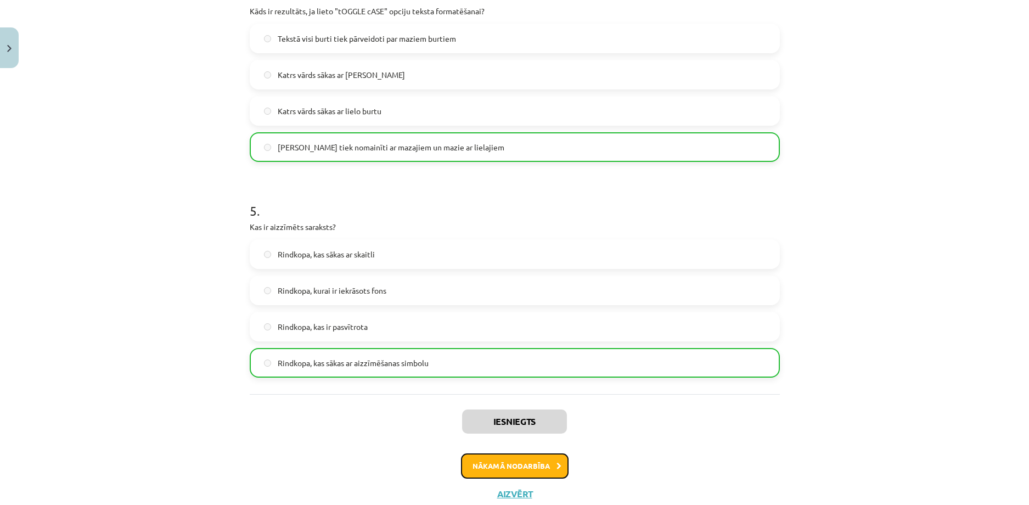
click at [522, 471] on button "Nākamā nodarbība" at bounding box center [515, 465] width 108 height 25
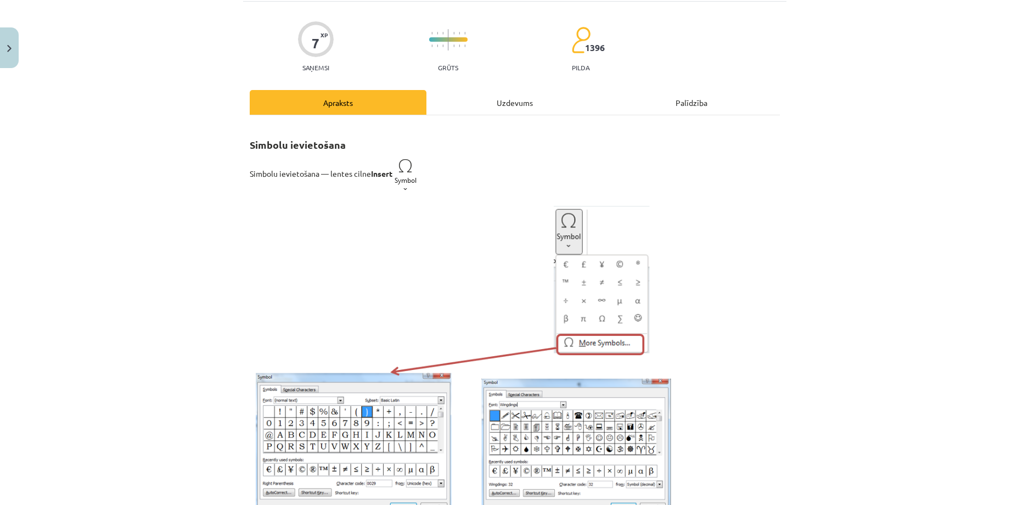
scroll to position [27, 0]
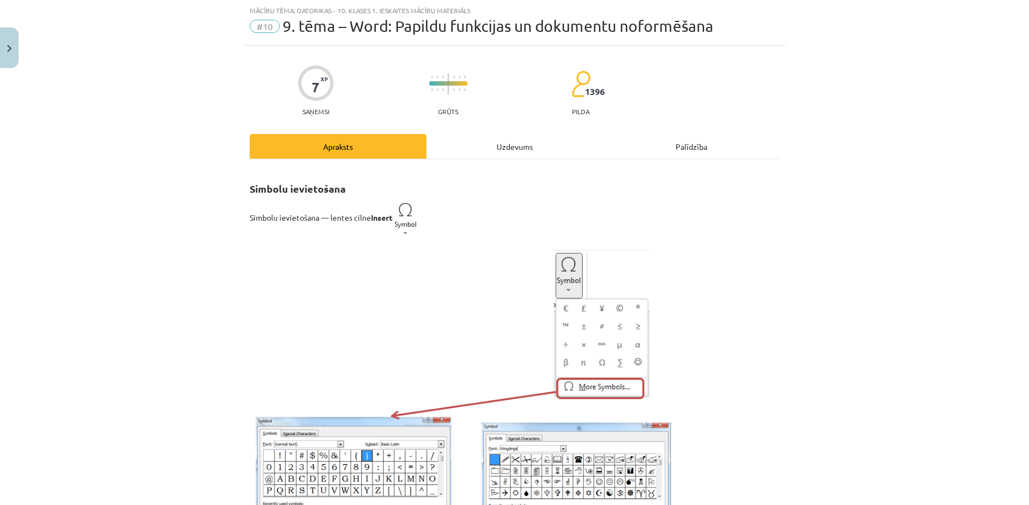
click at [499, 145] on div "Uzdevums" at bounding box center [514, 146] width 177 height 25
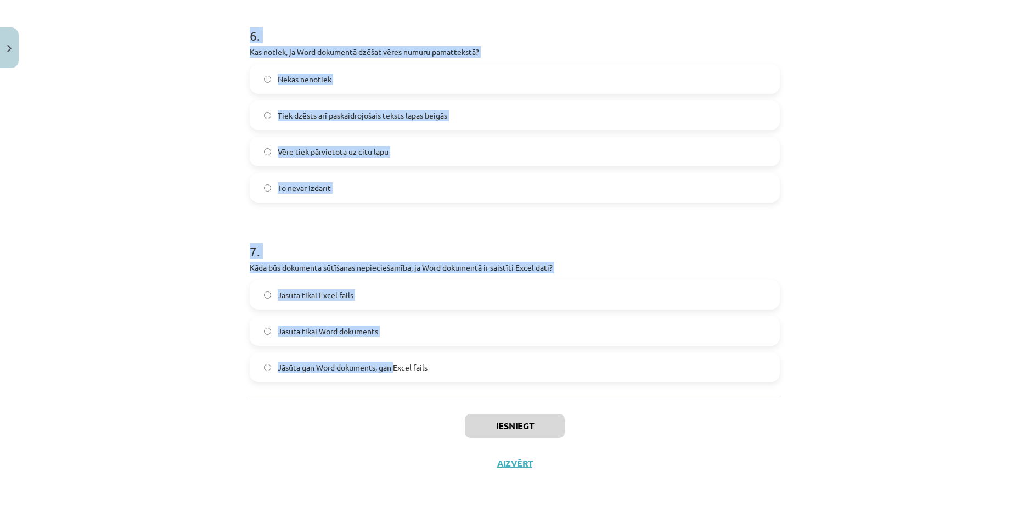
scroll to position [1256, 0]
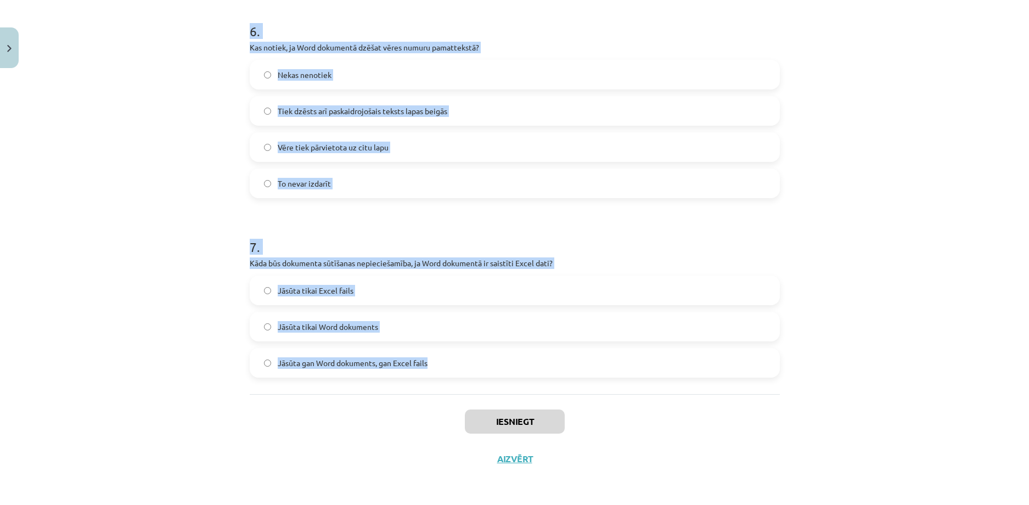
drag, startPoint x: 246, startPoint y: 232, endPoint x: 431, endPoint y: 359, distance: 224.8
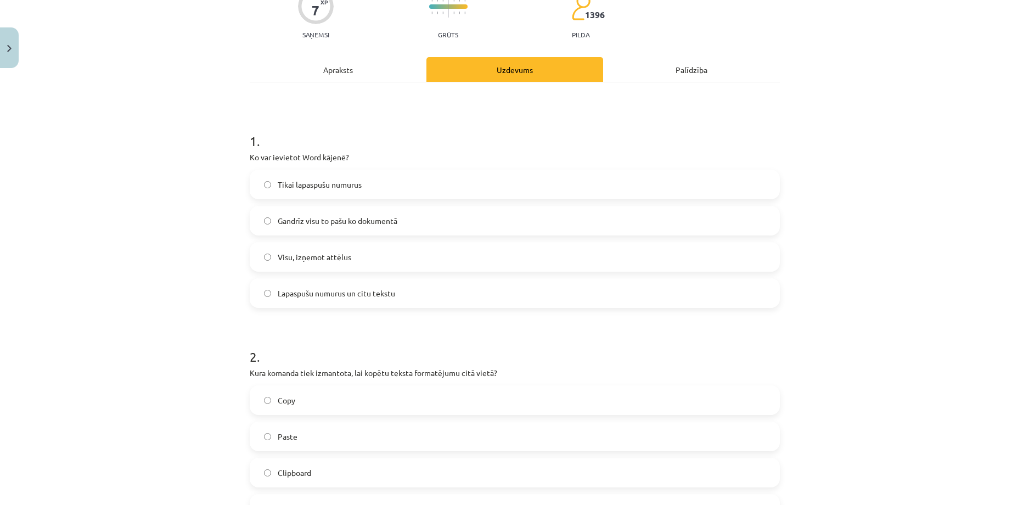
scroll to position [104, 0]
click at [283, 294] on span "Lapaspušu numurus un citu tekstu" at bounding box center [336, 294] width 117 height 12
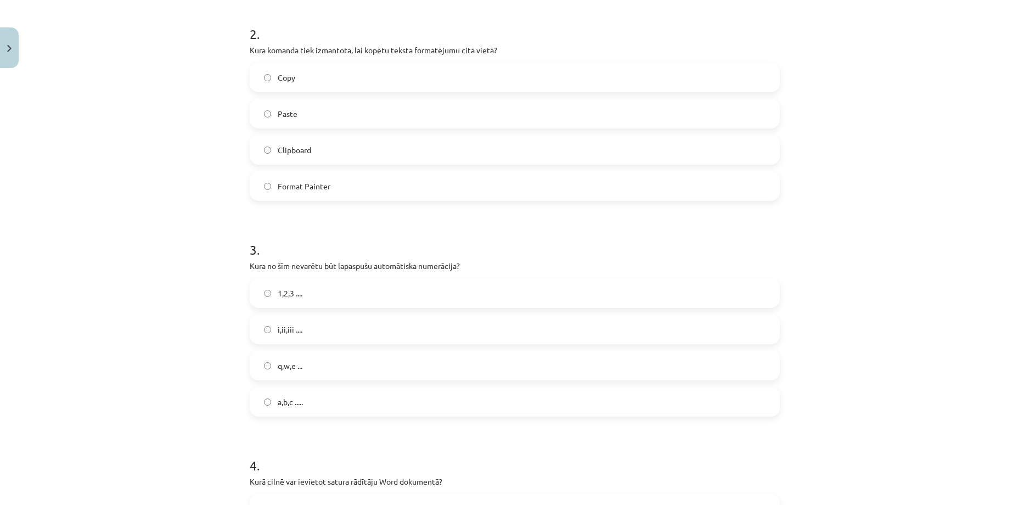
scroll to position [433, 0]
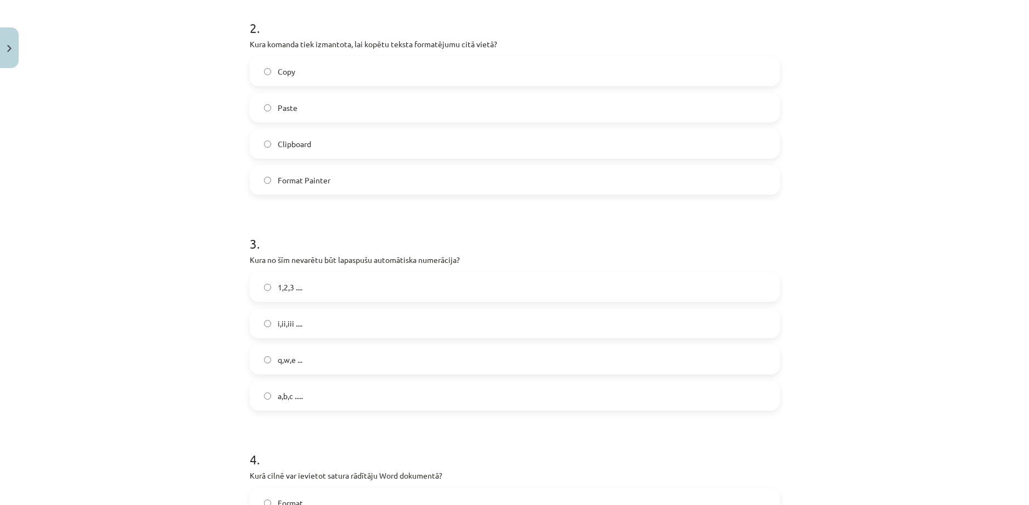
click at [318, 179] on span "Format Painter" at bounding box center [304, 180] width 53 height 12
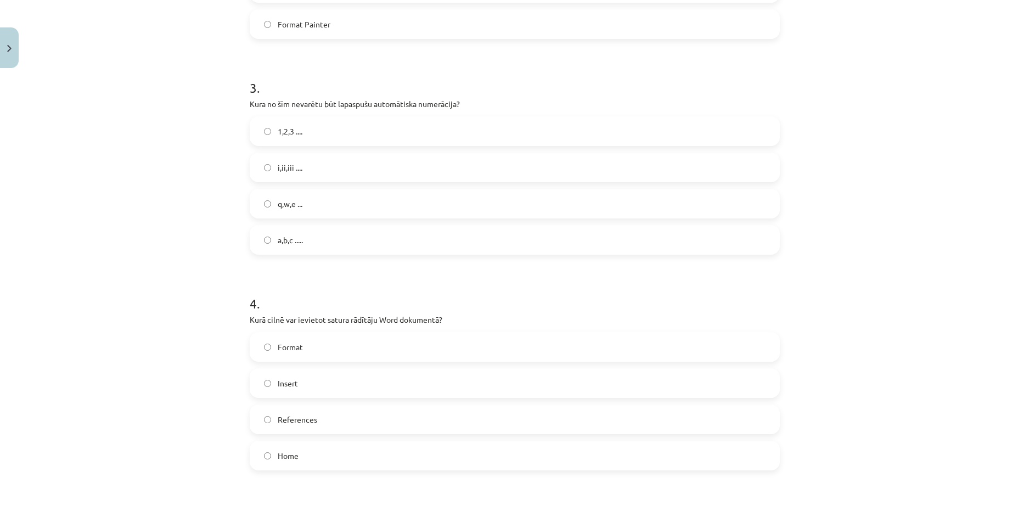
scroll to position [598, 0]
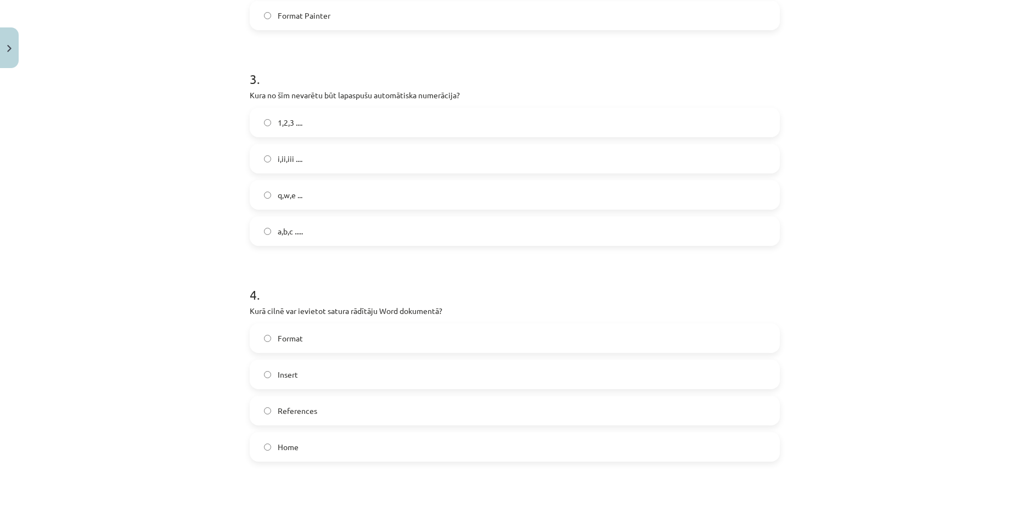
click at [283, 195] on span "q,w,e ..." at bounding box center [290, 195] width 25 height 12
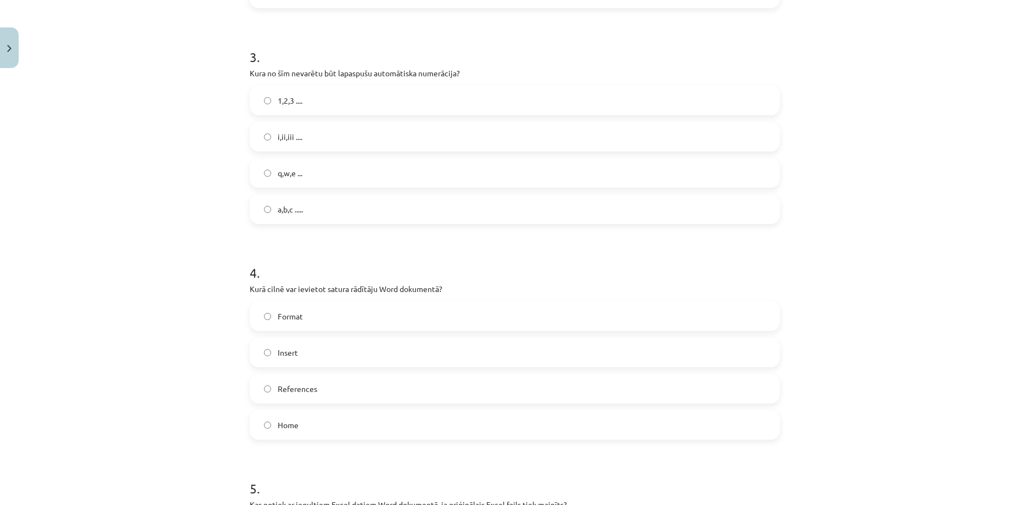
scroll to position [762, 0]
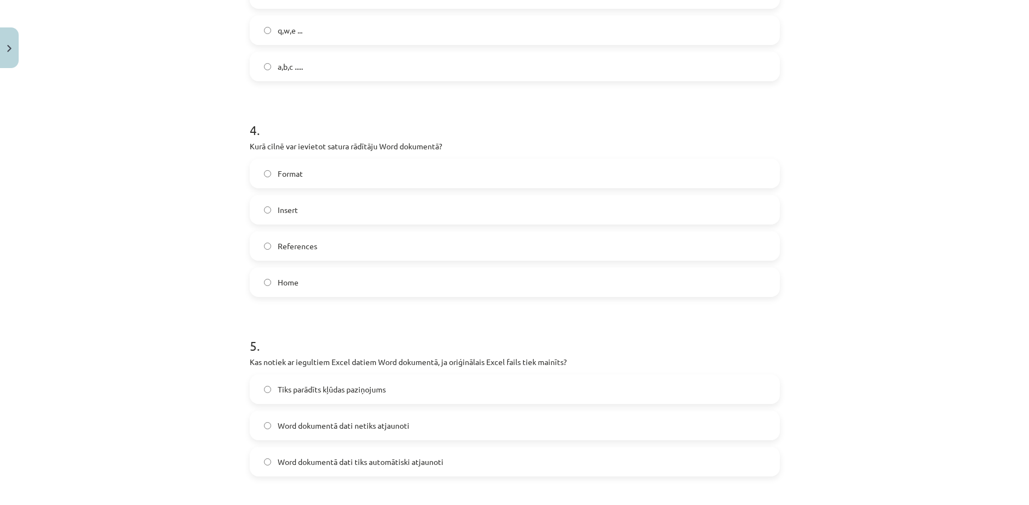
click at [293, 241] on span "References" at bounding box center [298, 246] width 40 height 12
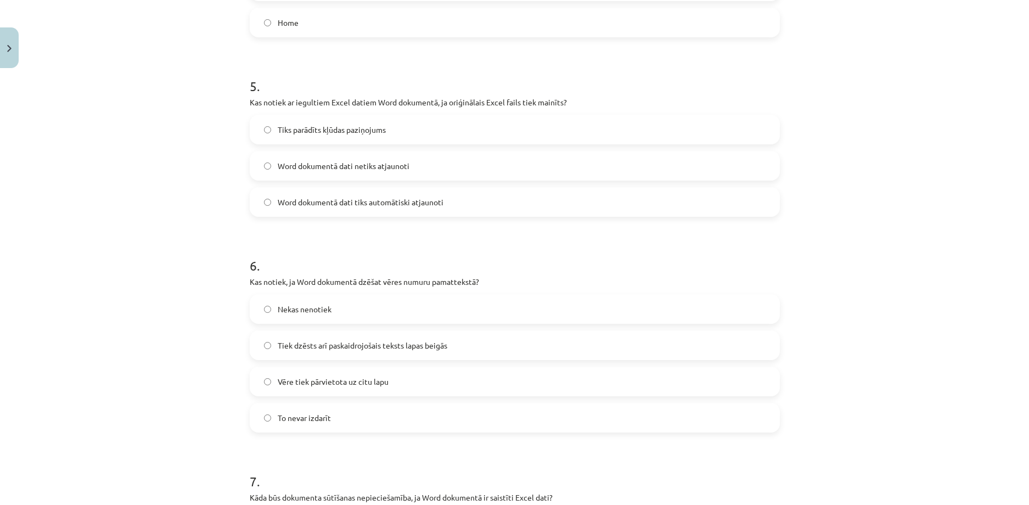
scroll to position [1037, 0]
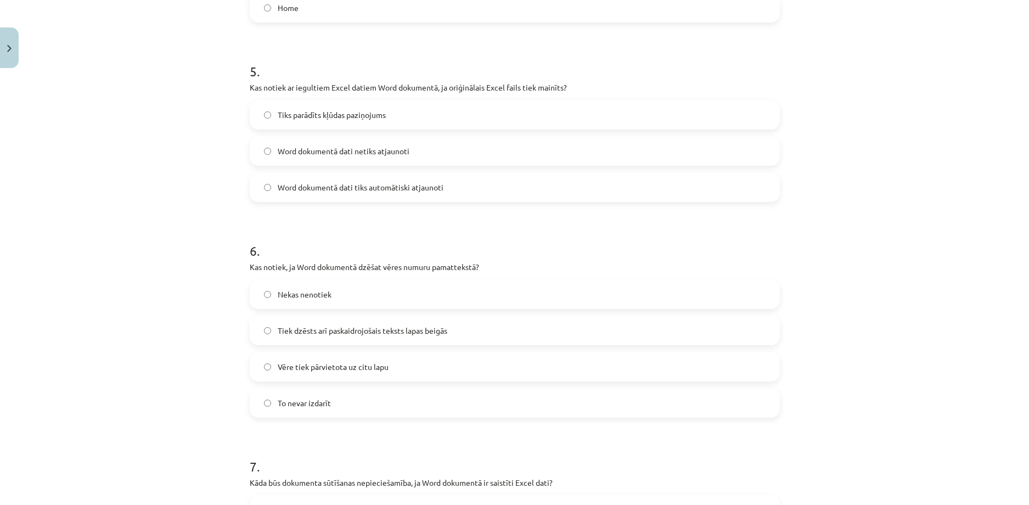
click at [302, 153] on span "Word dokumentā dati netiks atjaunoti" at bounding box center [344, 151] width 132 height 12
click at [325, 334] on span "Tiek dzēsts arī paskaidrojošais teksts lapas beigās" at bounding box center [363, 331] width 170 height 12
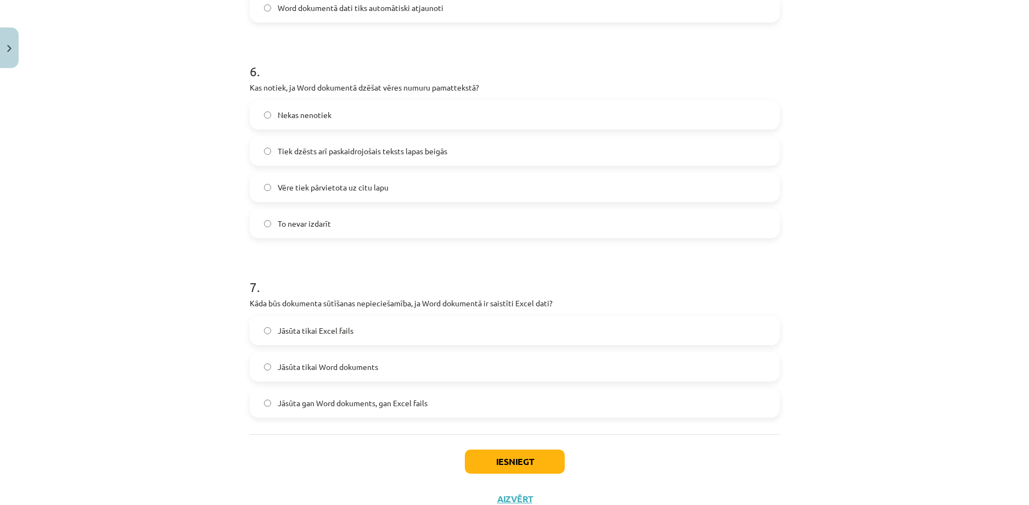
scroll to position [1256, 0]
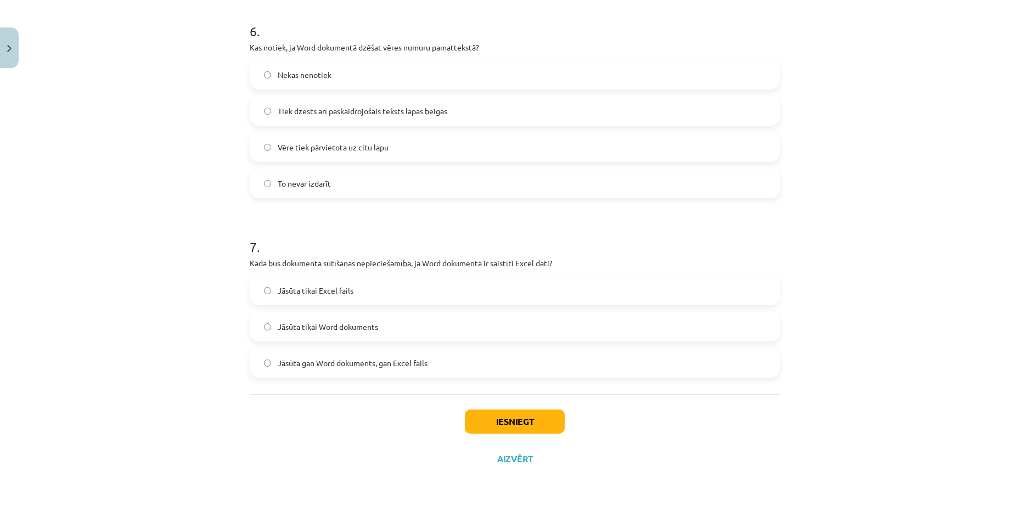
click at [328, 361] on span "Jāsūta gan Word dokuments, gan Excel fails" at bounding box center [353, 363] width 150 height 12
click at [502, 419] on button "Iesniegt" at bounding box center [515, 421] width 100 height 24
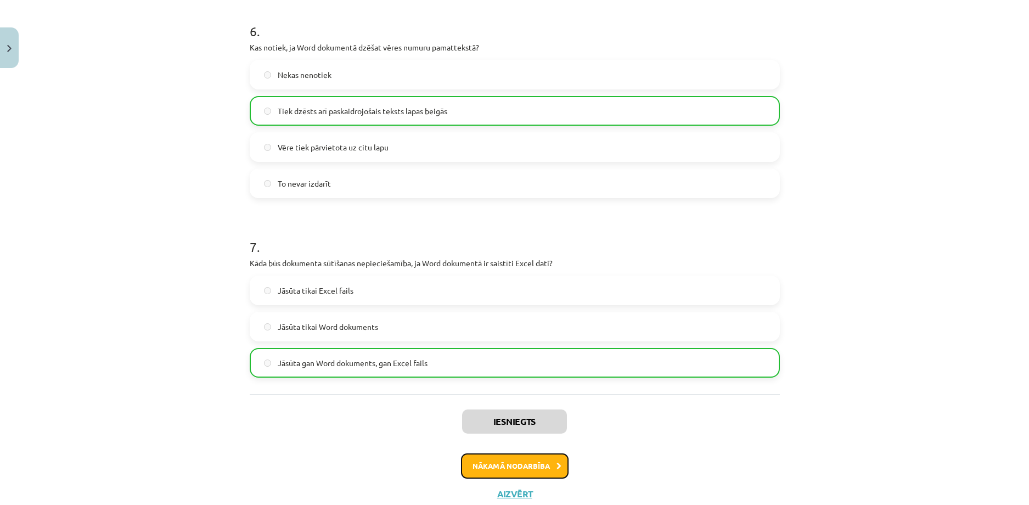
click at [527, 472] on button "Nākamā nodarbība" at bounding box center [515, 465] width 108 height 25
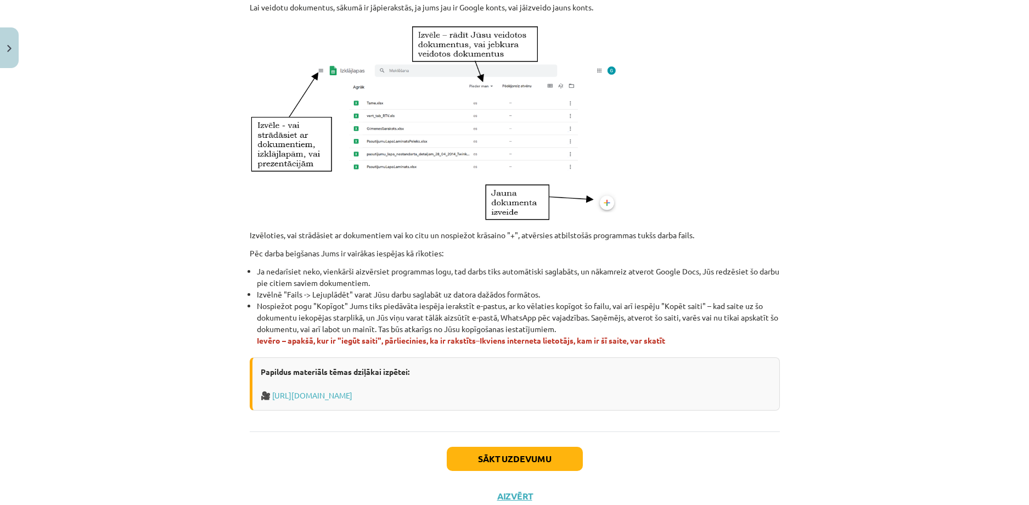
scroll to position [555, 0]
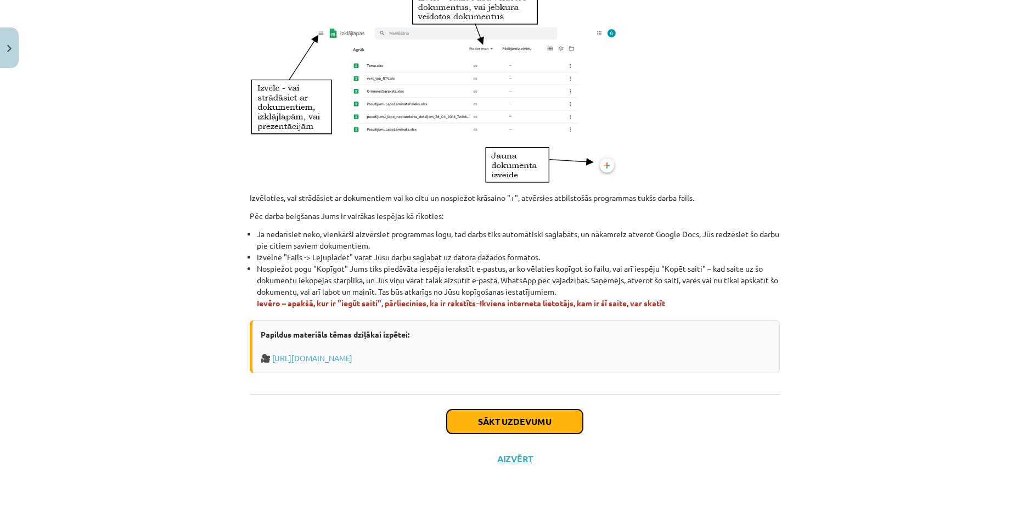
click at [495, 418] on button "Sākt uzdevumu" at bounding box center [515, 421] width 136 height 24
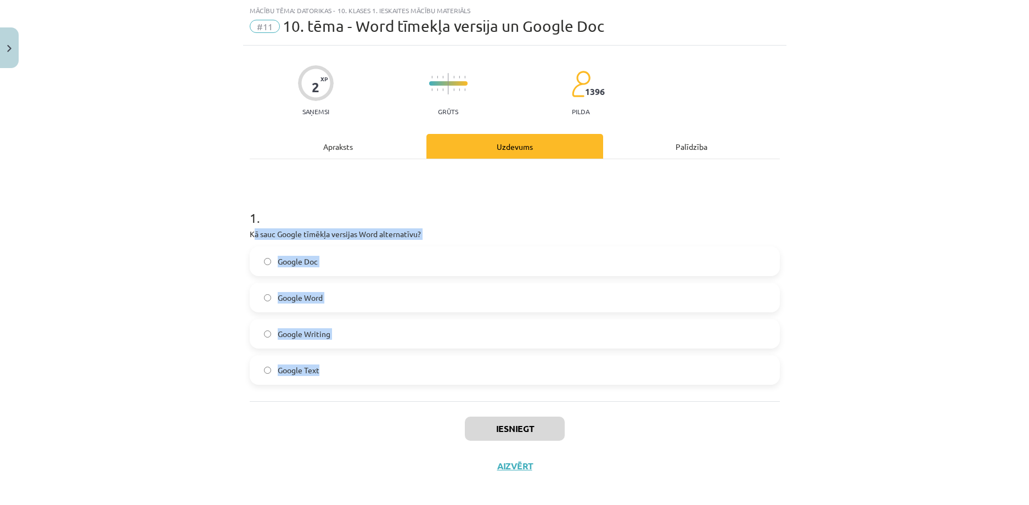
drag, startPoint x: 249, startPoint y: 233, endPoint x: 396, endPoint y: 381, distance: 209.1
click at [396, 381] on div "1 . Kā sauc Google tīmēkļa versijas Word alternatīvu? Google Doc Google Word Go…" at bounding box center [515, 288] width 530 height 194
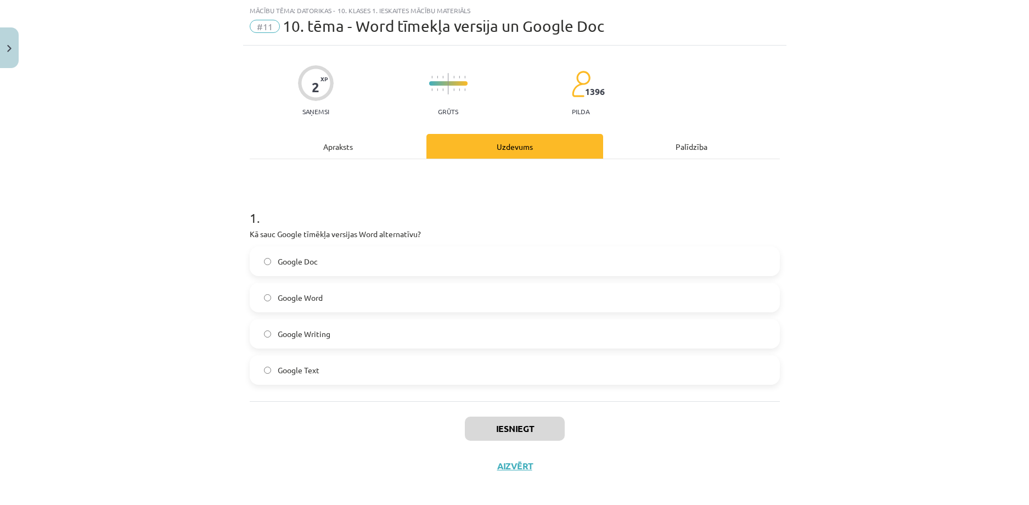
click at [307, 203] on h1 "1 ." at bounding box center [515, 208] width 530 height 34
click at [323, 264] on label "Google Doc" at bounding box center [515, 260] width 528 height 27
click at [481, 425] on button "Iesniegt" at bounding box center [515, 428] width 100 height 24
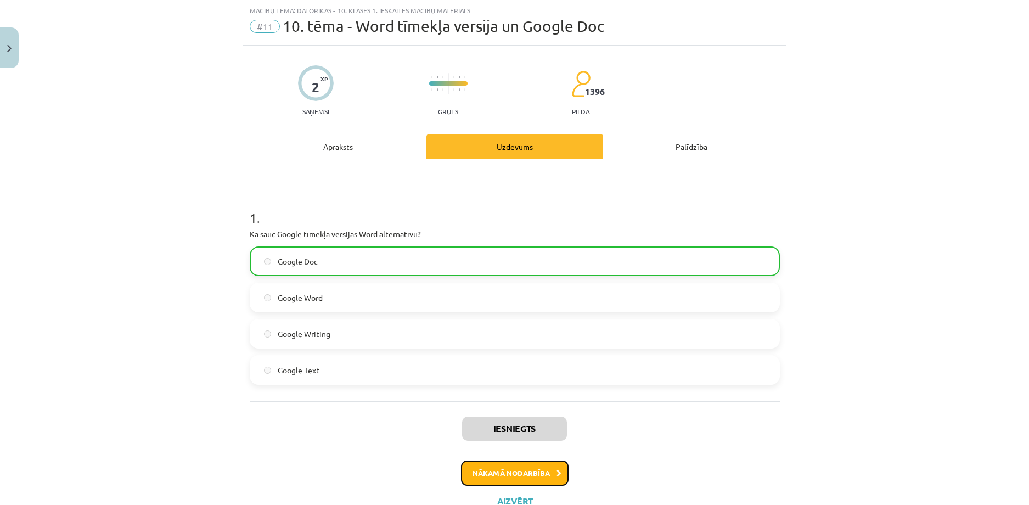
click at [488, 469] on button "Nākamā nodarbība" at bounding box center [515, 472] width 108 height 25
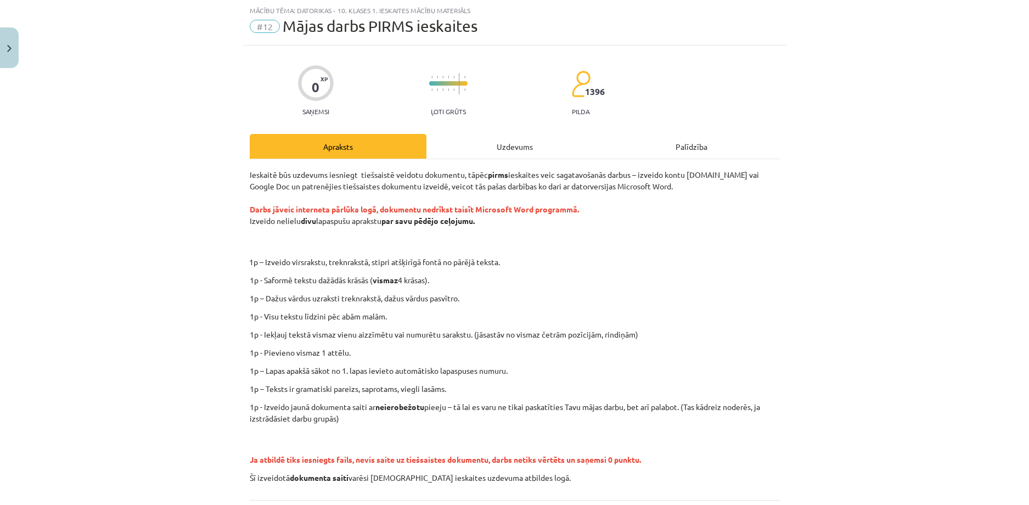
scroll to position [133, 0]
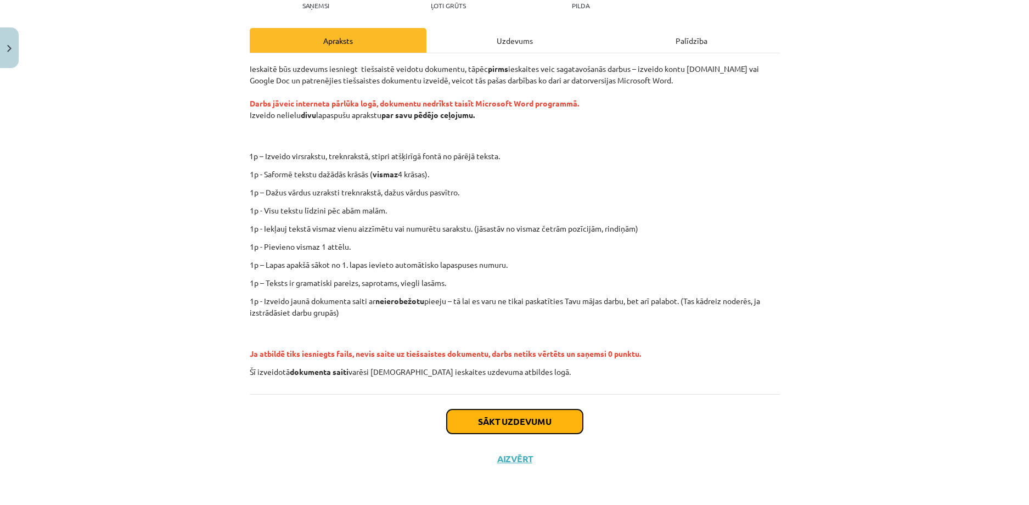
click at [533, 418] on button "Sākt uzdevumu" at bounding box center [515, 421] width 136 height 24
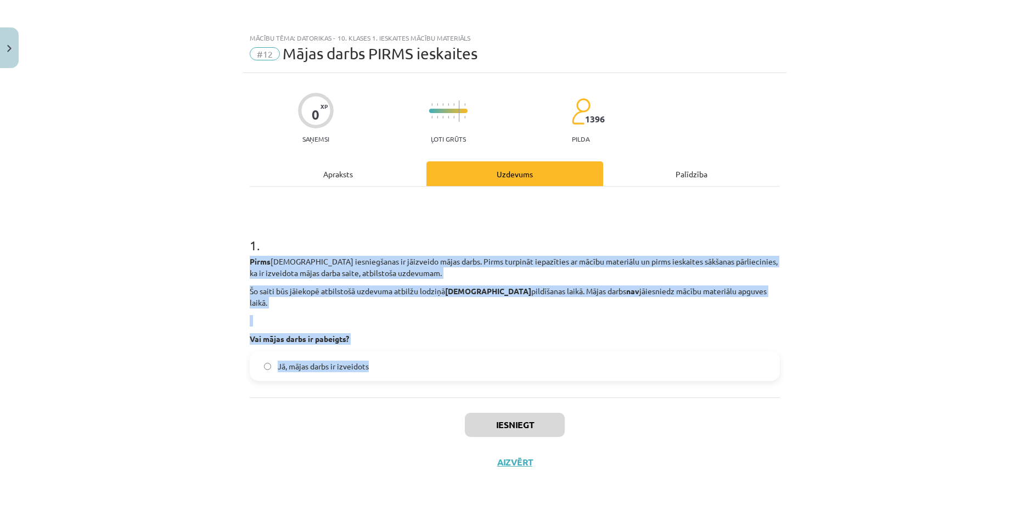
drag, startPoint x: 250, startPoint y: 257, endPoint x: 432, endPoint y: 351, distance: 205.2
click at [432, 351] on div "1 . Pirms ieskaites iesniegšanas ir jāizveido mājas darbs. Pirms turpināt iepaz…" at bounding box center [515, 299] width 530 height 162
click at [332, 382] on div "1 . Pirms ieskaites iesniegšanas ir jāizveido mājas darbs. Pirms turpināt iepaz…" at bounding box center [515, 292] width 530 height 211
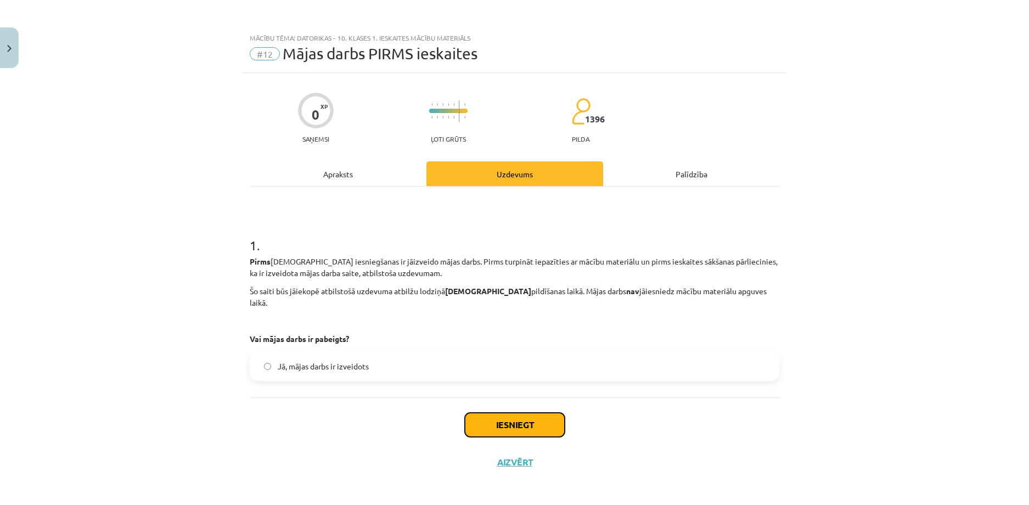
click at [485, 413] on button "Iesniegt" at bounding box center [515, 425] width 100 height 24
drag, startPoint x: 433, startPoint y: 399, endPoint x: 424, endPoint y: 396, distance: 9.6
drag, startPoint x: 424, startPoint y: 396, endPoint x: 362, endPoint y: 432, distance: 72.1
click at [362, 432] on div "Iesniegt Aizvērt" at bounding box center [515, 435] width 530 height 77
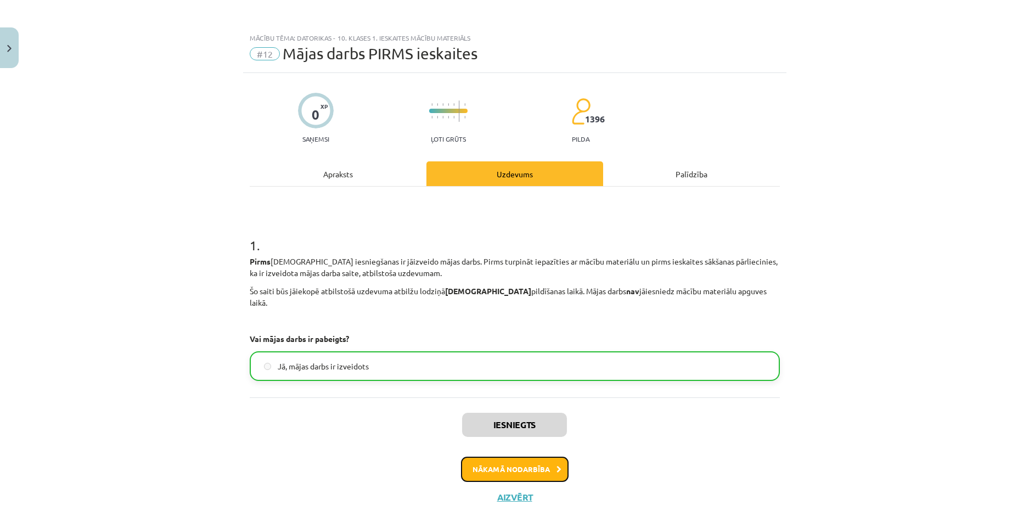
click at [527, 460] on button "Nākamā nodarbība" at bounding box center [515, 469] width 108 height 25
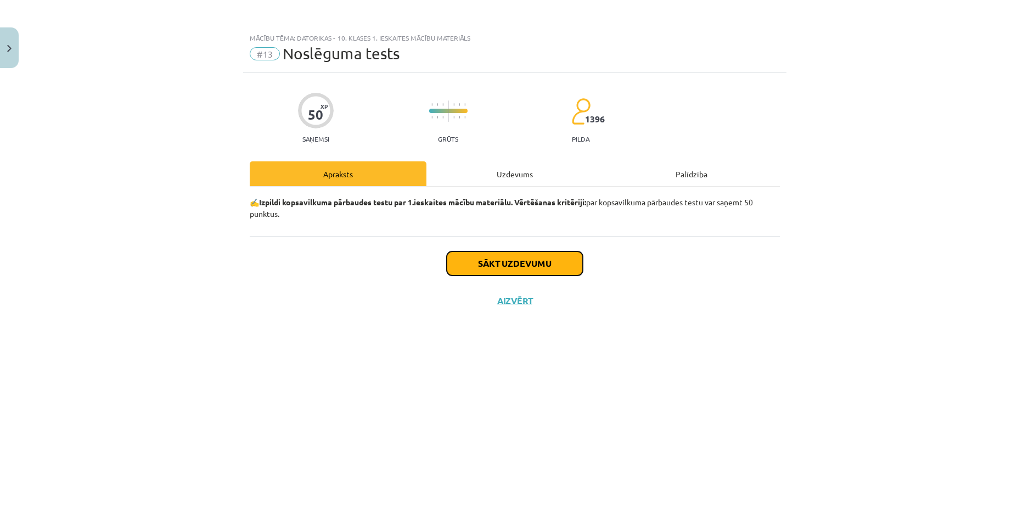
click at [533, 264] on button "Sākt uzdevumu" at bounding box center [515, 263] width 136 height 24
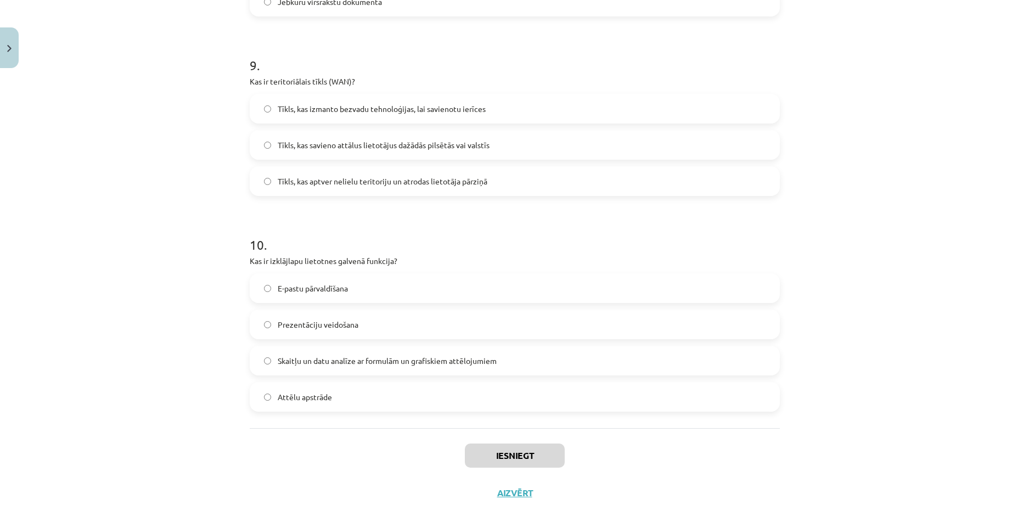
scroll to position [1955, 0]
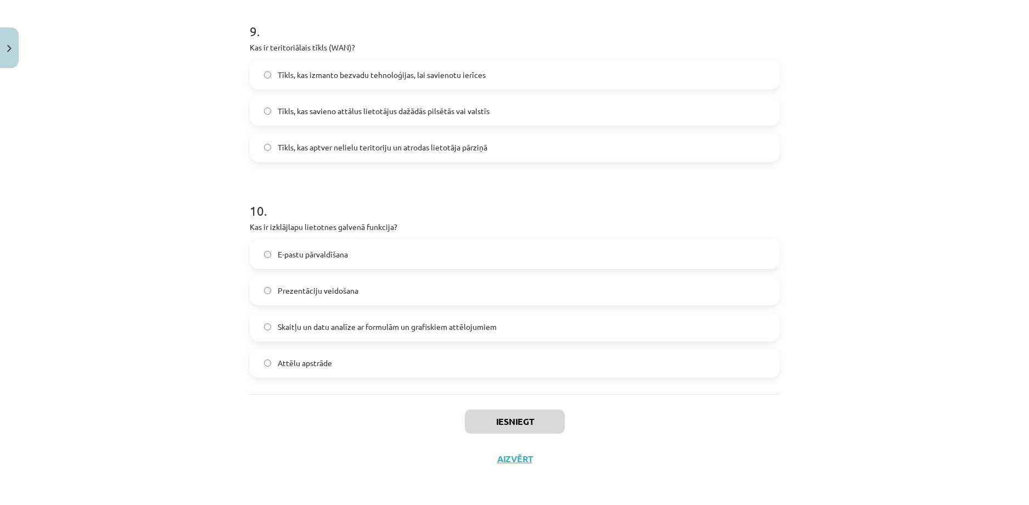
drag, startPoint x: 247, startPoint y: 266, endPoint x: 381, endPoint y: 356, distance: 161.0
click at [203, 210] on div "Mācību tēma: Datorikas - 10. klases 1. ieskaites mācību materiāls #13 Noslēguma…" at bounding box center [514, 252] width 1029 height 505
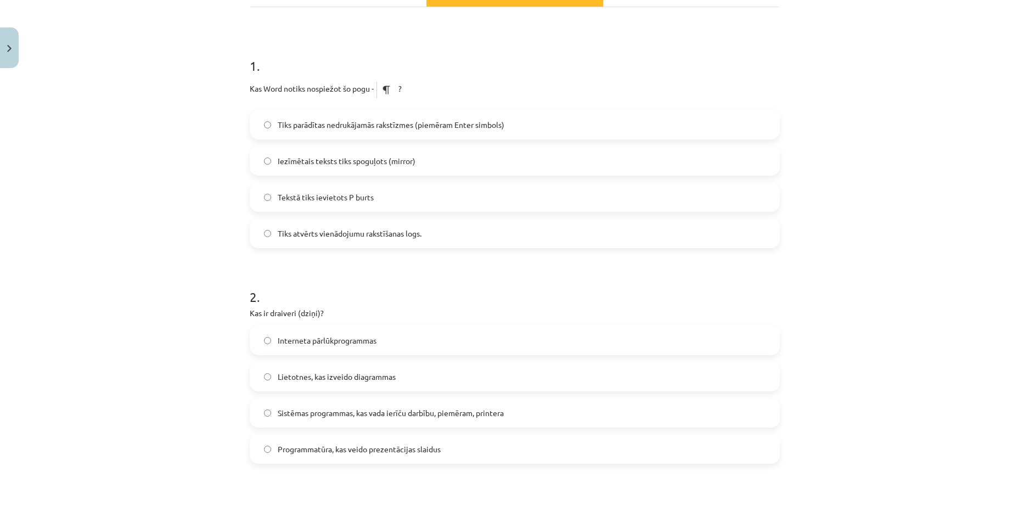
scroll to position [89, 0]
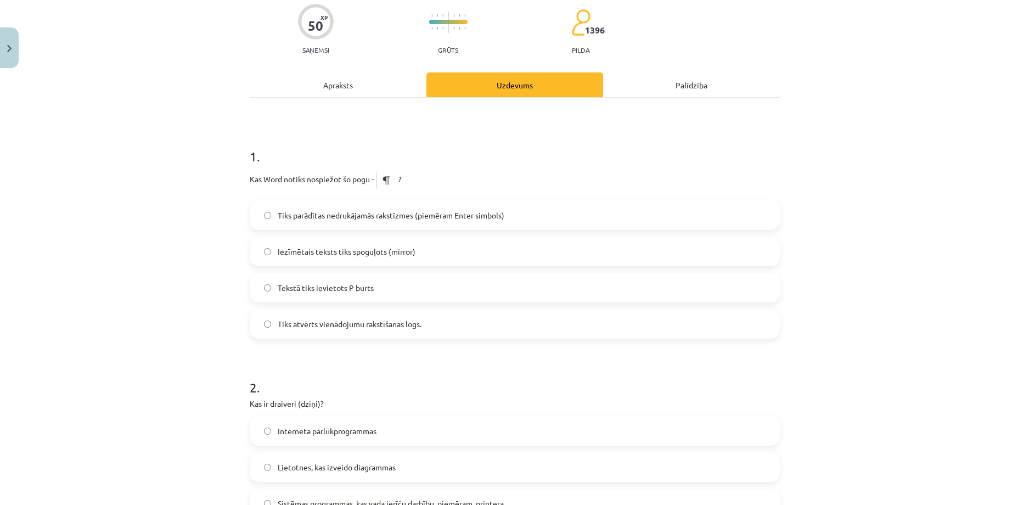
click at [341, 213] on span "Tiks parādītas nedrukājamās rakstīzmes (piemēram Enter simbols)" at bounding box center [391, 216] width 227 height 12
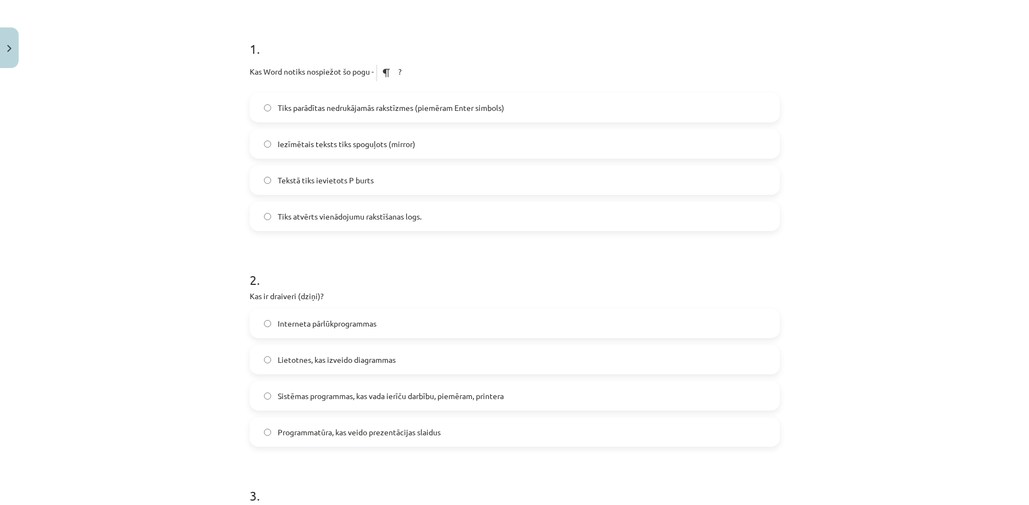
scroll to position [199, 0]
click at [314, 397] on span "Sistēmas programmas, kas vada ierīču darbību, piemēram, printera" at bounding box center [391, 394] width 226 height 12
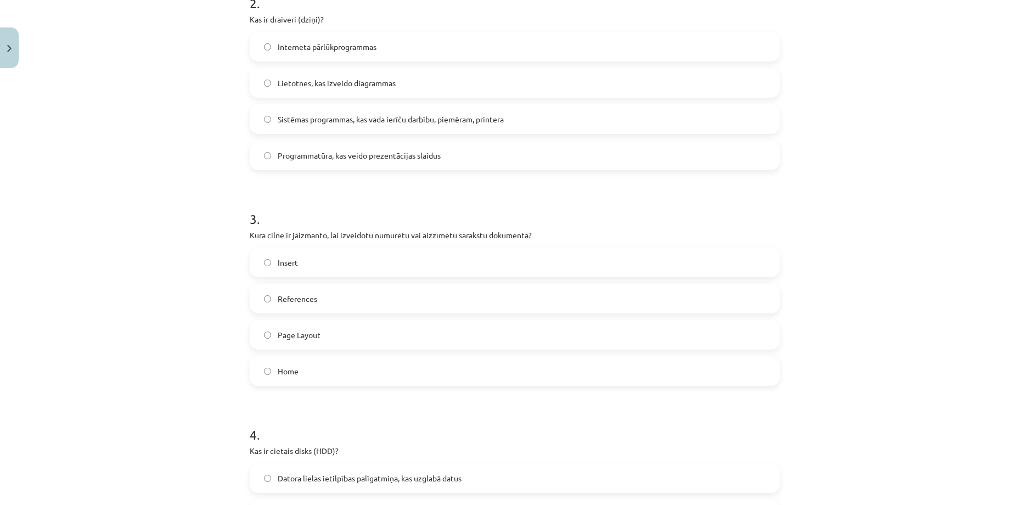
scroll to position [528, 0]
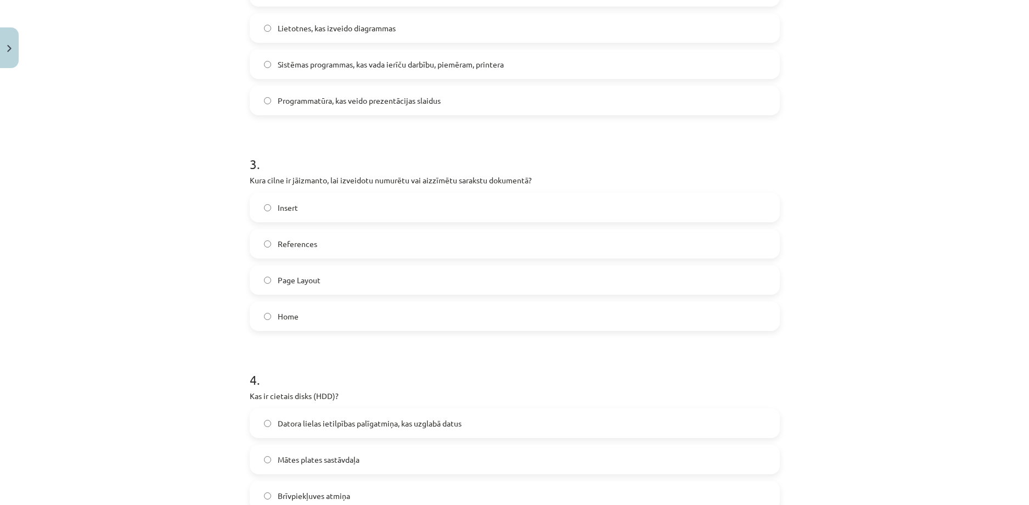
click at [304, 316] on label "Home" at bounding box center [515, 315] width 528 height 27
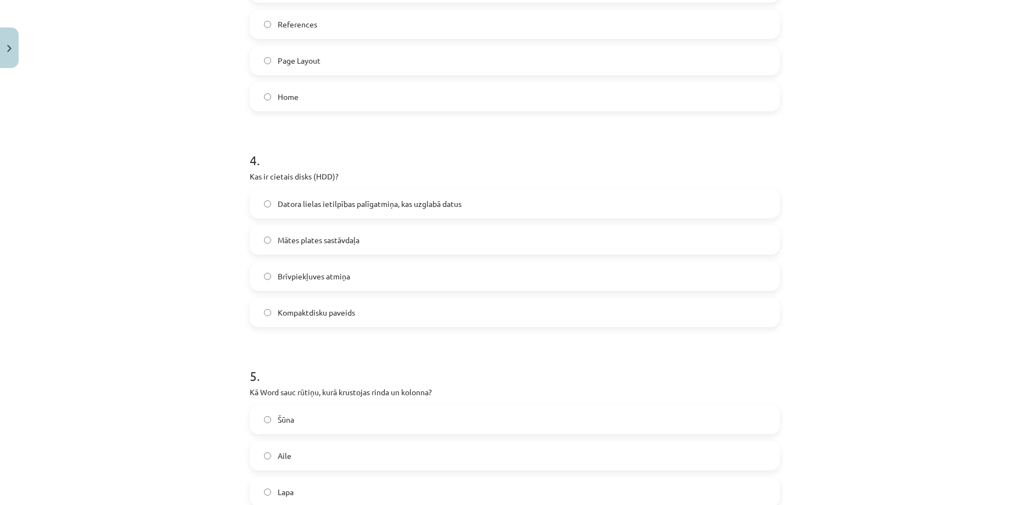
scroll to position [802, 0]
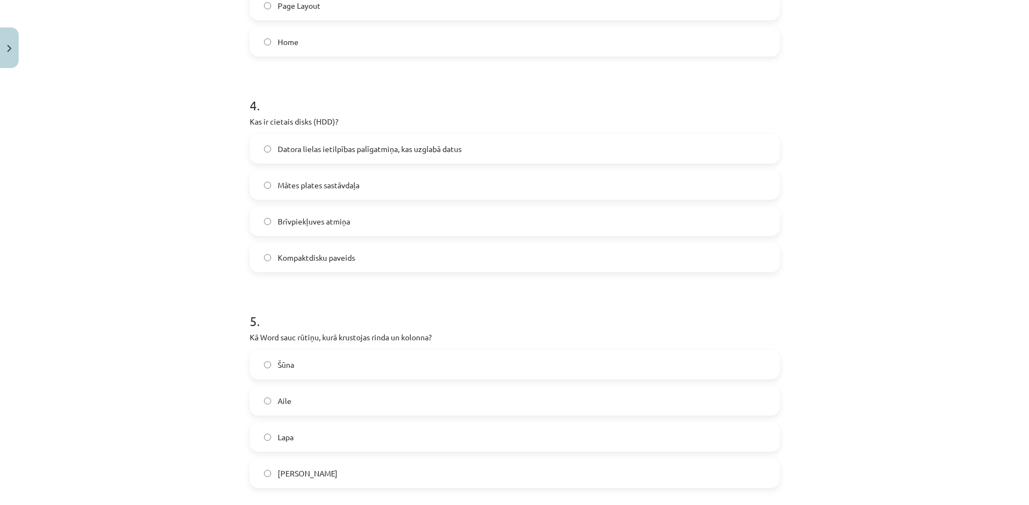
click at [307, 148] on span "Datora lielas ietilpības palīgatmiņa, kas uzglabā datus" at bounding box center [370, 149] width 184 height 12
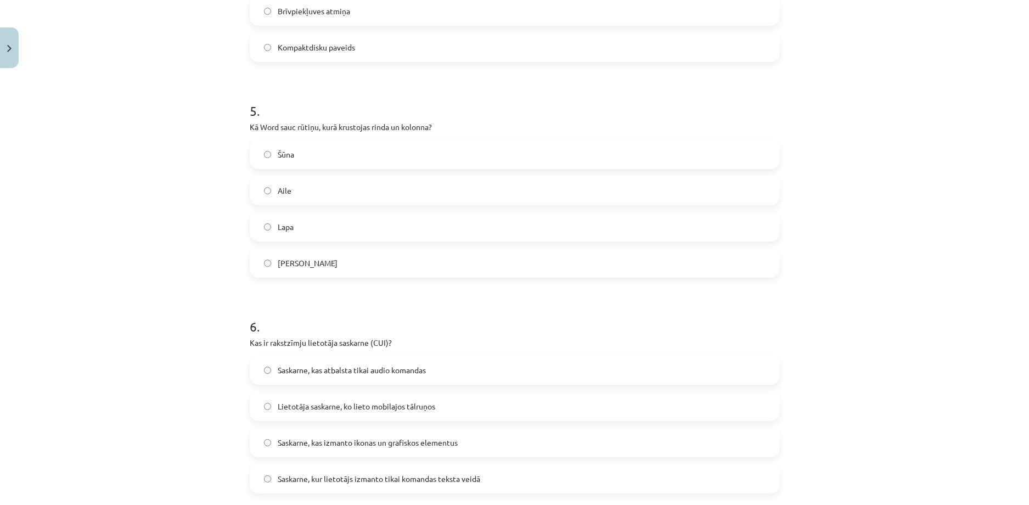
scroll to position [1022, 0]
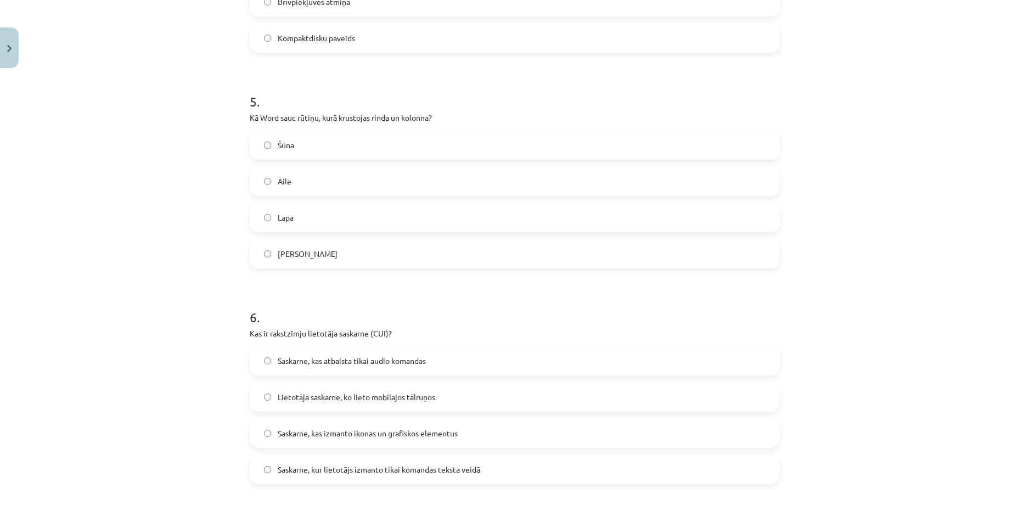
click at [300, 143] on label "Šūna" at bounding box center [515, 144] width 528 height 27
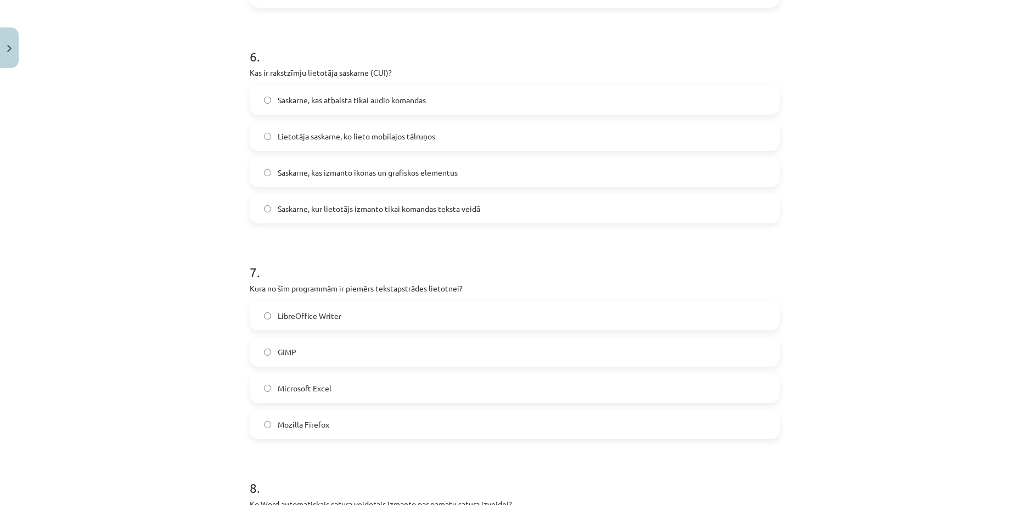
scroll to position [1296, 0]
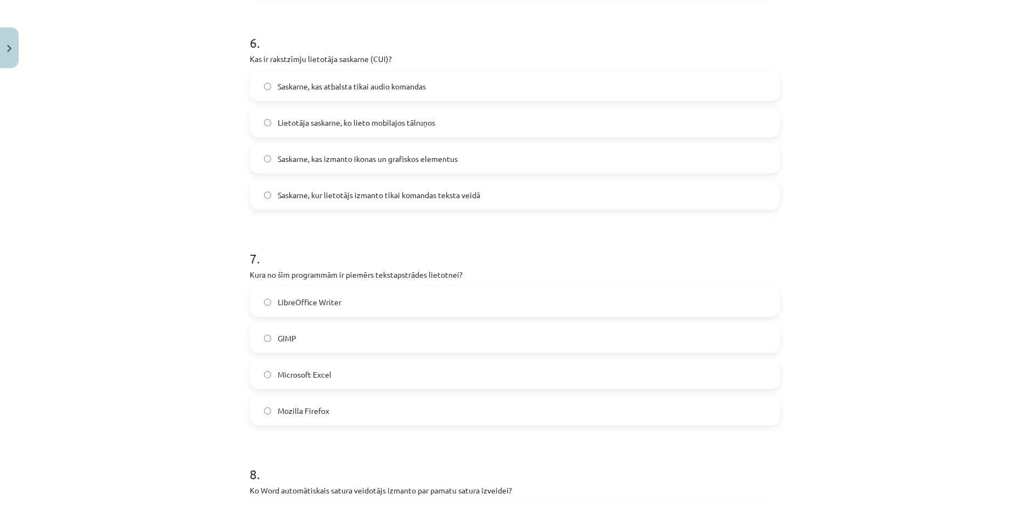
click at [296, 155] on span "Saskarne, kas izmanto ikonas un grafiskos elementus" at bounding box center [368, 159] width 180 height 12
click at [323, 196] on span "Saskarne, kur lietotājs izmanto tikai komandas teksta veidā" at bounding box center [379, 195] width 202 height 12
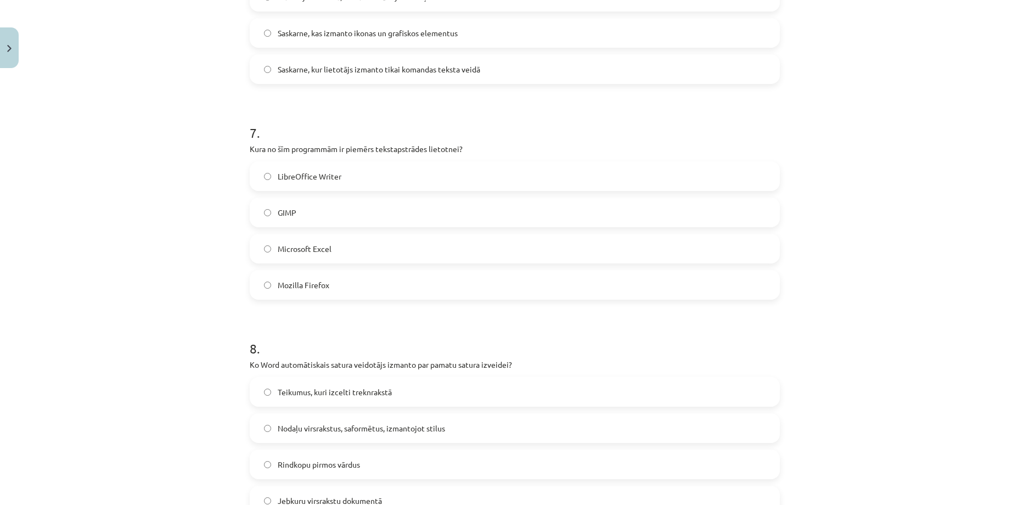
scroll to position [1461, 0]
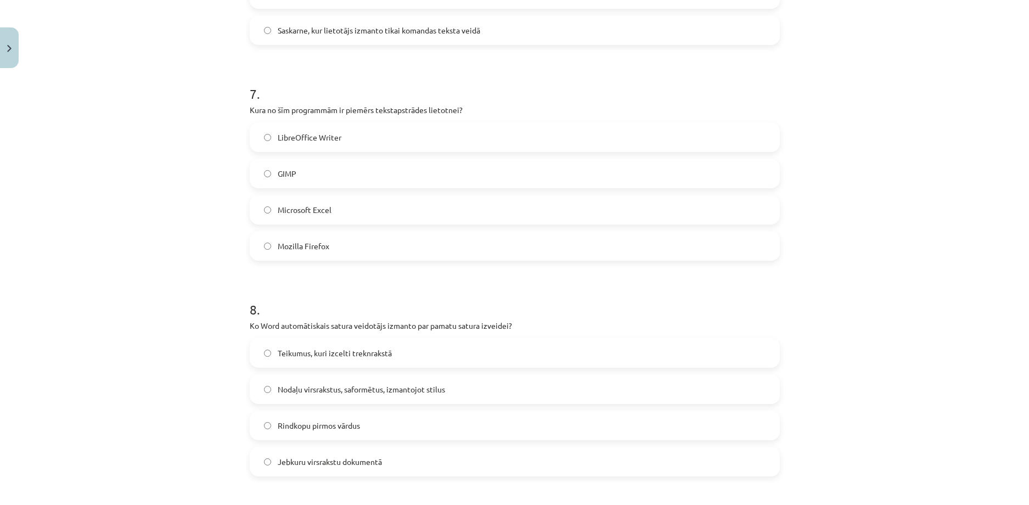
click at [285, 139] on span "LibreOffice Writer" at bounding box center [310, 138] width 64 height 12
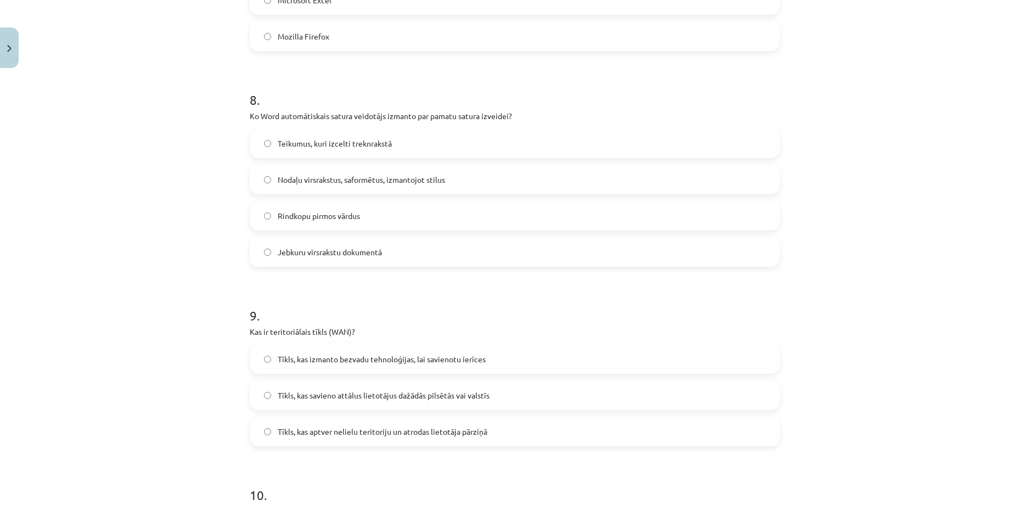
scroll to position [1680, 0]
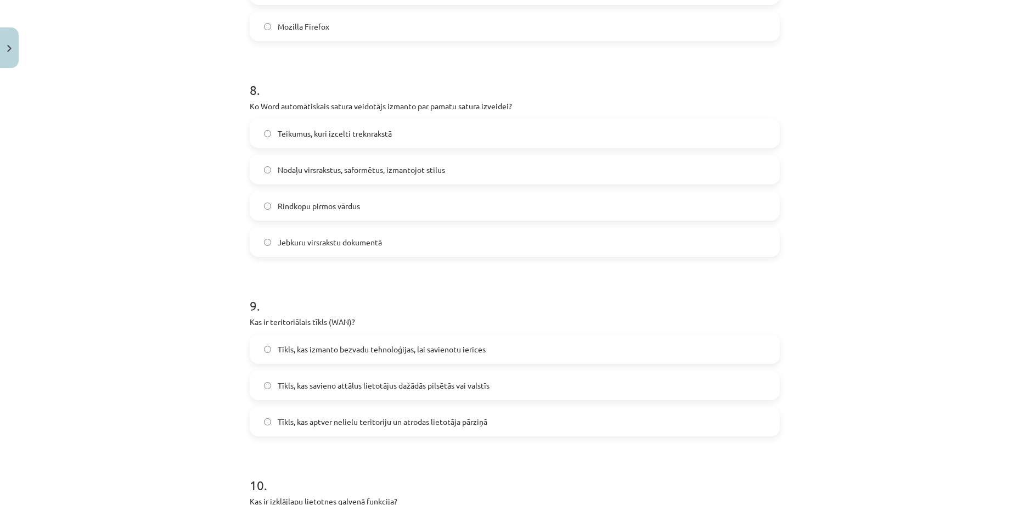
click at [290, 171] on span "Nodaļu virsrakstus, saformētus, izmantojot stilus" at bounding box center [361, 170] width 167 height 12
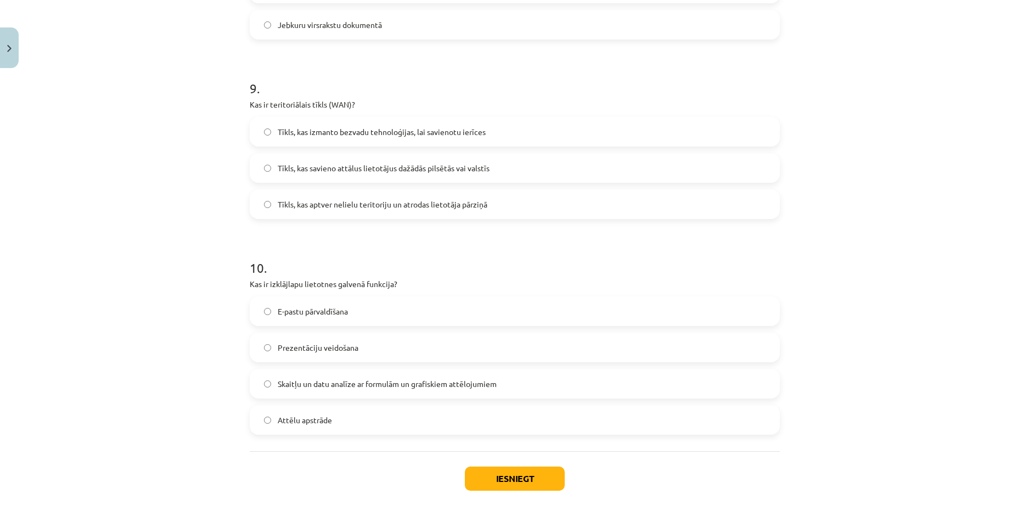
scroll to position [1900, 0]
click at [319, 167] on span "Tīkls, kas savieno attālus lietotājus dažādās pilsētās vai valstīs" at bounding box center [384, 166] width 212 height 12
click at [328, 386] on span "Skaitļu un datu analīze ar formulām un grafiskiem attēlojumiem" at bounding box center [387, 382] width 219 height 12
click at [508, 471] on button "Iesniegt" at bounding box center [515, 476] width 100 height 24
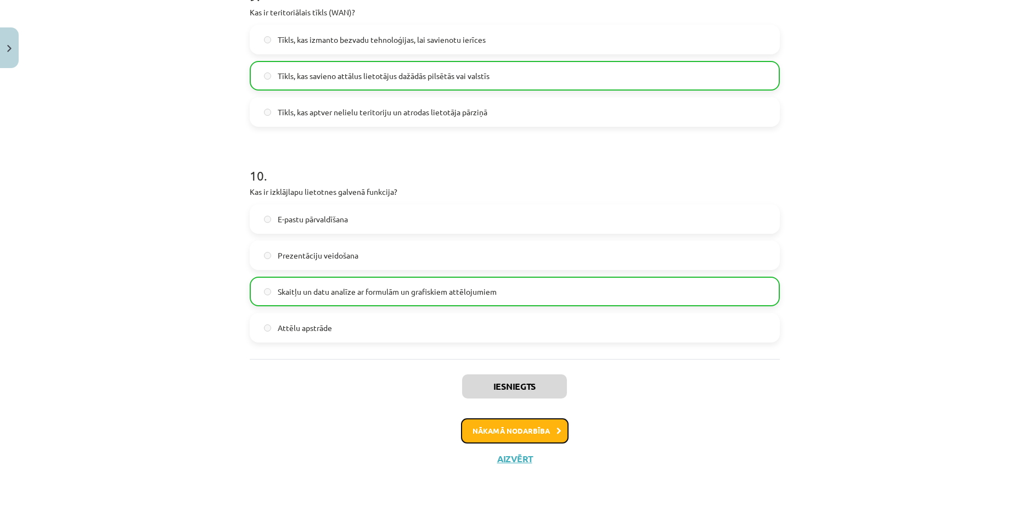
click at [530, 435] on button "Nākamā nodarbība" at bounding box center [515, 430] width 108 height 25
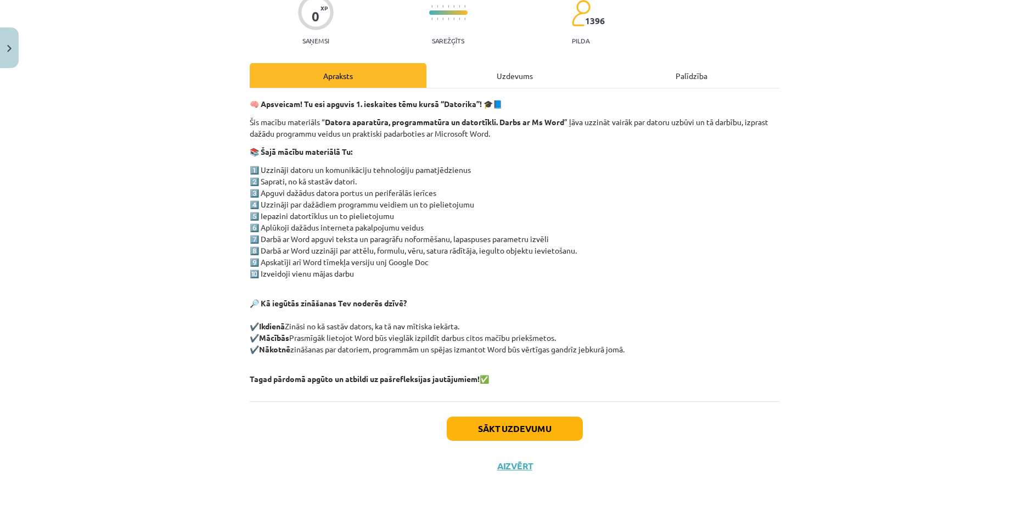
scroll to position [105, 0]
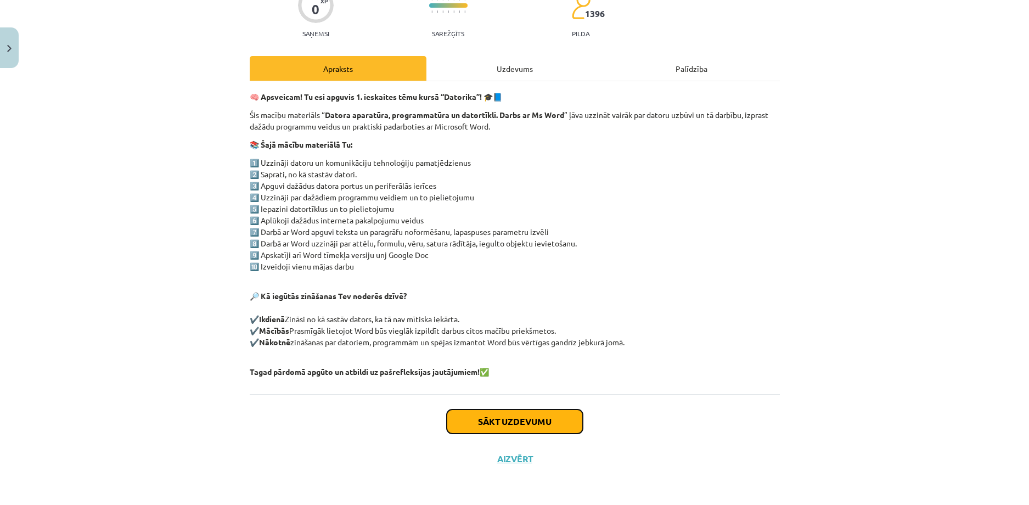
click at [498, 418] on button "Sākt uzdevumu" at bounding box center [515, 421] width 136 height 24
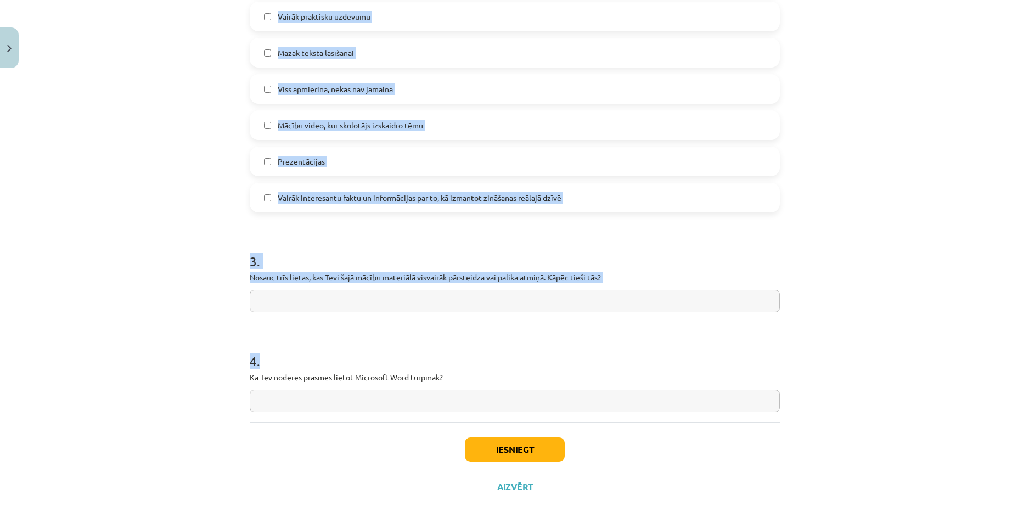
scroll to position [781, 0]
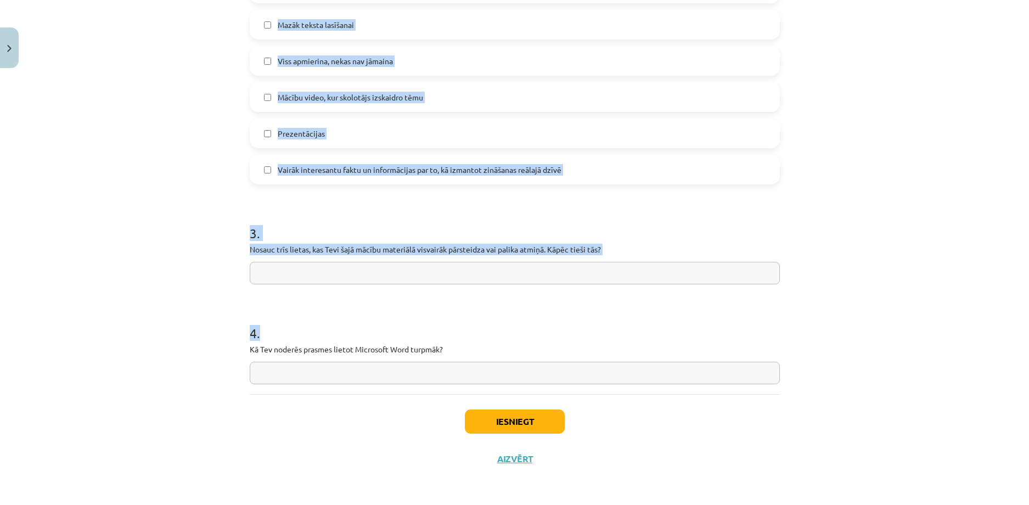
drag, startPoint x: 247, startPoint y: 229, endPoint x: 404, endPoint y: 378, distance: 216.2
click at [197, 217] on div "Mācību tēma: Datorikas - 10. klases 1. ieskaites mācību materiāls #14 Temata ap…" at bounding box center [514, 252] width 1029 height 505
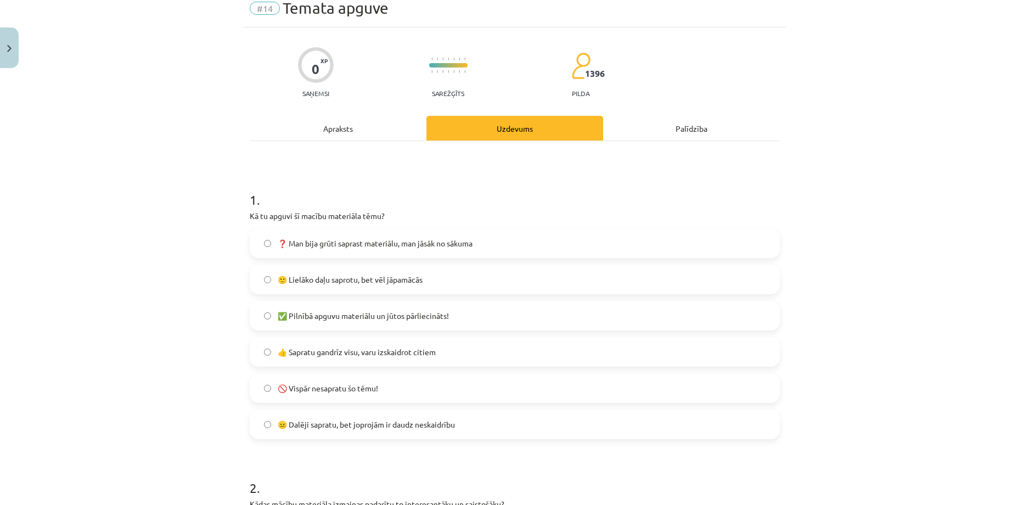
scroll to position [55, 0]
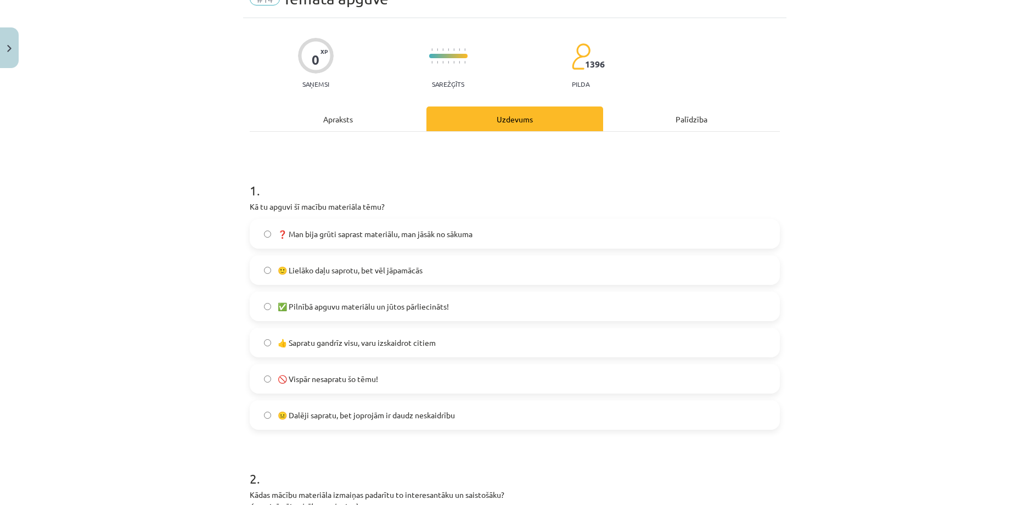
click at [305, 343] on span "👍 Sapratu gandrīz visu, varu izskaidrot citiem" at bounding box center [357, 343] width 158 height 12
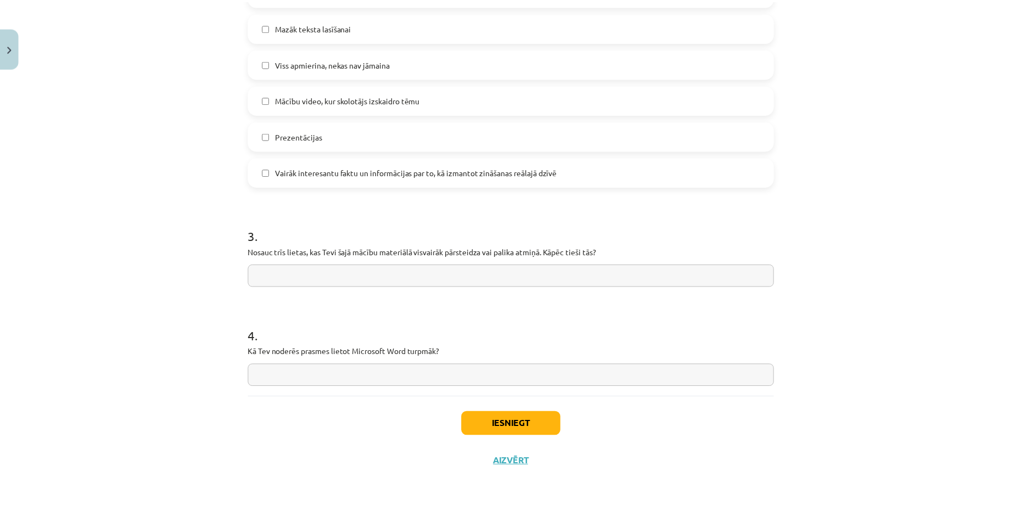
scroll to position [781, 0]
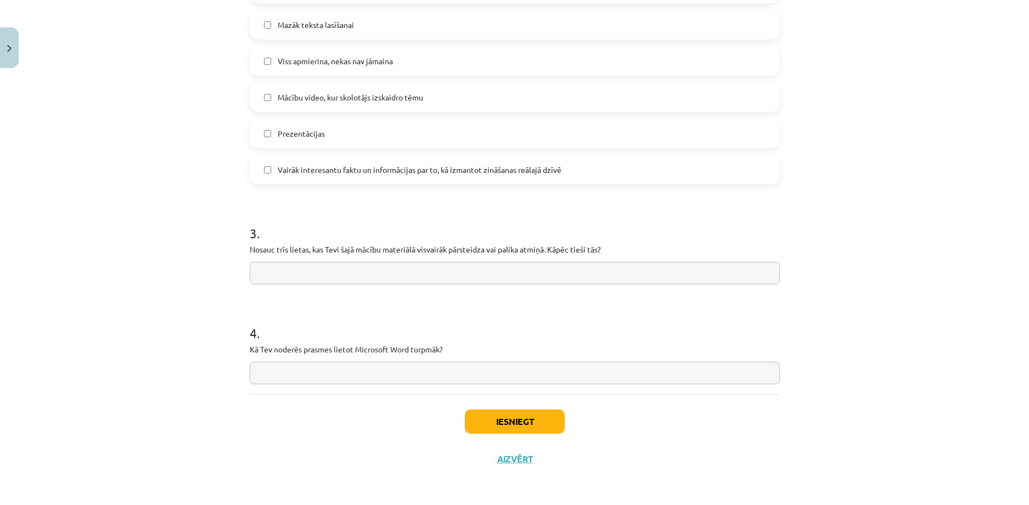
click at [273, 275] on input "text" at bounding box center [515, 273] width 530 height 22
click at [520, 427] on button "Iesniegt" at bounding box center [515, 421] width 100 height 24
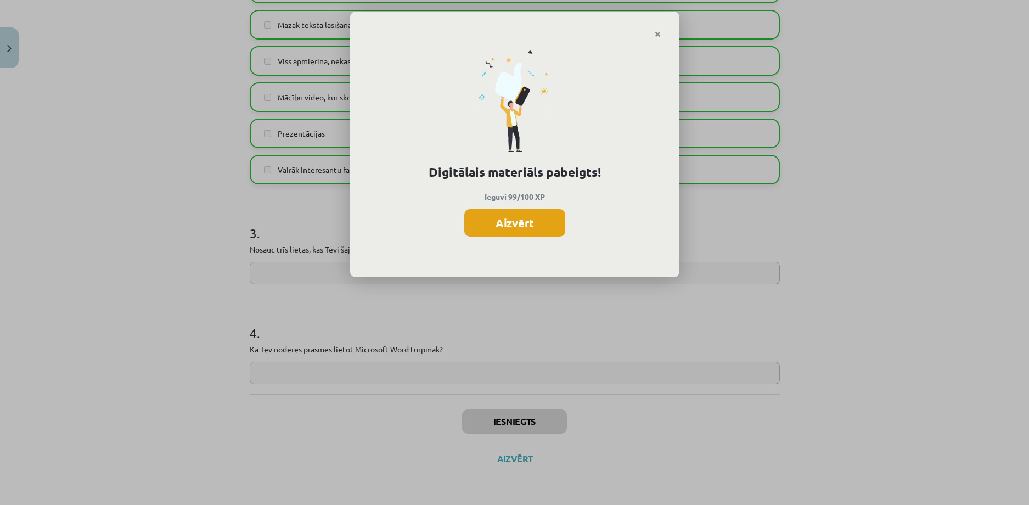
click at [518, 224] on button "Aizvērt" at bounding box center [514, 222] width 101 height 27
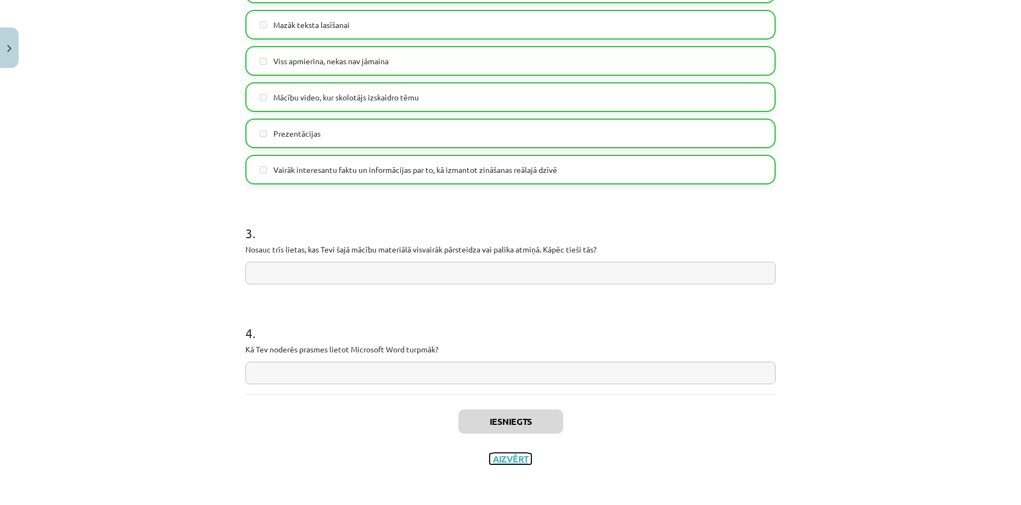
click at [513, 460] on button "Aizvērt" at bounding box center [510, 458] width 42 height 11
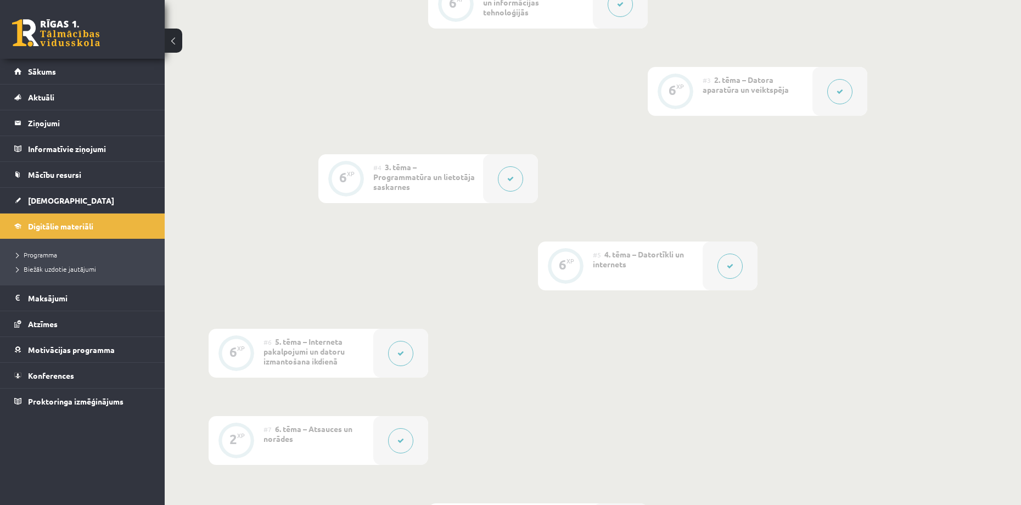
scroll to position [713, 0]
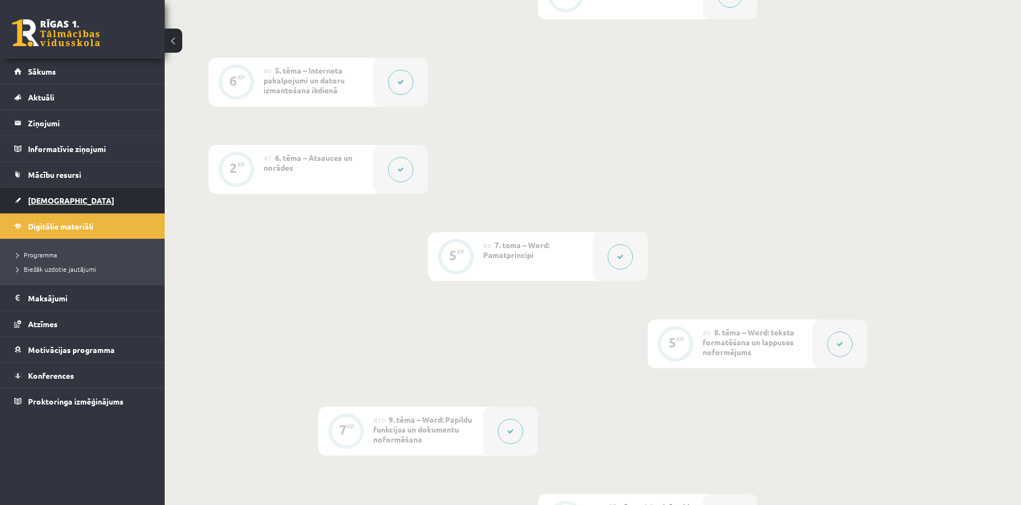
click at [69, 197] on link "[DEMOGRAPHIC_DATA]" at bounding box center [82, 200] width 137 height 25
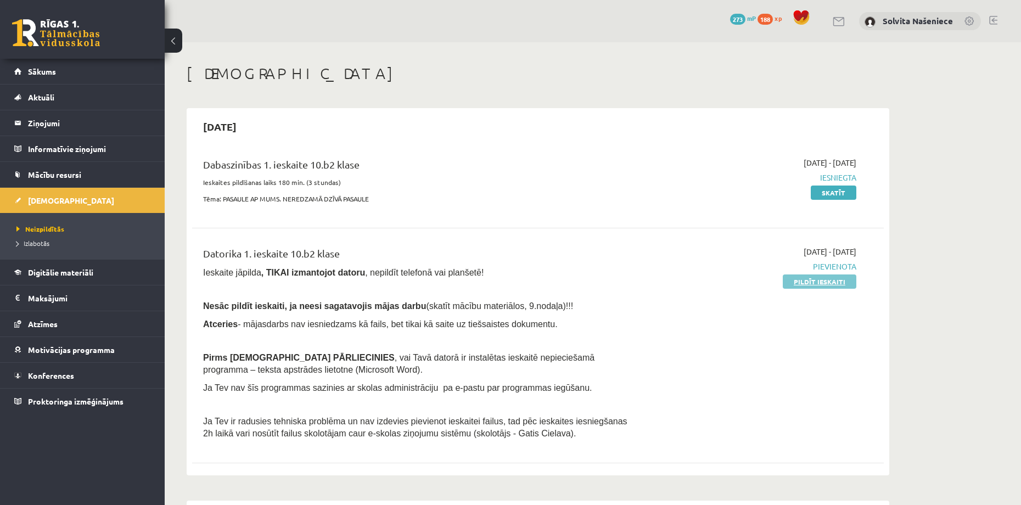
click at [806, 283] on link "Pildīt ieskaiti" at bounding box center [819, 281] width 74 height 14
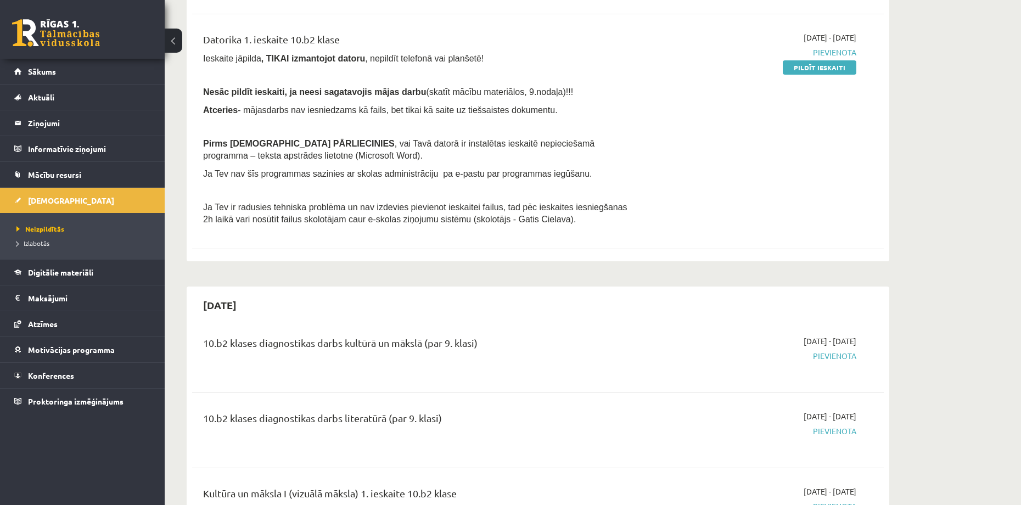
scroll to position [165, 0]
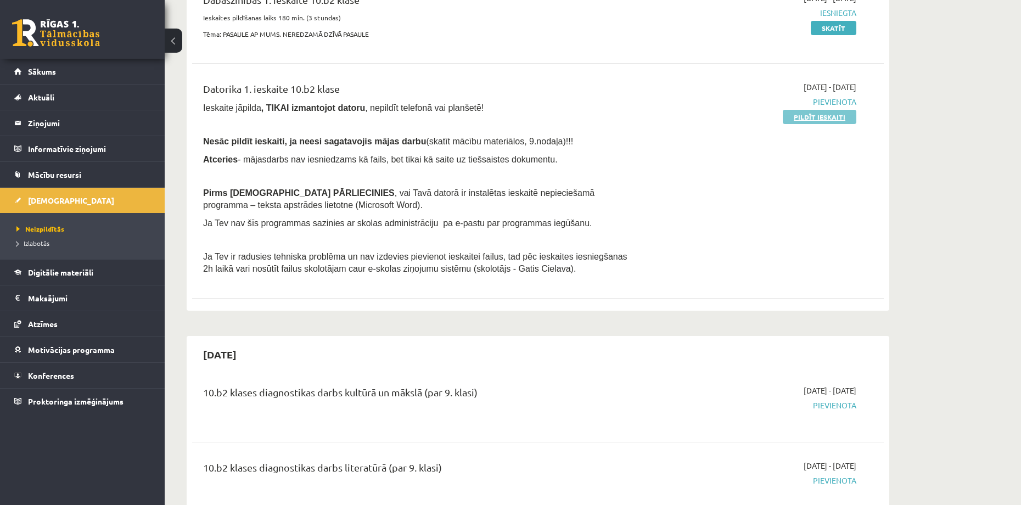
click at [827, 118] on link "Pildīt ieskaiti" at bounding box center [819, 117] width 74 height 14
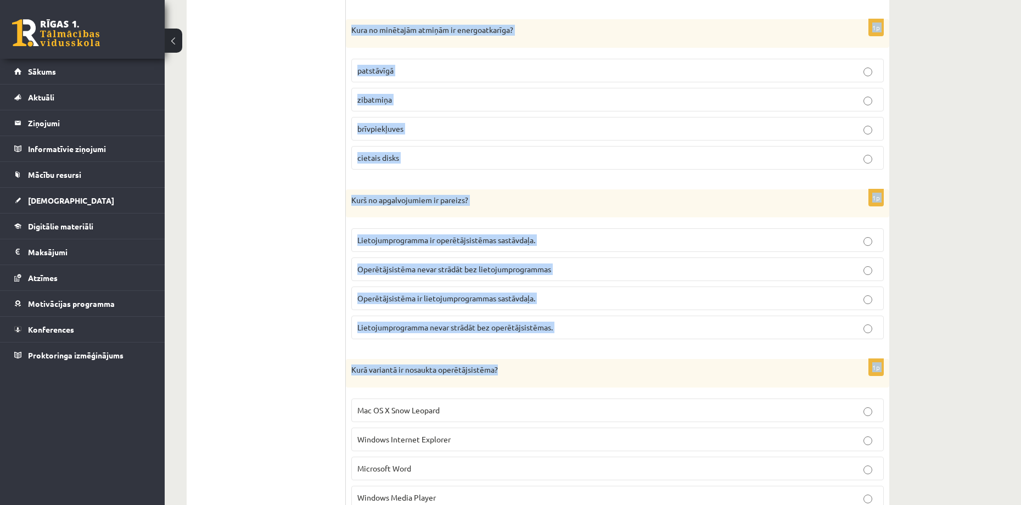
scroll to position [2955, 0]
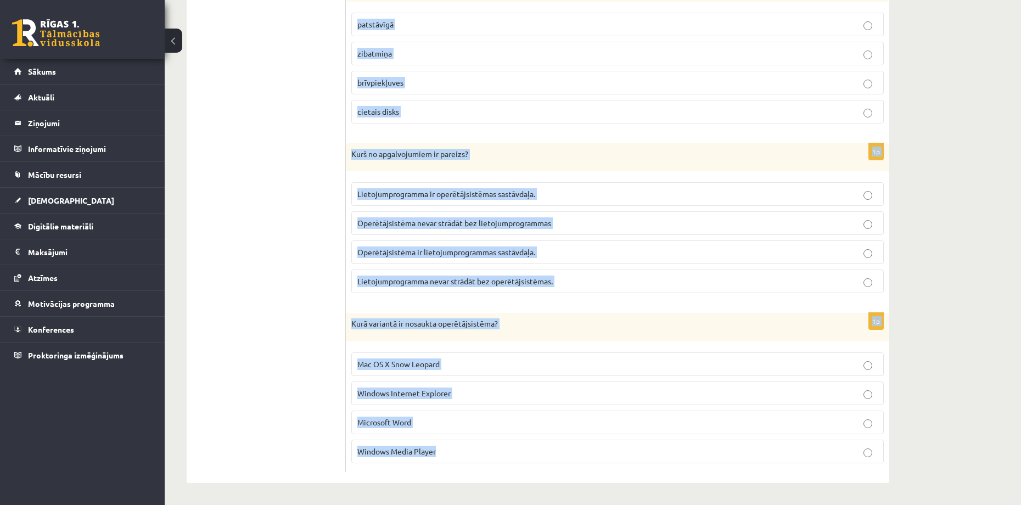
drag, startPoint x: 353, startPoint y: 219, endPoint x: 439, endPoint y: 455, distance: 251.5
copy form "Lore ip dolo sitametconsec ad elitsed? Doeiusm temporin utlabo etd magnaaliq en…"
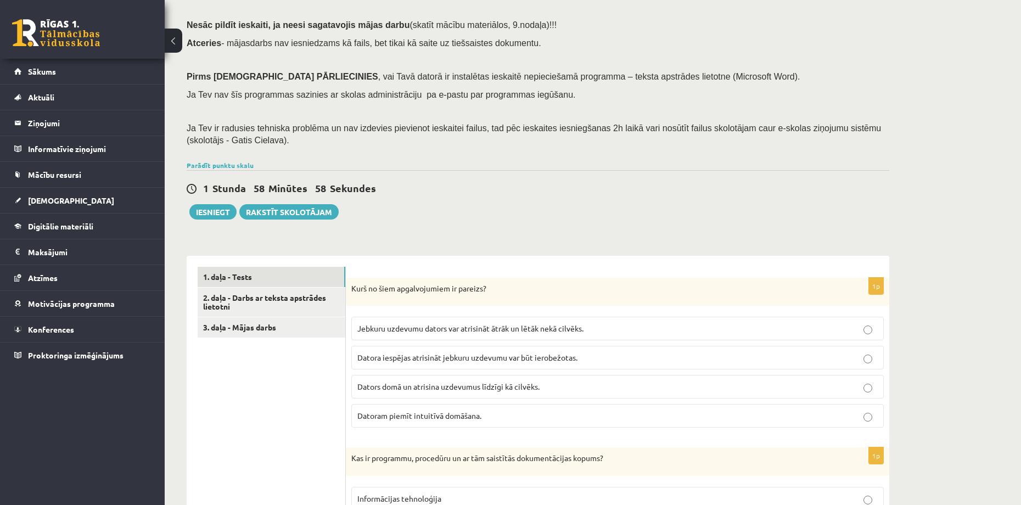
scroll to position [165, 0]
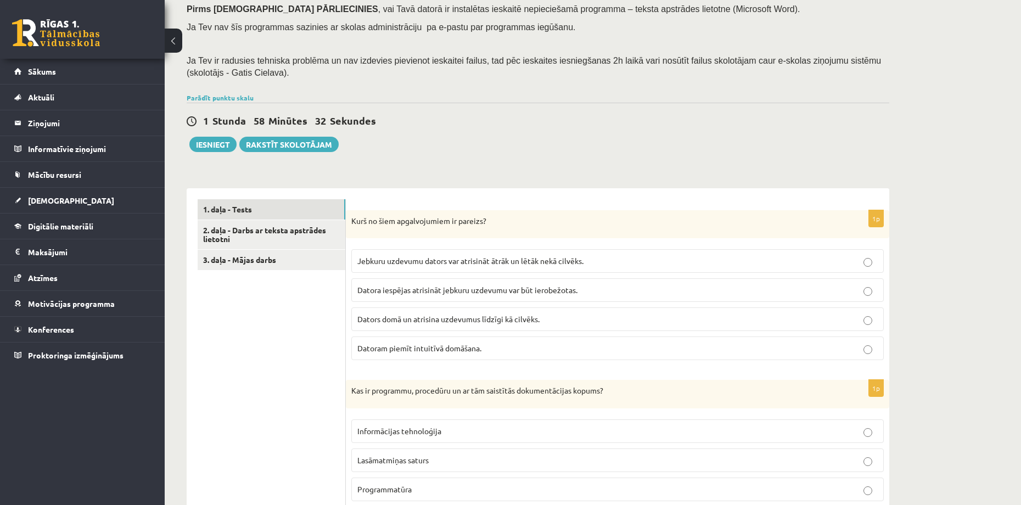
click at [473, 292] on span "Datora iespējas atrisināt jebkuru uzdevumu var būt ierobežotas." at bounding box center [467, 290] width 220 height 10
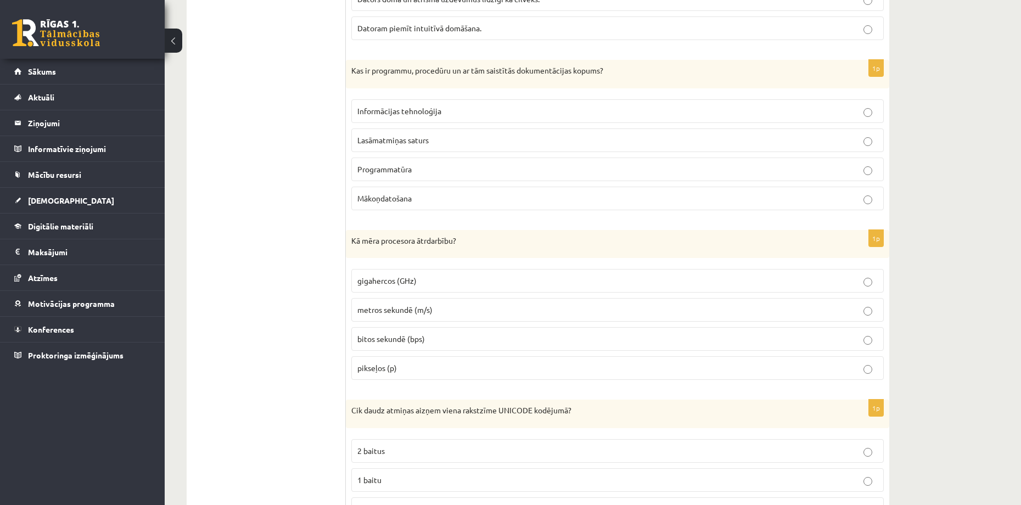
scroll to position [494, 0]
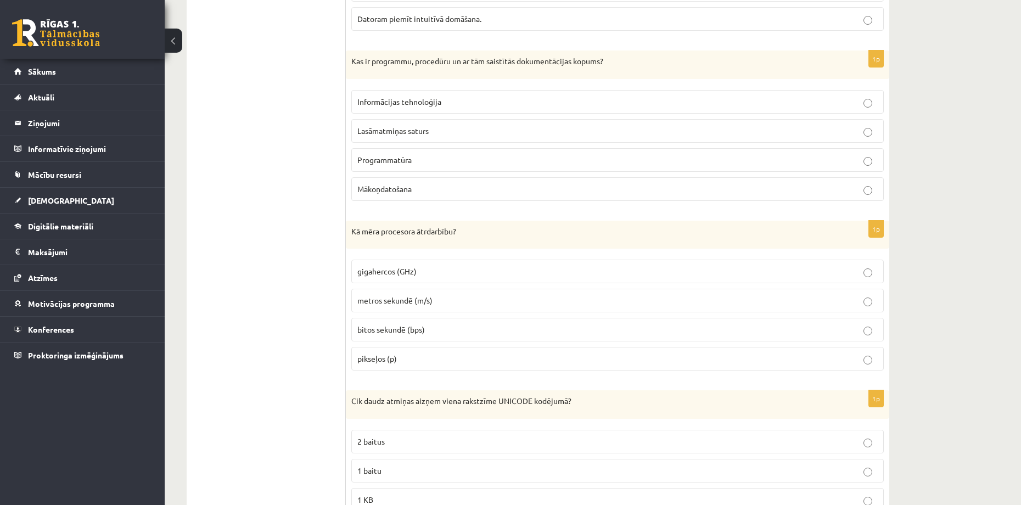
click at [402, 167] on label "Programmatūra" at bounding box center [617, 160] width 532 height 24
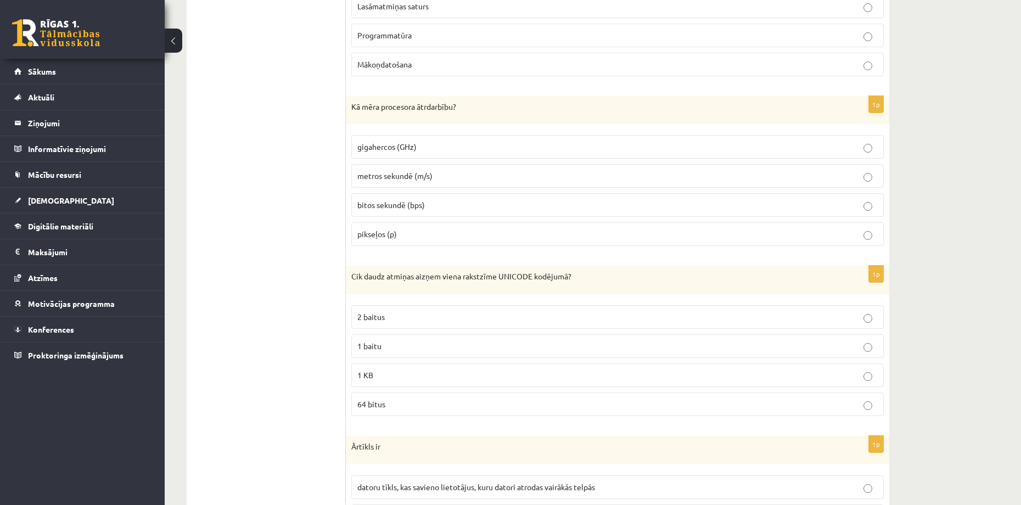
scroll to position [658, 0]
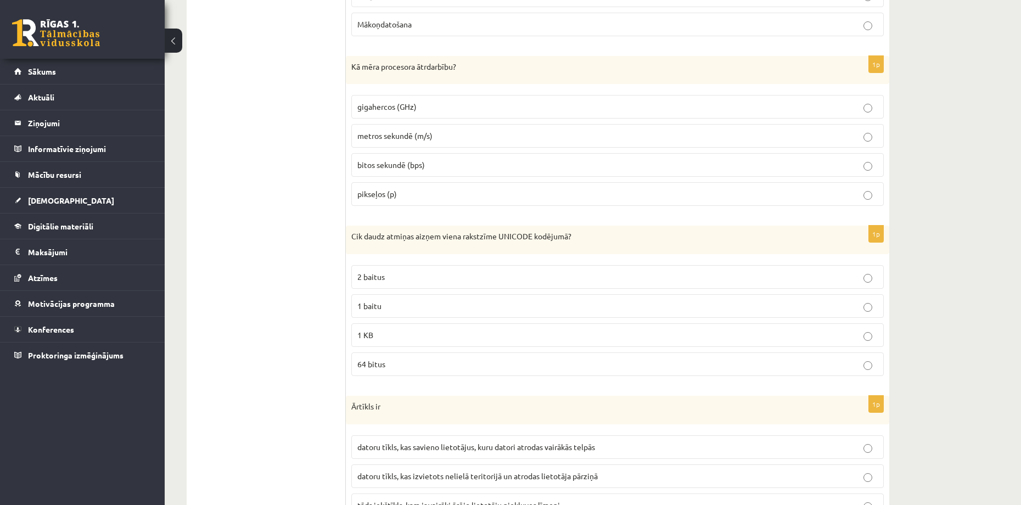
click at [403, 106] on span "gigahercos (GHz)" at bounding box center [386, 107] width 59 height 10
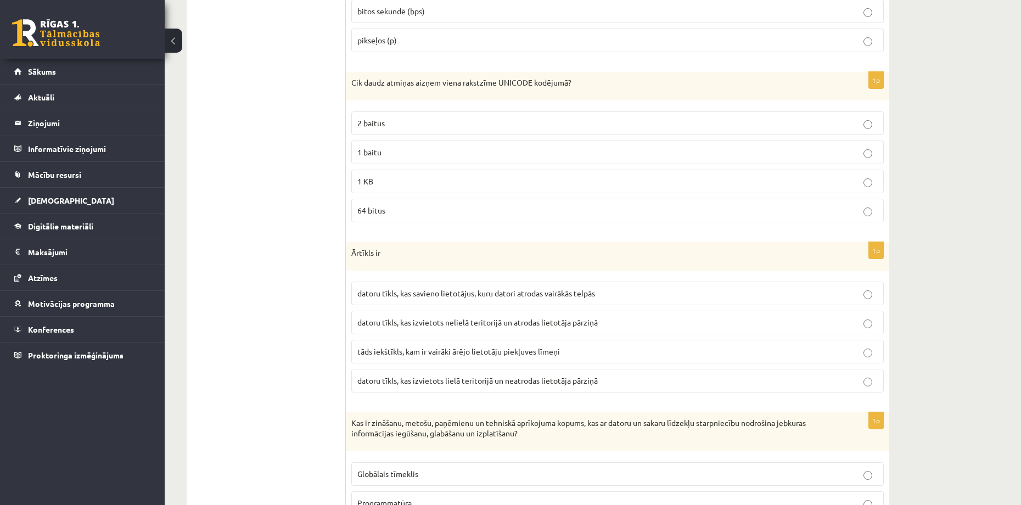
scroll to position [823, 0]
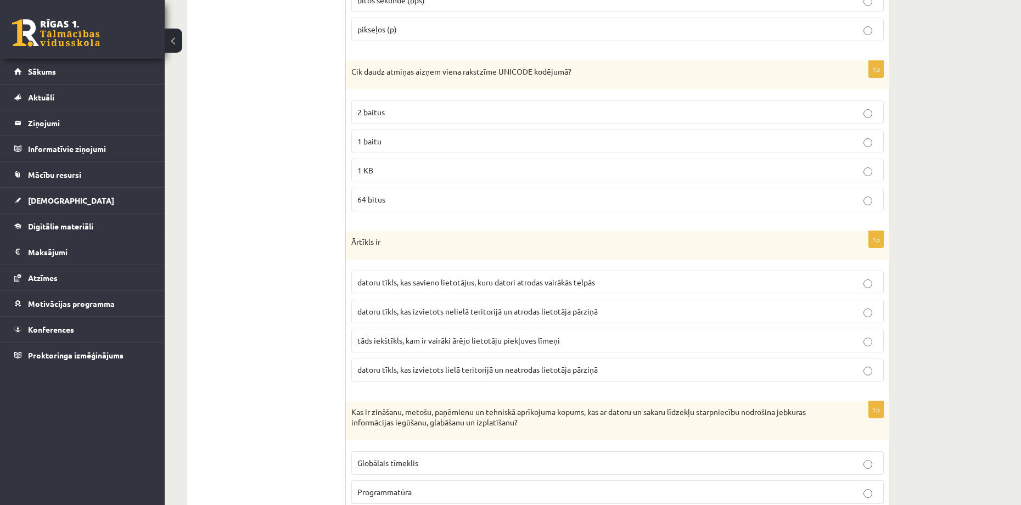
click at [386, 112] on p "2 baitus" at bounding box center [617, 112] width 520 height 12
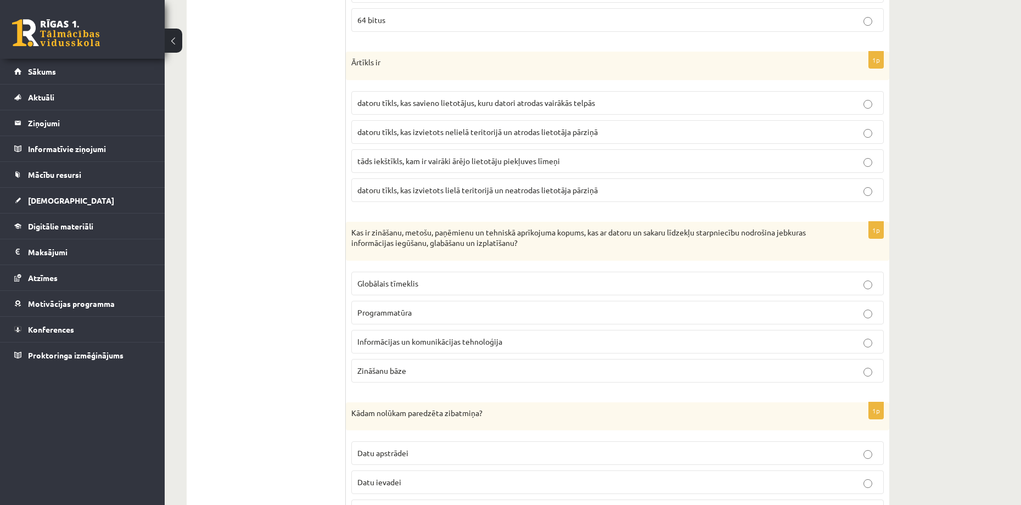
scroll to position [1043, 0]
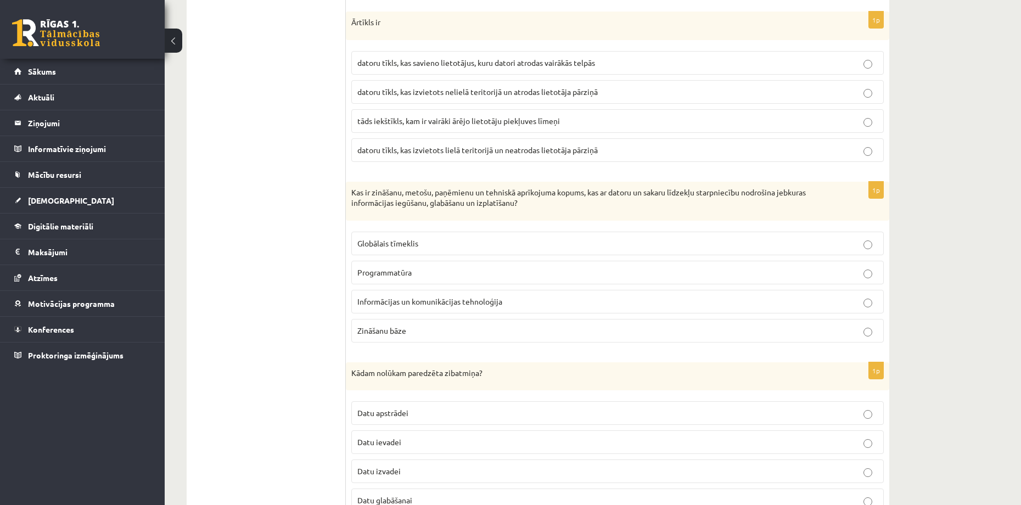
click at [409, 94] on span "datoru tīkls, kas izvietots nelielā teritorijā un atrodas lietotāja pārziņā" at bounding box center [477, 92] width 240 height 10
click at [455, 151] on span "datoru tīkls, kas izvietots lielā teritorijā un neatrodas lietotāja pārziņā" at bounding box center [477, 150] width 240 height 10
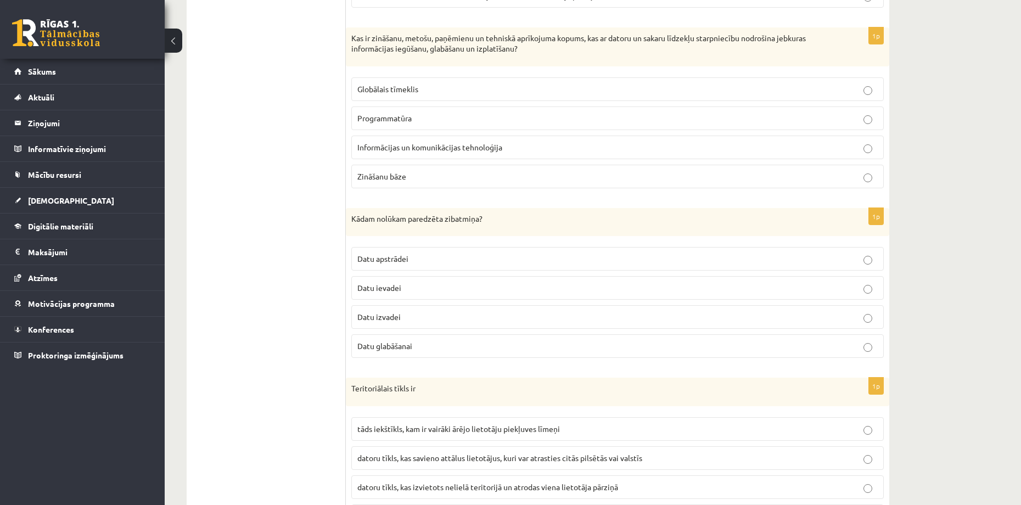
scroll to position [1207, 0]
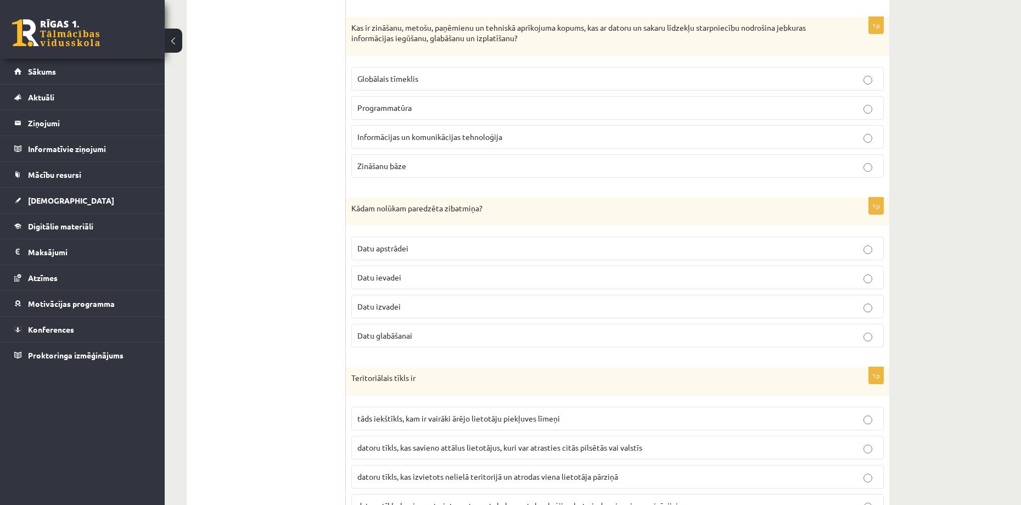
click at [387, 144] on label "Informācijas un komunikācijas tehnoloģija" at bounding box center [617, 137] width 532 height 24
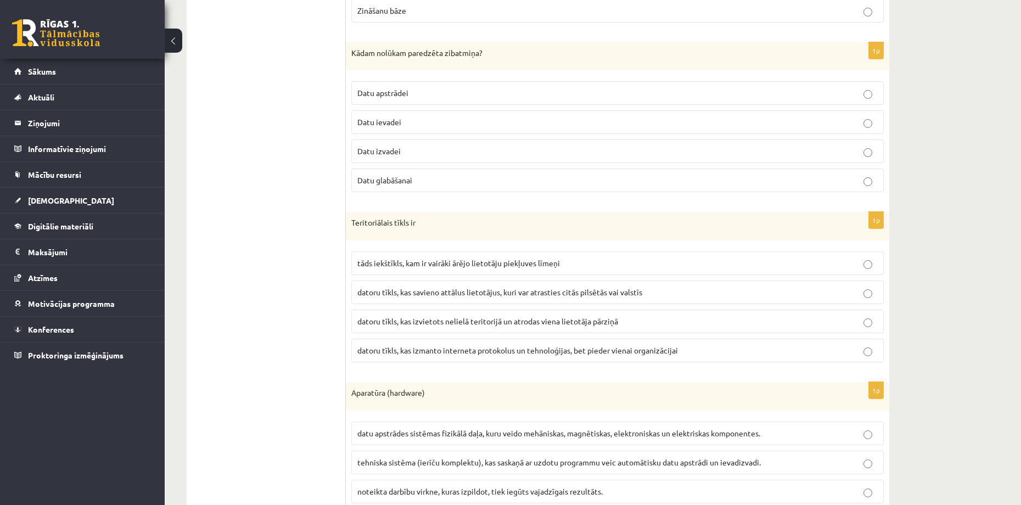
scroll to position [1372, 0]
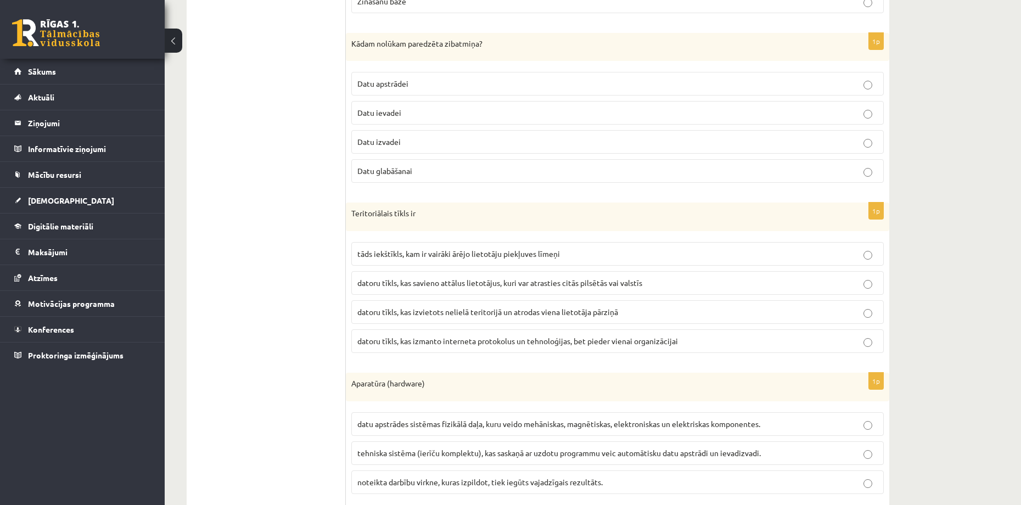
click at [378, 173] on span "Datu glabāšanai" at bounding box center [384, 171] width 55 height 10
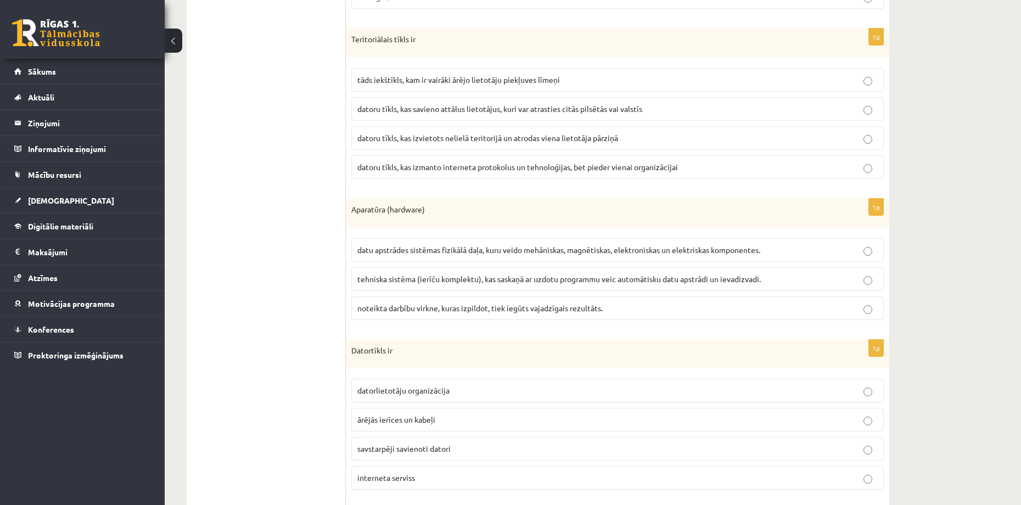
scroll to position [1536, 0]
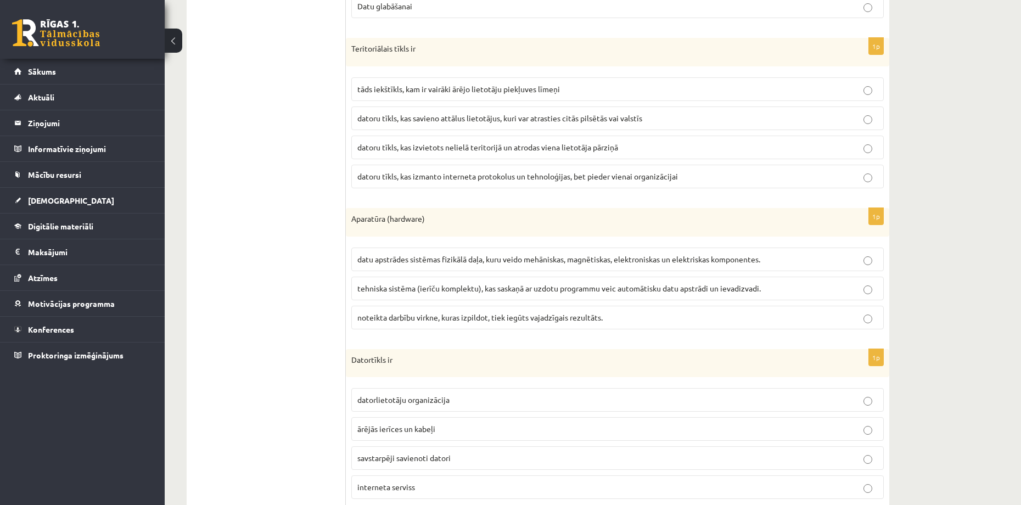
click at [409, 114] on span "datoru tīkls, kas savieno attālus lietotājus, kuri var atrasties citās pilsētās…" at bounding box center [499, 118] width 285 height 10
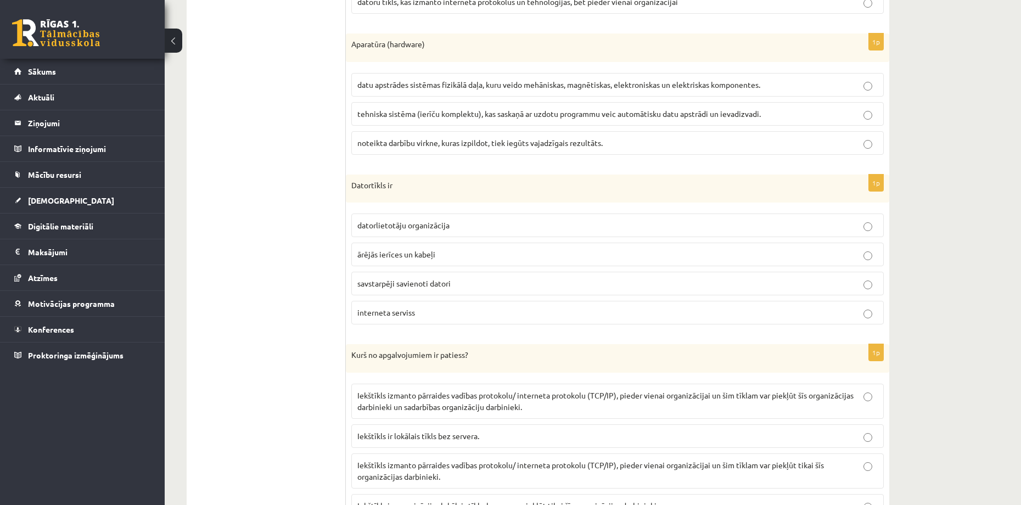
scroll to position [1701, 0]
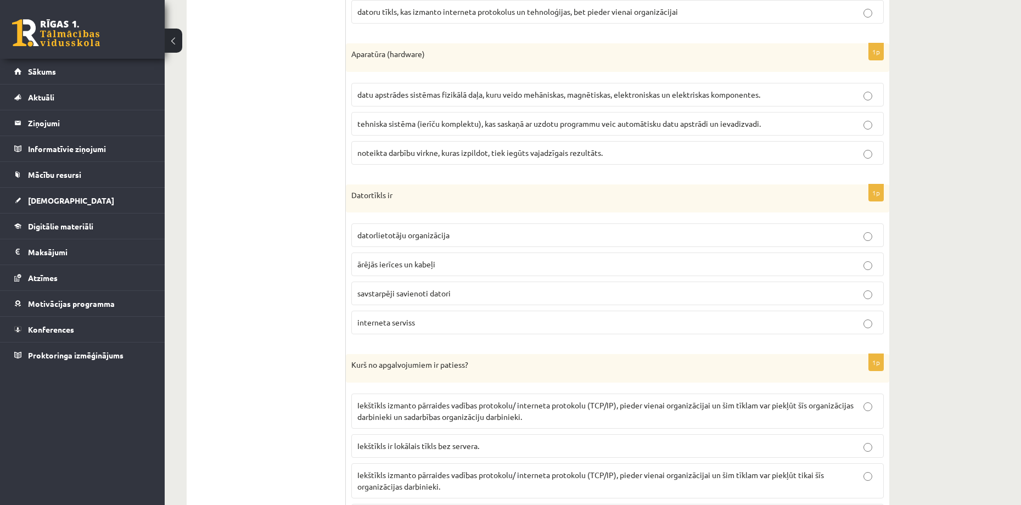
click at [421, 85] on label "datu apstrādes sistēmas fizikālā daļa, kuru veido mehāniskas, magnētiskas, elek…" at bounding box center [617, 95] width 532 height 24
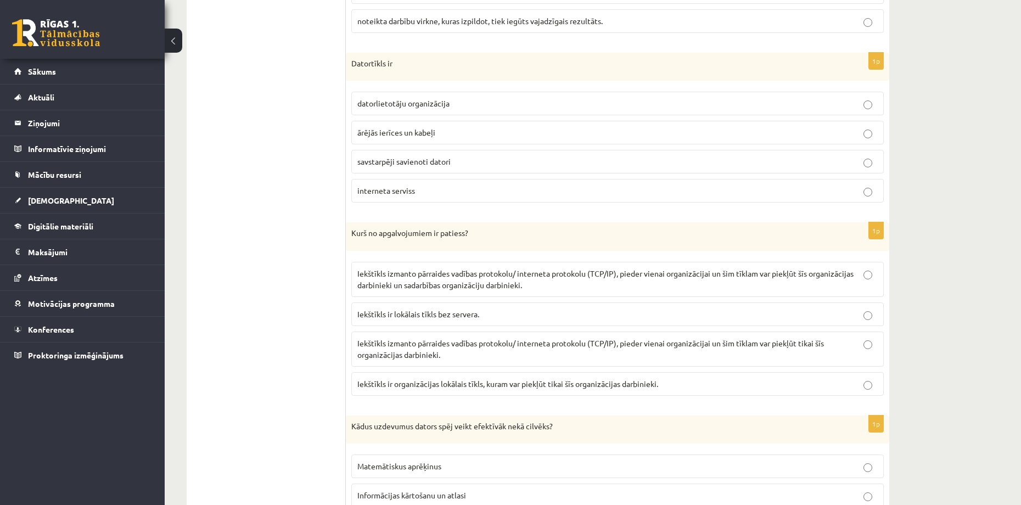
scroll to position [1866, 0]
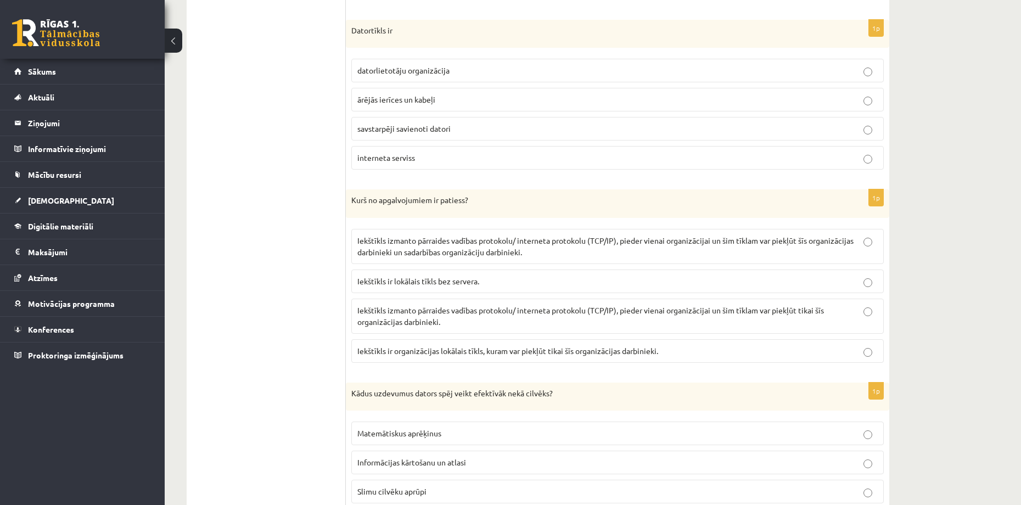
click at [438, 132] on span "savstarpēji savienoti datori" at bounding box center [403, 128] width 93 height 10
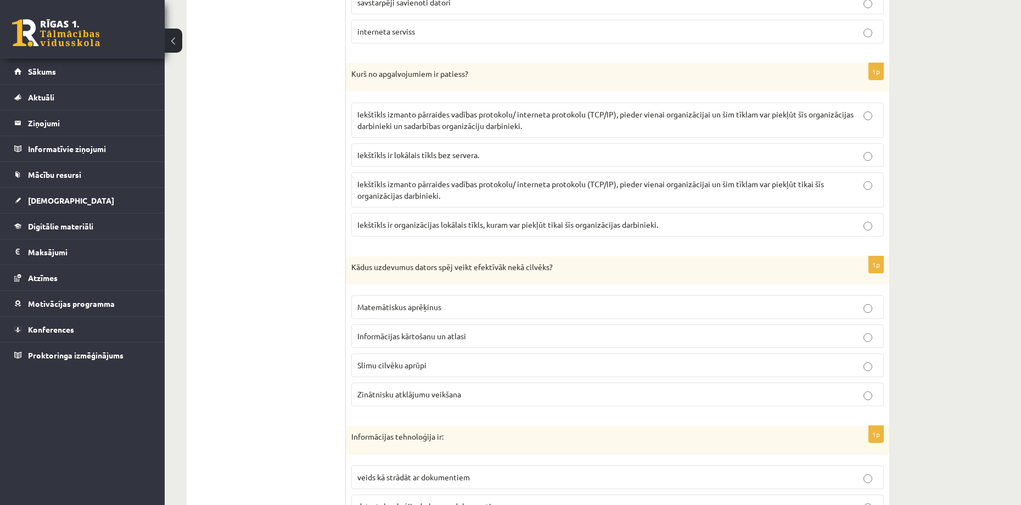
scroll to position [2030, 0]
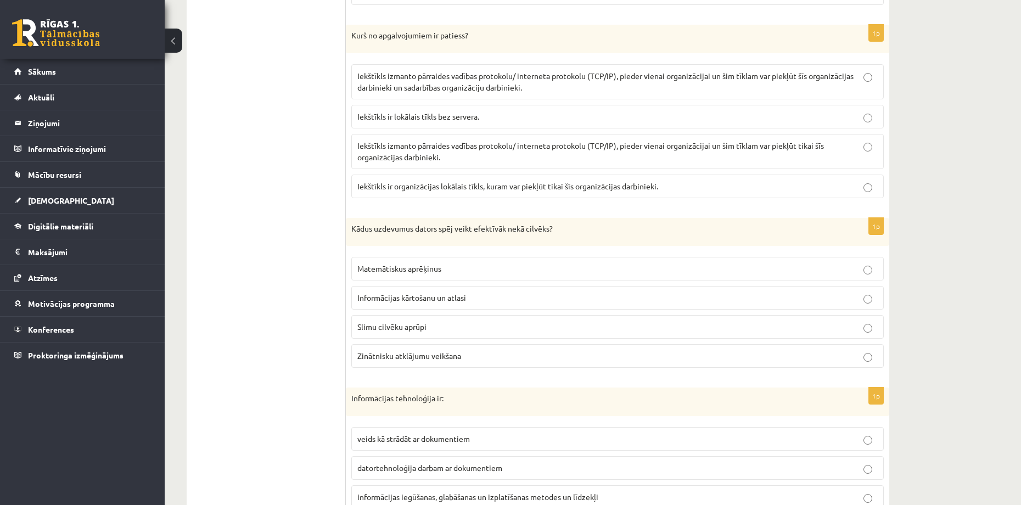
click at [423, 83] on span "Iekštīkls izmanto pārraides vadības protokolu/ interneta protokolu (TCP/IP), pi…" at bounding box center [605, 81] width 496 height 21
click at [454, 154] on p "Iekštīkls izmanto pārraides vadības protokolu/ interneta protokolu (TCP/IP), pi…" at bounding box center [617, 151] width 520 height 23
click at [465, 78] on span "Iekštīkls izmanto pārraides vadības protokolu/ interneta protokolu (TCP/IP), pi…" at bounding box center [605, 81] width 496 height 21
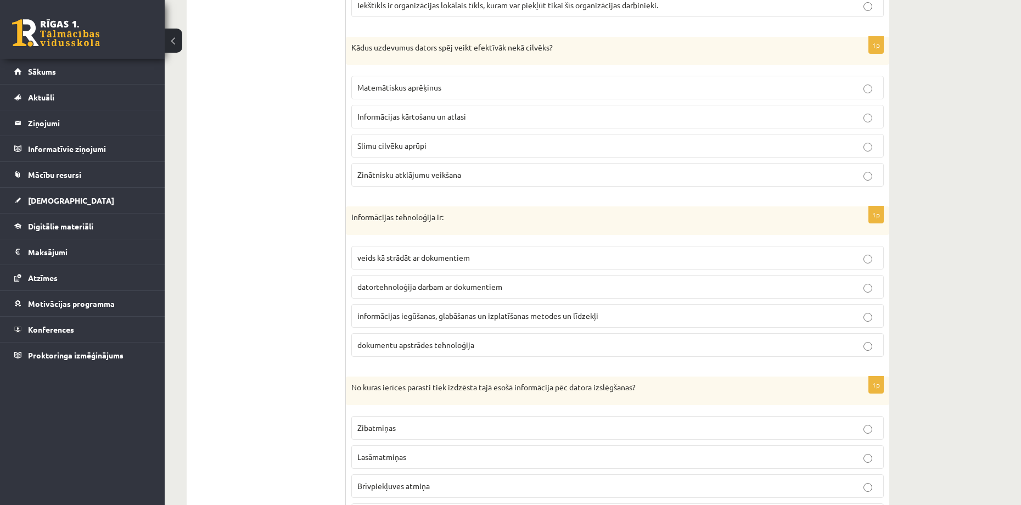
scroll to position [2250, 0]
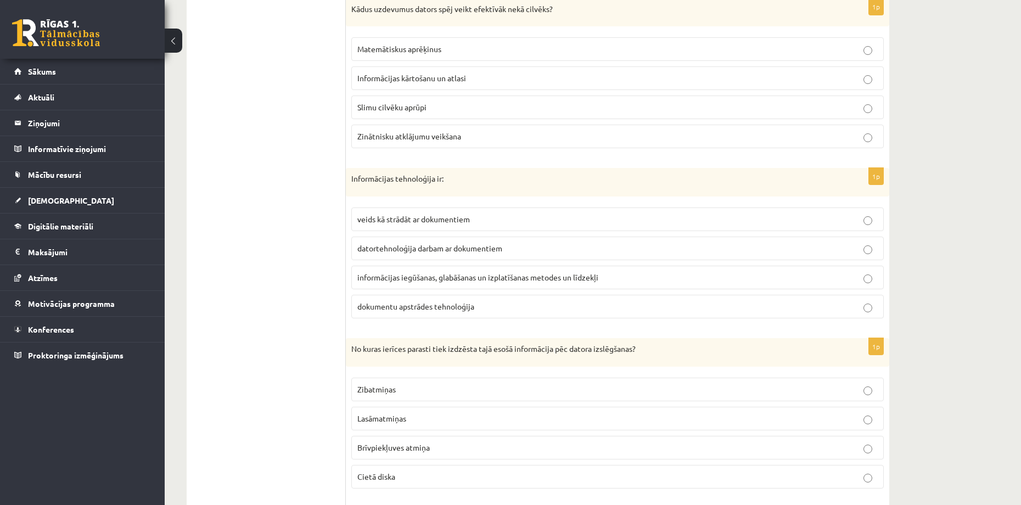
click at [385, 48] on span "Matemātiskus aprēķinus" at bounding box center [399, 49] width 84 height 10
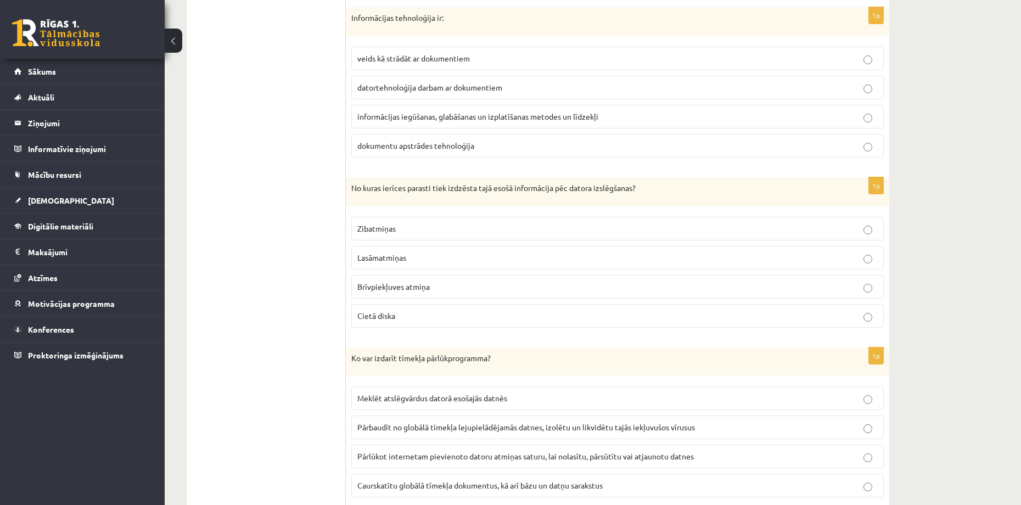
scroll to position [2414, 0]
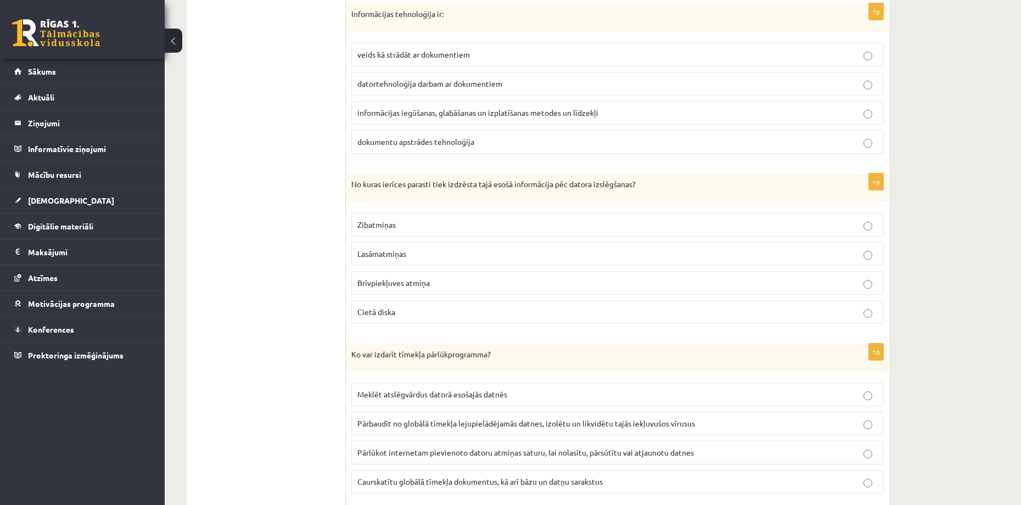
click at [369, 114] on span "informācijas iegūšanas, glabāšanas un izplatīšanas metodes un līdzekļi" at bounding box center [477, 113] width 241 height 10
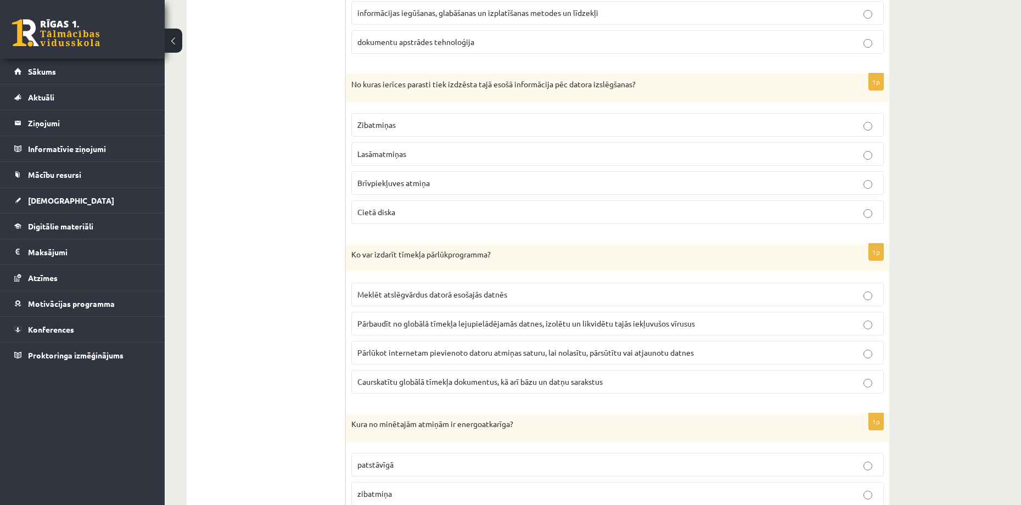
scroll to position [2524, 0]
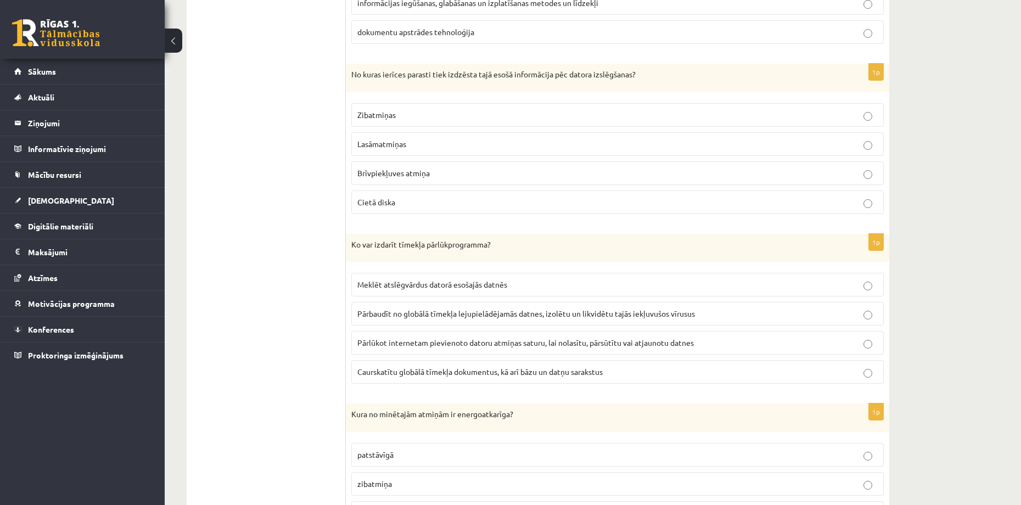
click at [389, 180] on label "Brīvpiekļuves atmiņa" at bounding box center [617, 173] width 532 height 24
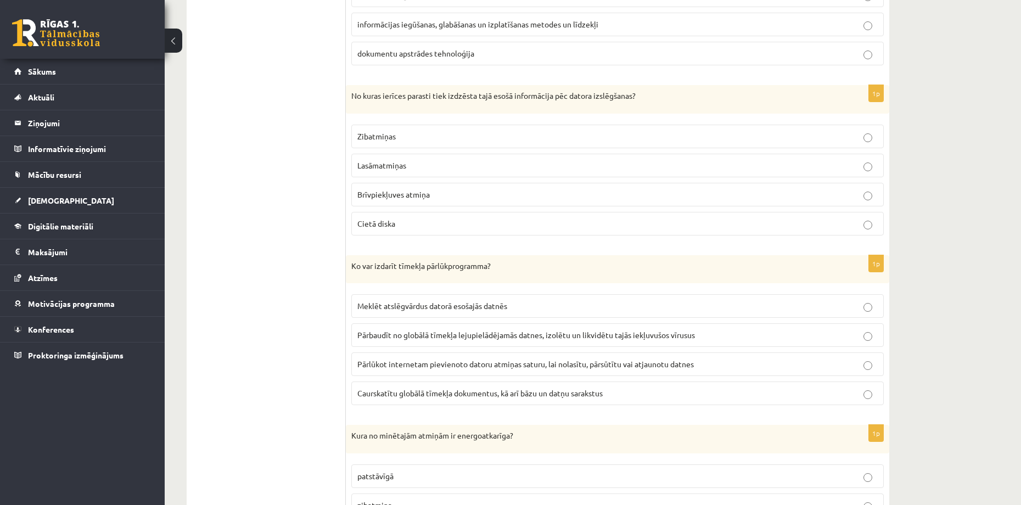
scroll to position [2579, 0]
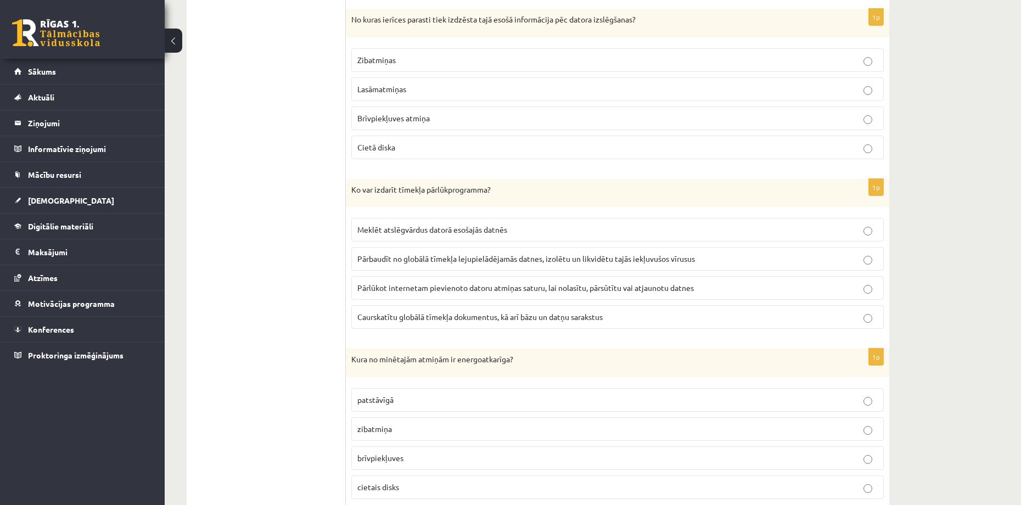
click at [422, 318] on span "Caurskatītu globālā tīmekļa dokumentus, kā arī bāzu un datņu sarakstus" at bounding box center [479, 317] width 245 height 10
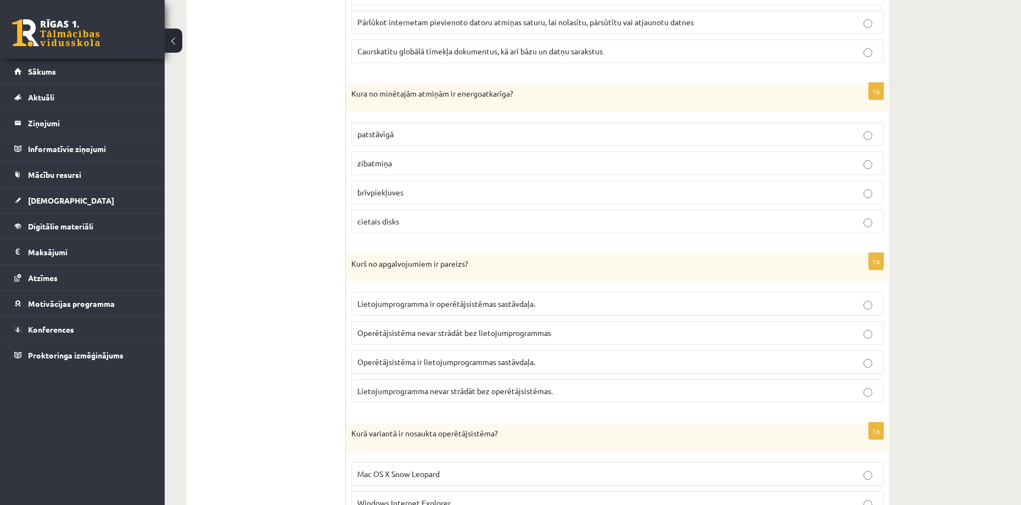
scroll to position [2853, 0]
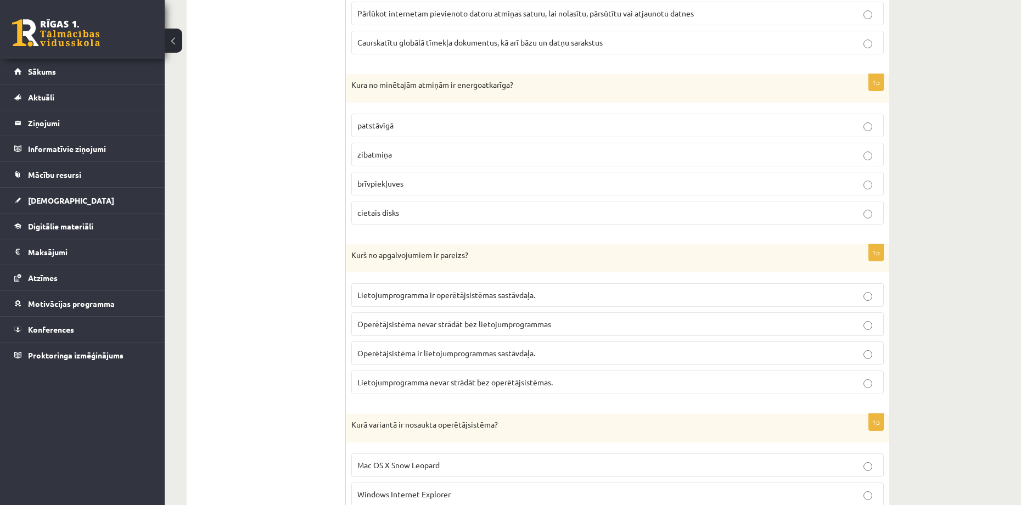
click at [420, 183] on p "brīvpiekļuves" at bounding box center [617, 184] width 520 height 12
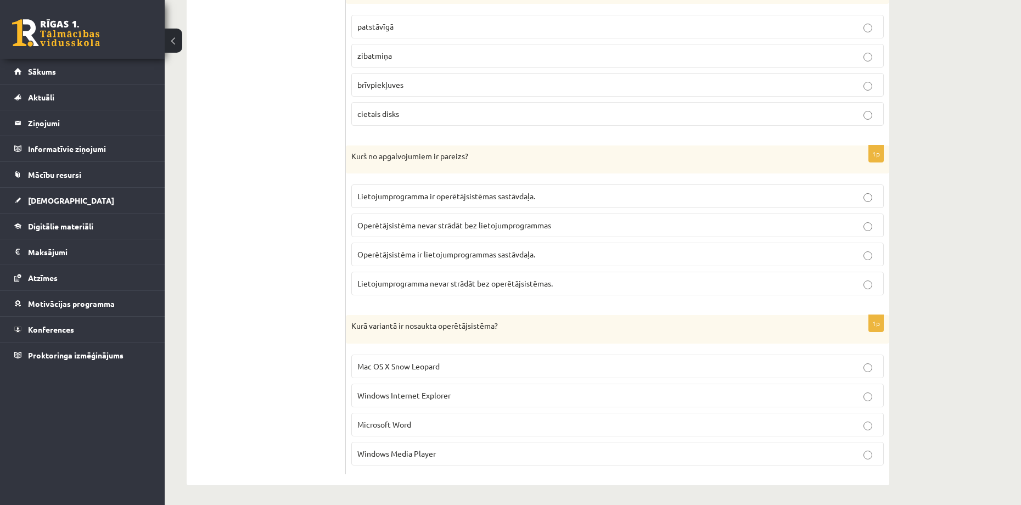
scroll to position [2955, 0]
click at [402, 277] on span "Lietojumprogramma nevar strādāt bez operētājsistēmas." at bounding box center [454, 281] width 195 height 10
click at [395, 367] on span "Mac OS X Snow Leopard" at bounding box center [398, 364] width 82 height 10
click at [474, 369] on p "Mac OS X Snow Leopard" at bounding box center [617, 364] width 520 height 12
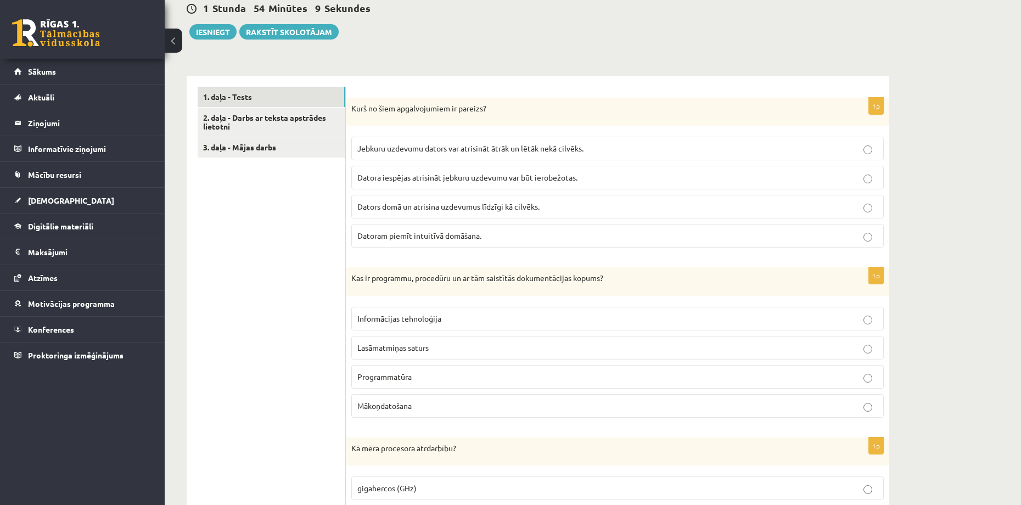
scroll to position [47, 0]
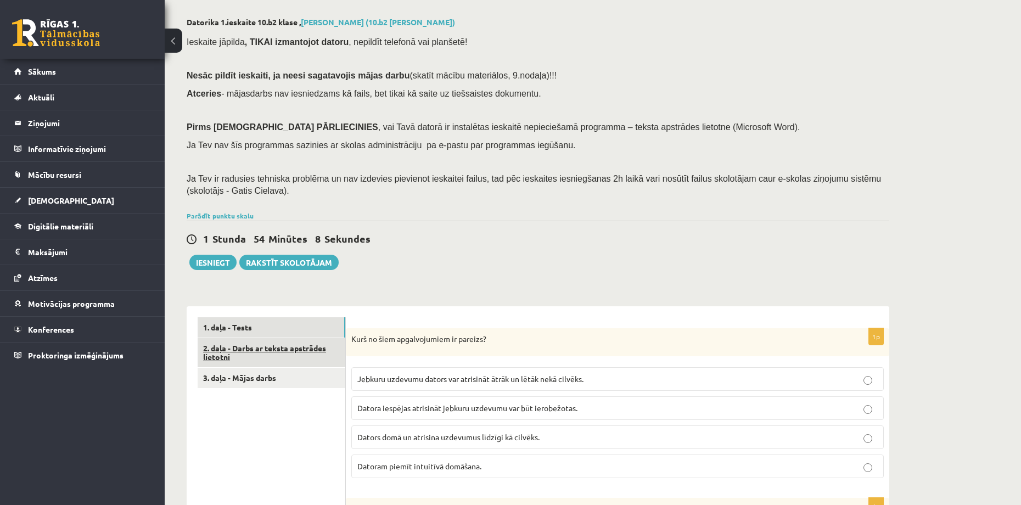
click at [291, 355] on link "2. daļa - Darbs ar teksta apstrādes lietotni" at bounding box center [272, 353] width 148 height 30
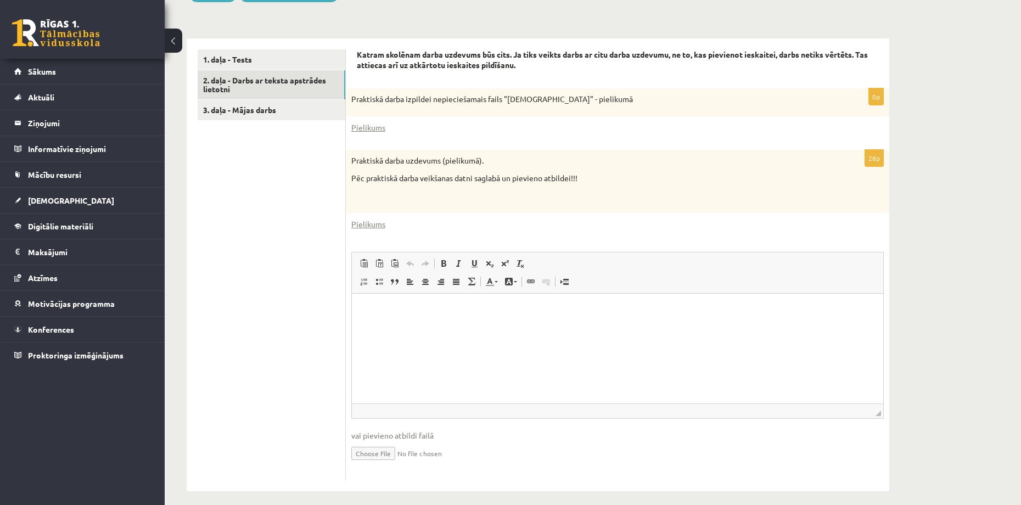
scroll to position [321, 0]
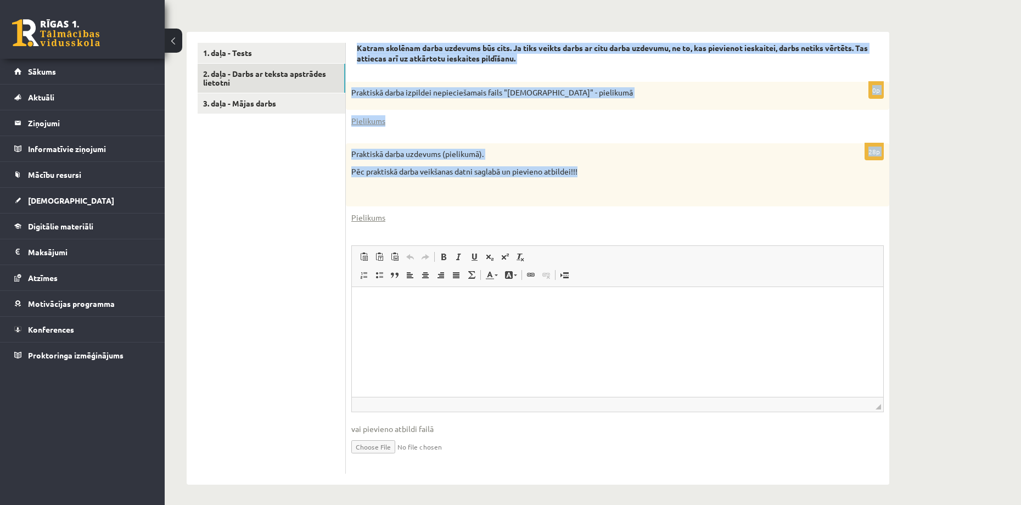
drag, startPoint x: 358, startPoint y: 45, endPoint x: 582, endPoint y: 173, distance: 257.6
click at [582, 173] on form "Katram skolēnam darba uzdevums būs cits. Ja tiks veikts darbs ar citu darba uzd…" at bounding box center [617, 258] width 521 height 431
copy form "Katram skolēnam darba uzdevums būs cits. Ja tiks veikts darbs ar citu darba uzd…"
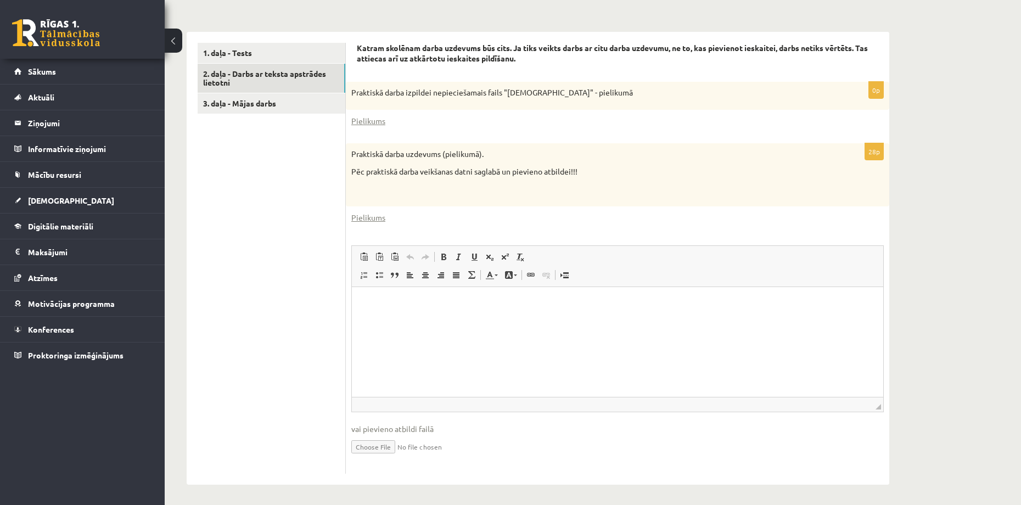
click at [509, 189] on p at bounding box center [589, 189] width 477 height 11
click at [232, 105] on link "3. daļa - Mājas darbs" at bounding box center [272, 103] width 148 height 20
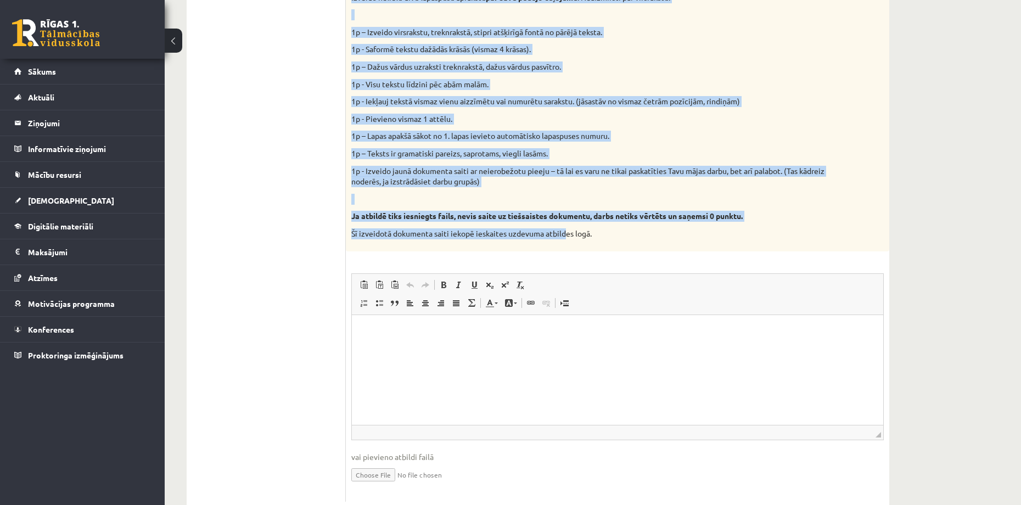
scroll to position [486, 0]
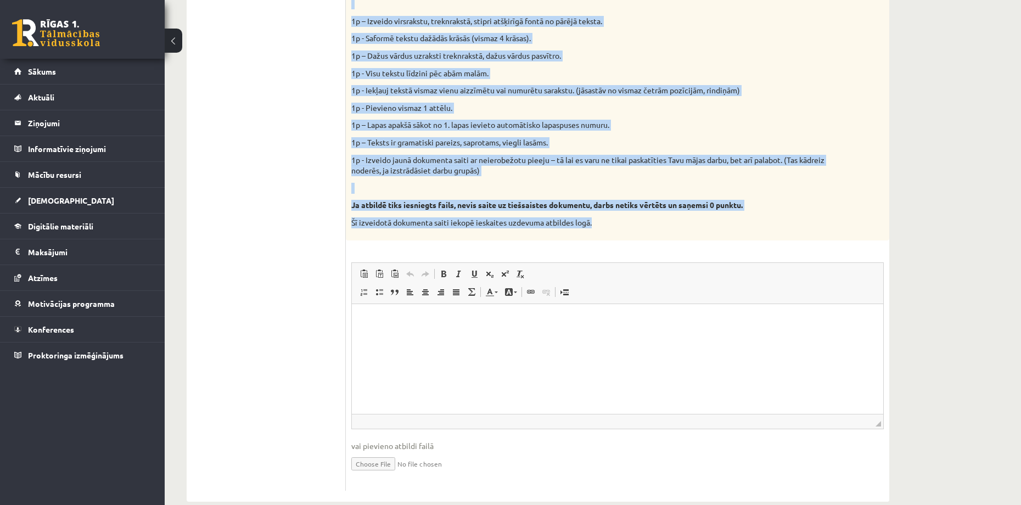
drag, startPoint x: 354, startPoint y: 64, endPoint x: 595, endPoint y: 224, distance: 290.1
click at [595, 224] on div "Vidusskolas 1.ieskaites mācību materiālos punktā 3.26 bija norādīts ka būs jāie…" at bounding box center [617, 64] width 543 height 351
copy div "loremipsum 3.dolorsita consec adipiscing elitse 7.74 doei temporin ut lab etdol…"
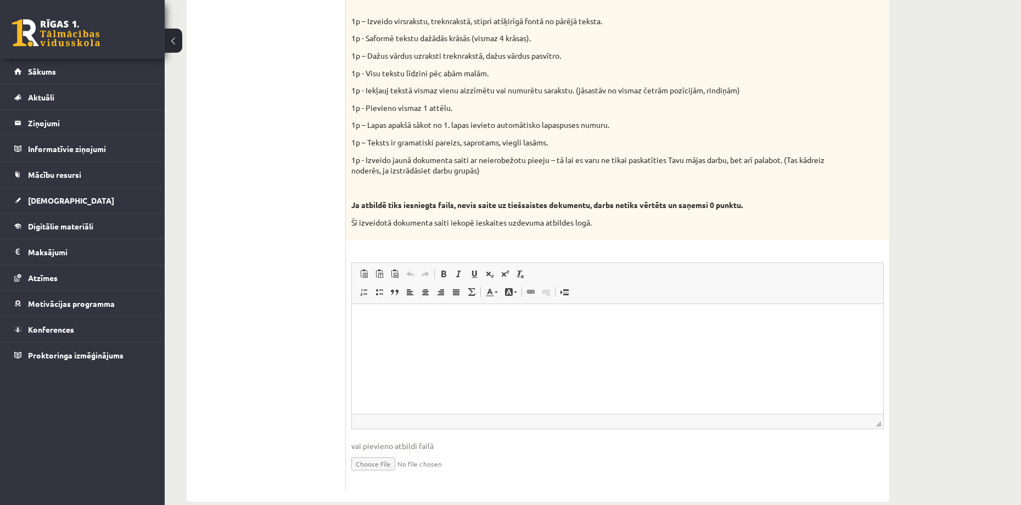
click at [457, 246] on div "9p Vidusskolas 1.ieskaites mācību materiālos punktā 3.26 bija norādīts ka būs j…" at bounding box center [617, 189] width 543 height 601
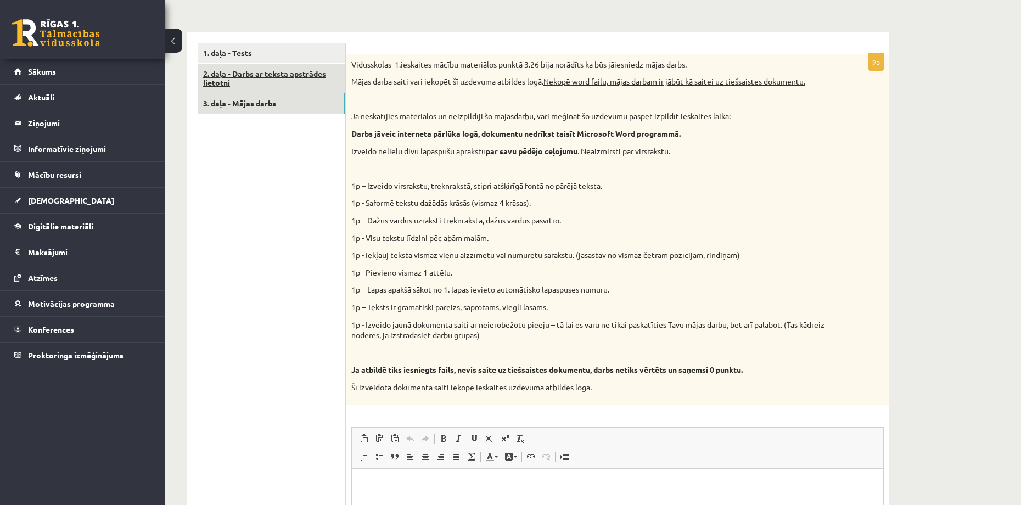
click at [228, 81] on link "2. daļa - Darbs ar teksta apstrādes lietotni" at bounding box center [272, 79] width 148 height 30
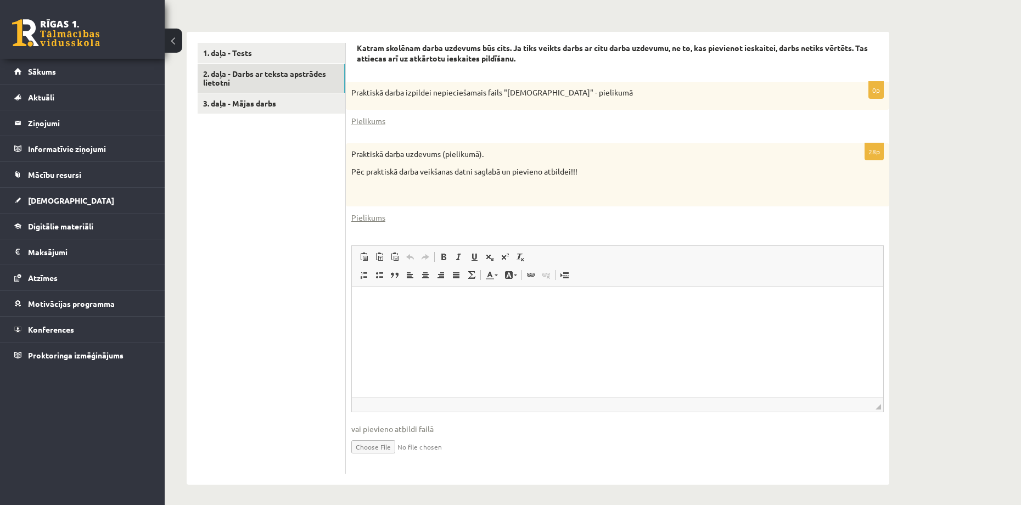
scroll to position [324, 0]
click at [369, 121] on link "Pielikums" at bounding box center [368, 119] width 34 height 12
click at [363, 117] on link "Pielikums" at bounding box center [368, 119] width 34 height 12
click at [429, 114] on div "Pielikums" at bounding box center [617, 119] width 532 height 12
click at [262, 105] on link "3. daļa - Mājas darbs" at bounding box center [272, 101] width 148 height 20
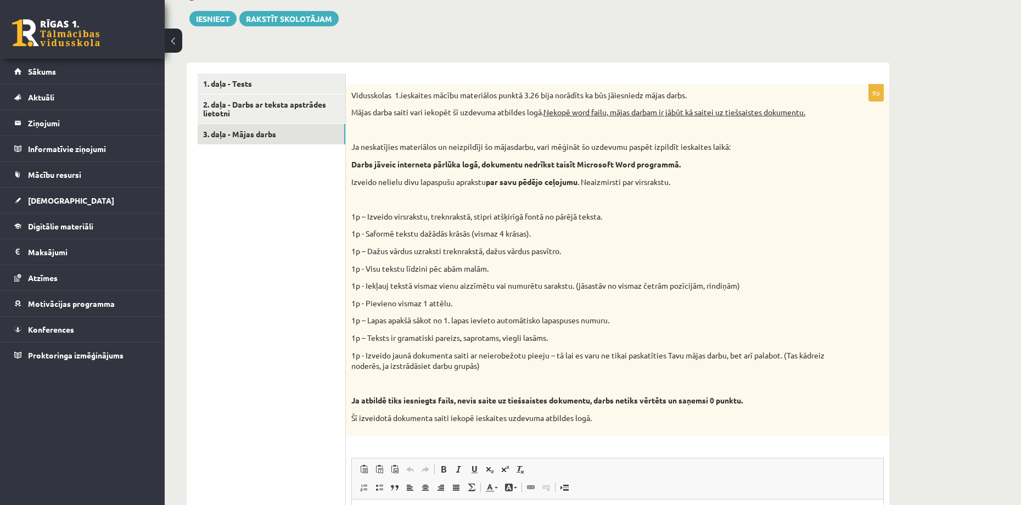
scroll to position [286, 0]
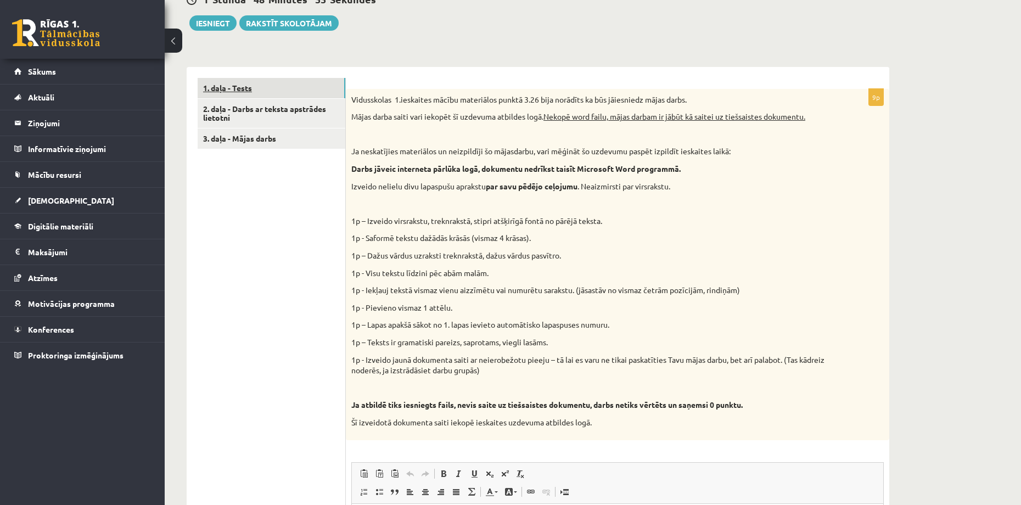
click at [253, 95] on link "1. daļa - Tests" at bounding box center [272, 88] width 148 height 20
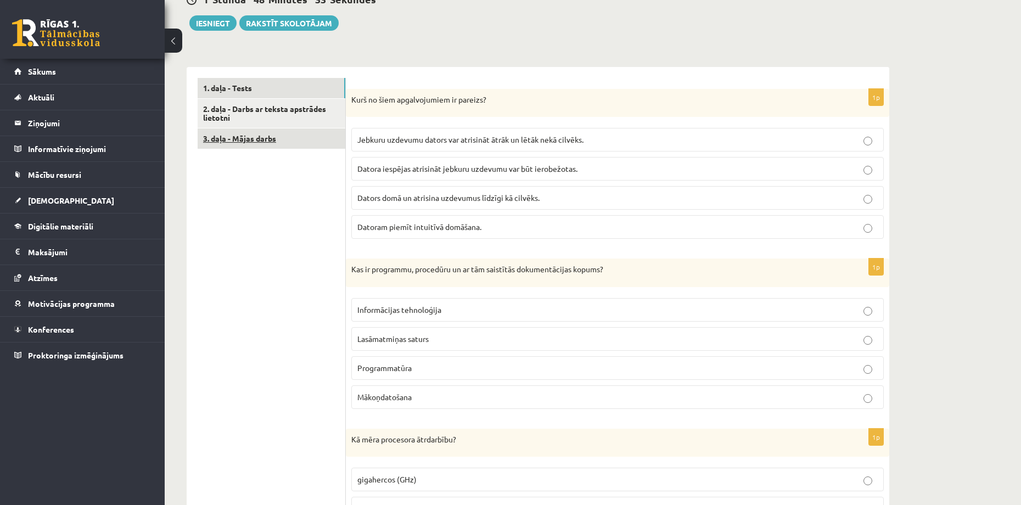
click at [249, 136] on link "3. daļa - Mājas darbs" at bounding box center [272, 138] width 148 height 20
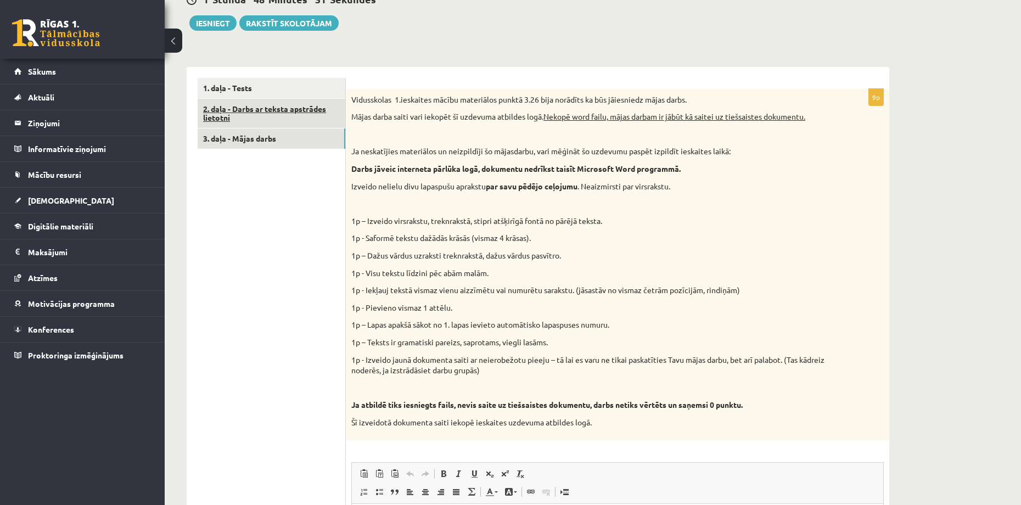
scroll to position [0, 0]
click at [251, 111] on link "2. daļa - Darbs ar teksta apstrādes lietotni" at bounding box center [272, 114] width 148 height 30
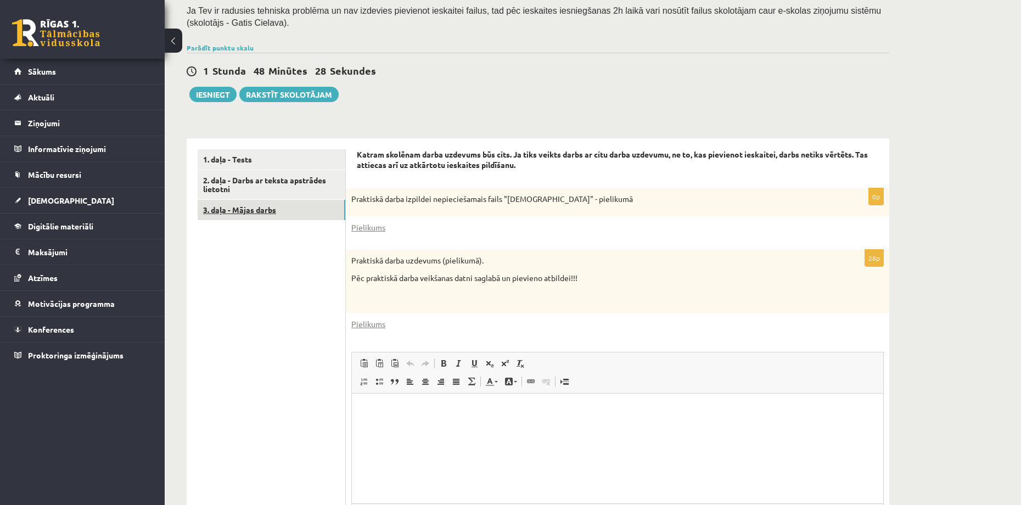
click at [253, 210] on link "3. daļa - Mājas darbs" at bounding box center [272, 210] width 148 height 20
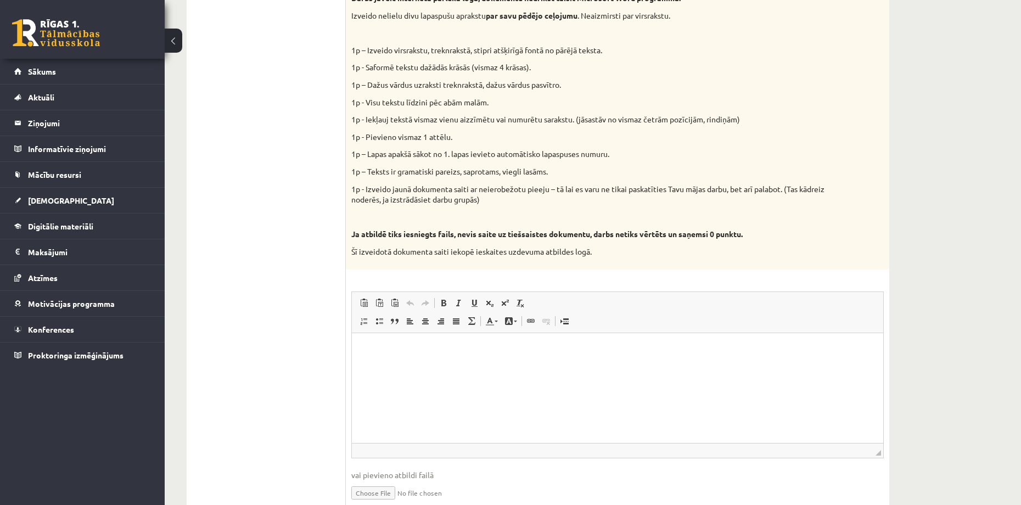
scroll to position [489, 0]
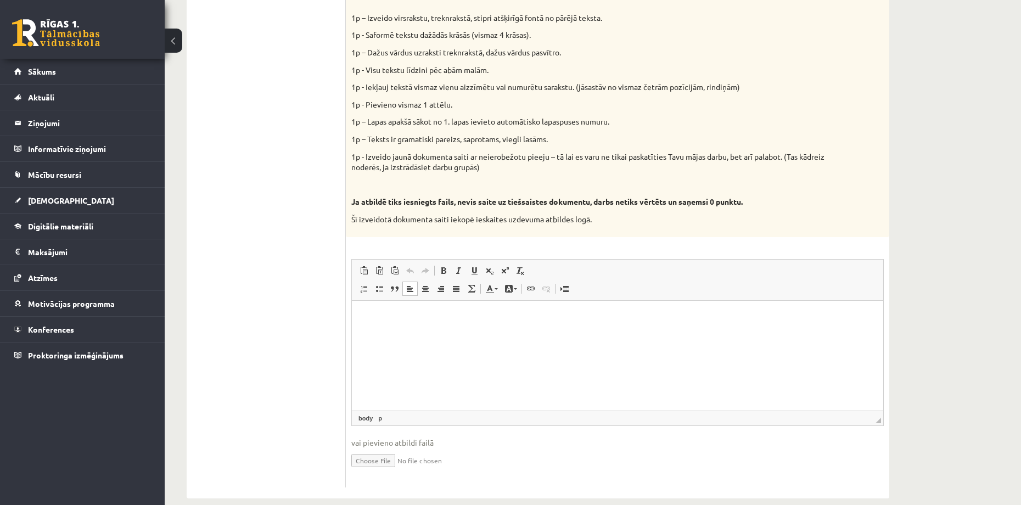
click at [409, 321] on p "Editor, wiswyg-editor-user-answer-47024975756560" at bounding box center [617, 317] width 509 height 12
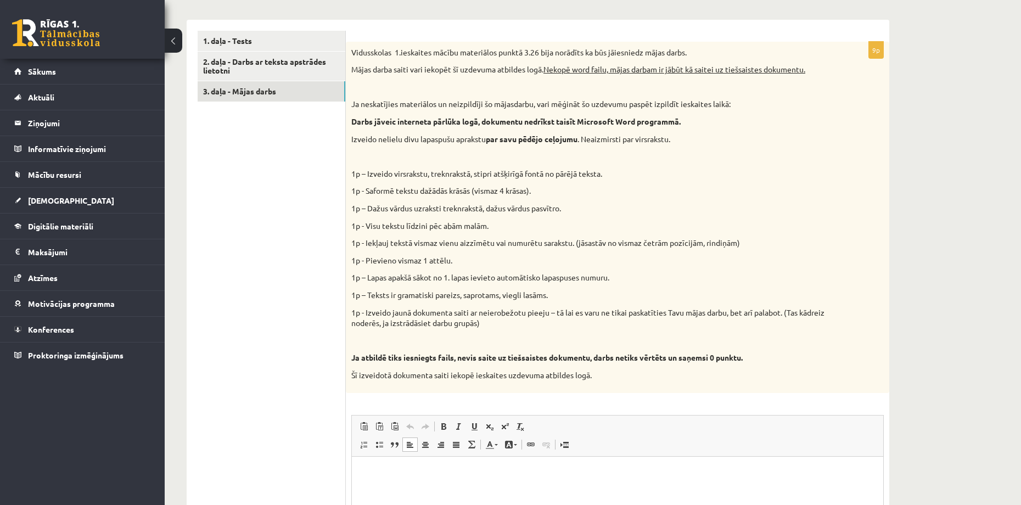
scroll to position [324, 0]
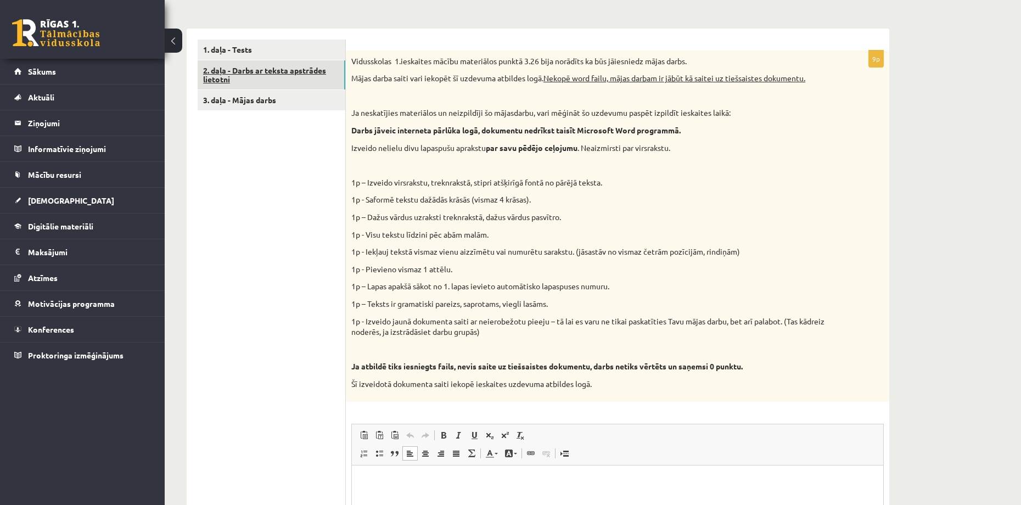
click at [281, 77] on link "2. daļa - Darbs ar teksta apstrādes lietotni" at bounding box center [272, 75] width 148 height 30
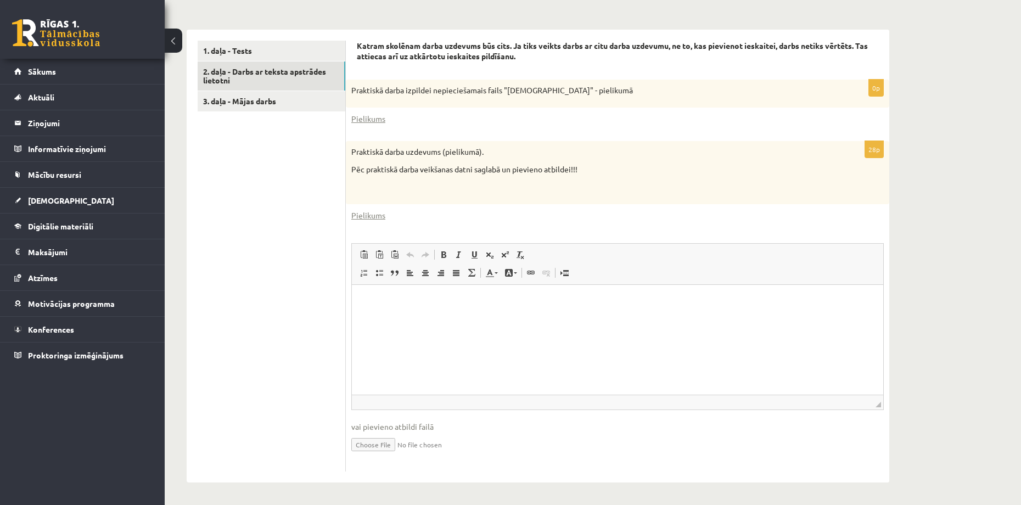
scroll to position [0, 0]
click at [242, 56] on link "1. daļa - Tests" at bounding box center [272, 51] width 148 height 20
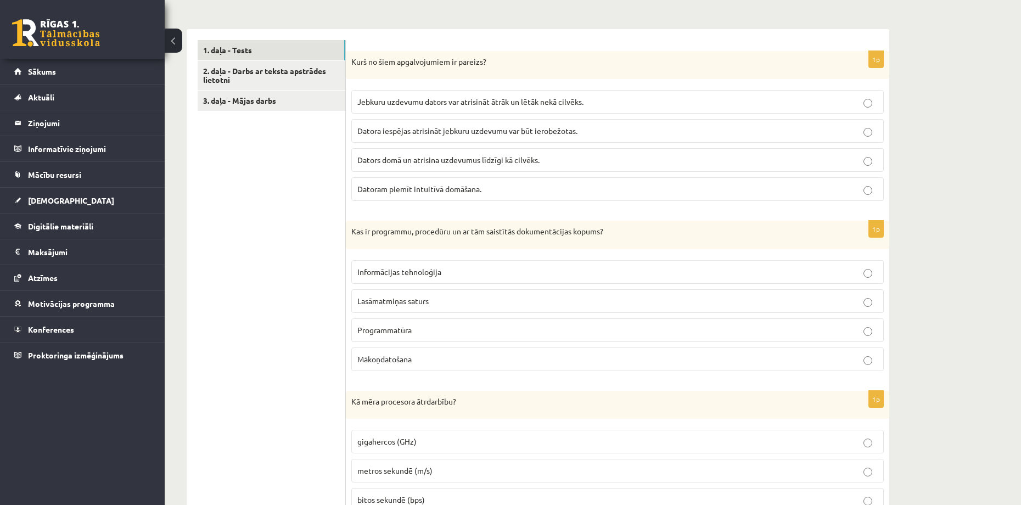
scroll to position [104, 0]
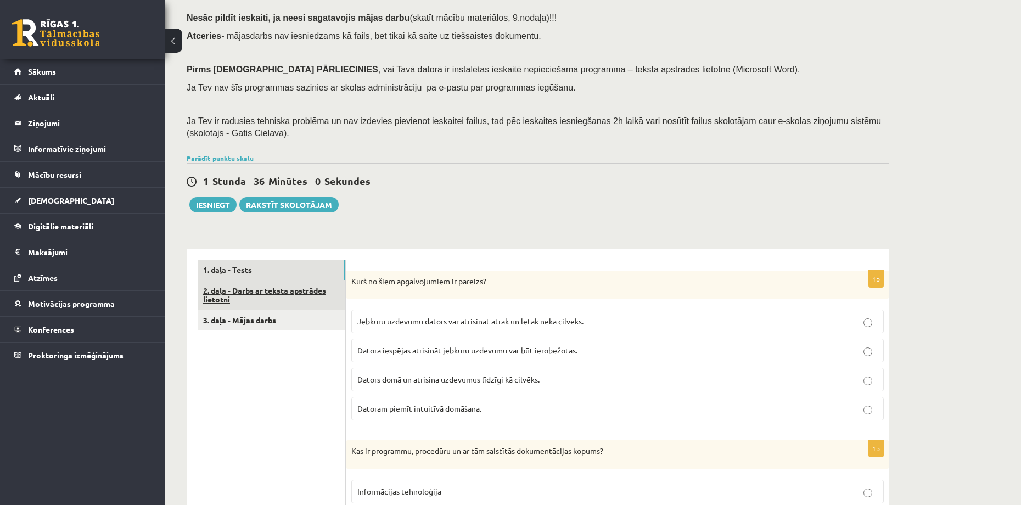
click at [218, 289] on link "2. daļa - Darbs ar teksta apstrādes lietotni" at bounding box center [272, 295] width 148 height 30
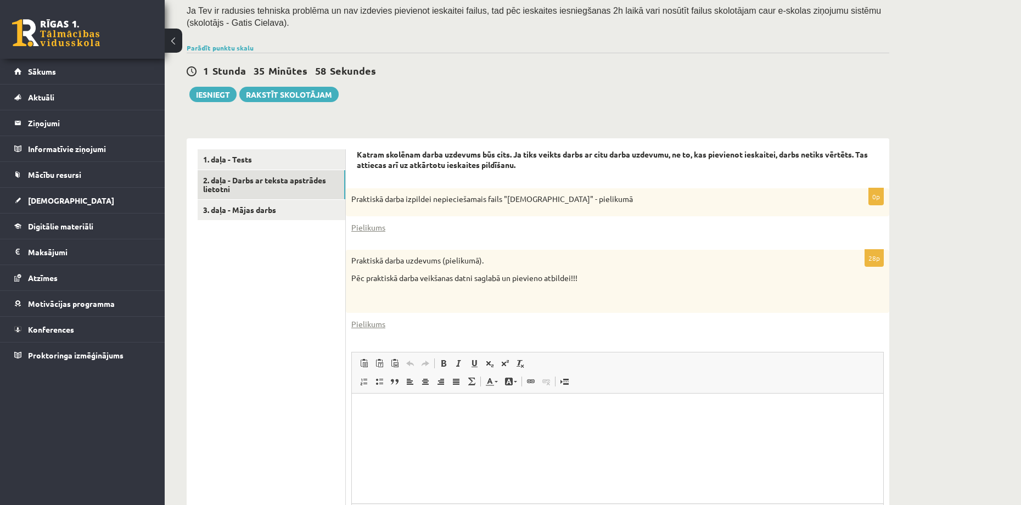
scroll to position [0, 0]
click at [365, 229] on link "Pielikums" at bounding box center [368, 228] width 34 height 12
click at [381, 227] on link "Pielikums" at bounding box center [368, 228] width 34 height 12
